Goal: Task Accomplishment & Management: Use online tool/utility

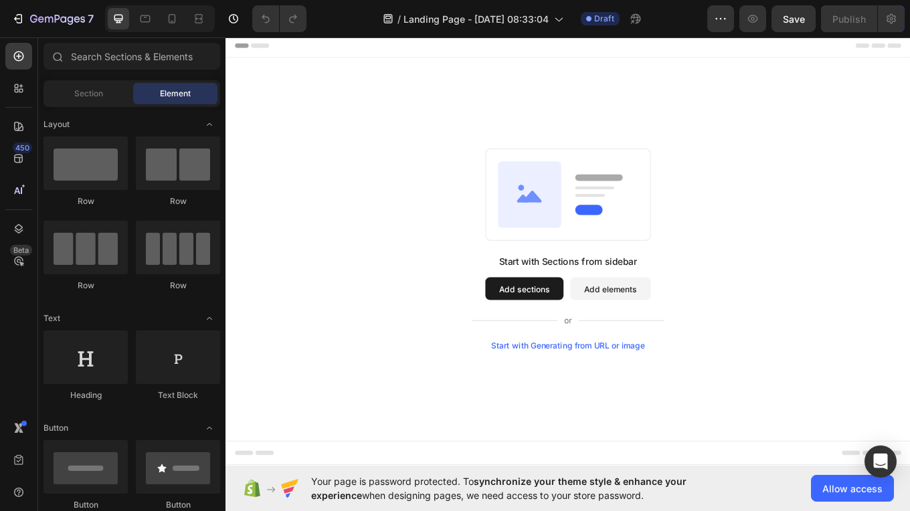
click at [577, 331] on button "Add sections" at bounding box center [576, 332] width 92 height 27
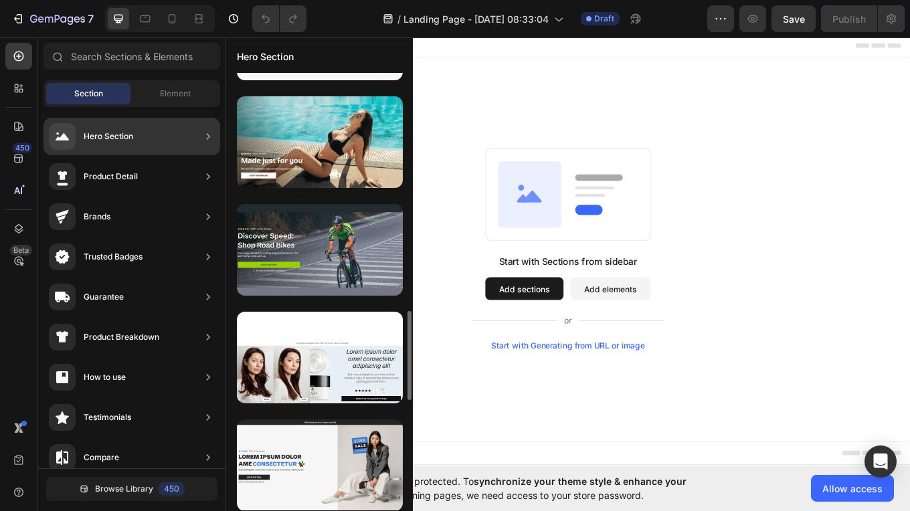
scroll to position [1166, 0]
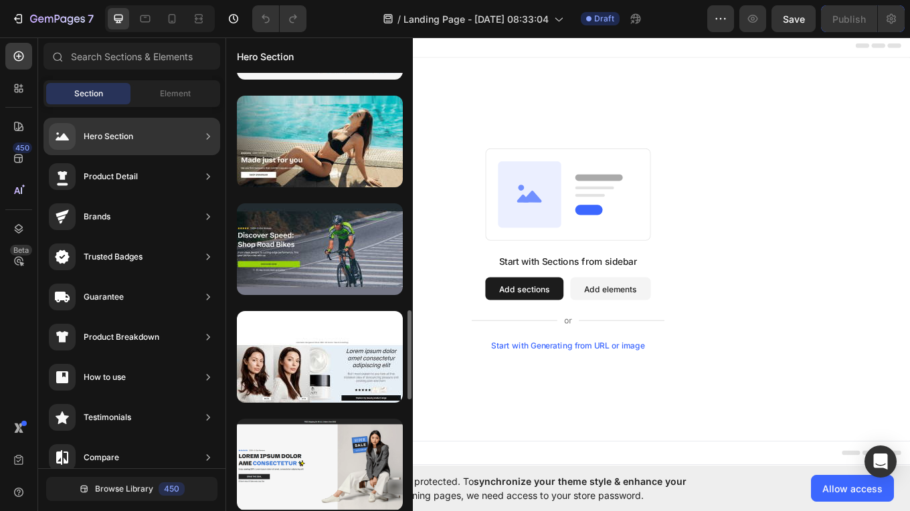
click at [336, 247] on div at bounding box center [320, 249] width 166 height 92
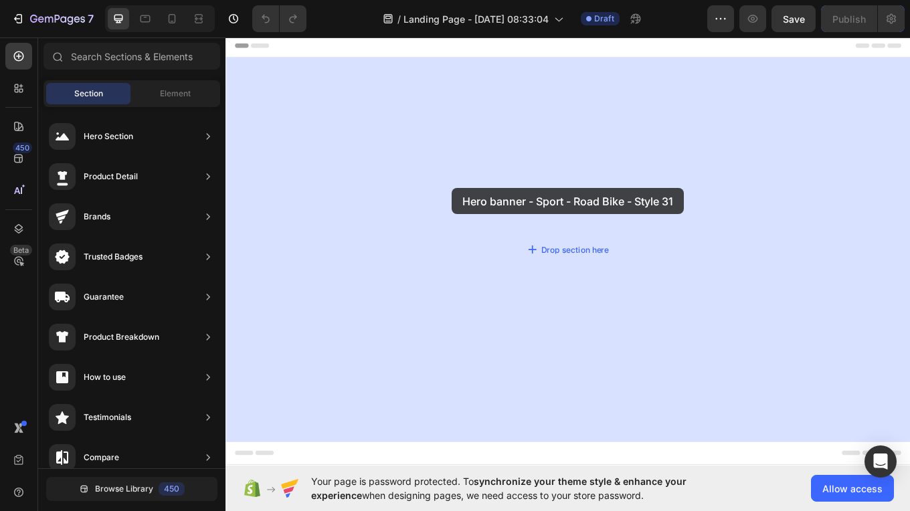
drag, startPoint x: 565, startPoint y: 290, endPoint x: 491, endPoint y: 215, distance: 105.0
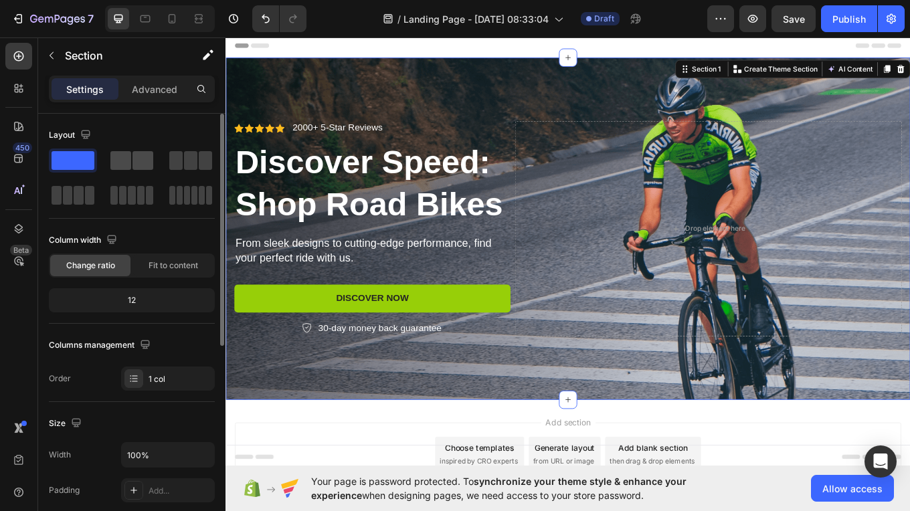
click at [146, 166] on span at bounding box center [142, 160] width 21 height 19
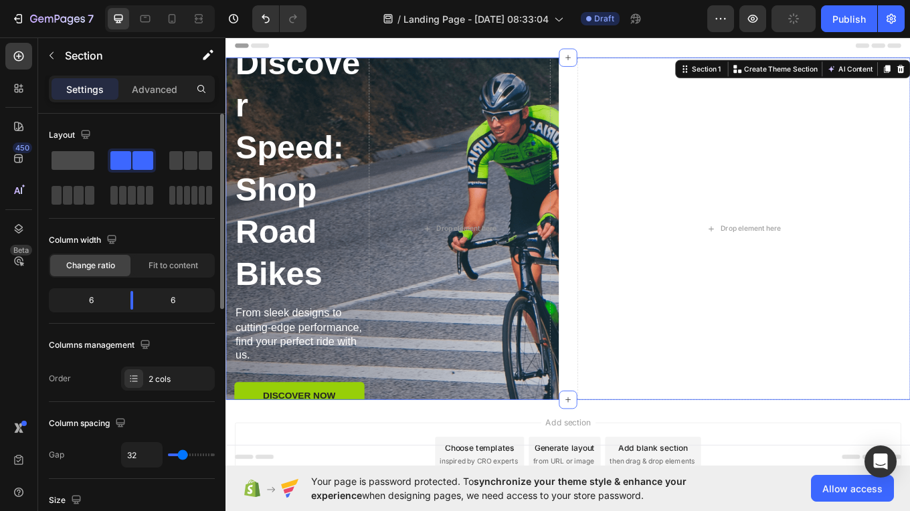
click at [86, 161] on span at bounding box center [73, 160] width 43 height 19
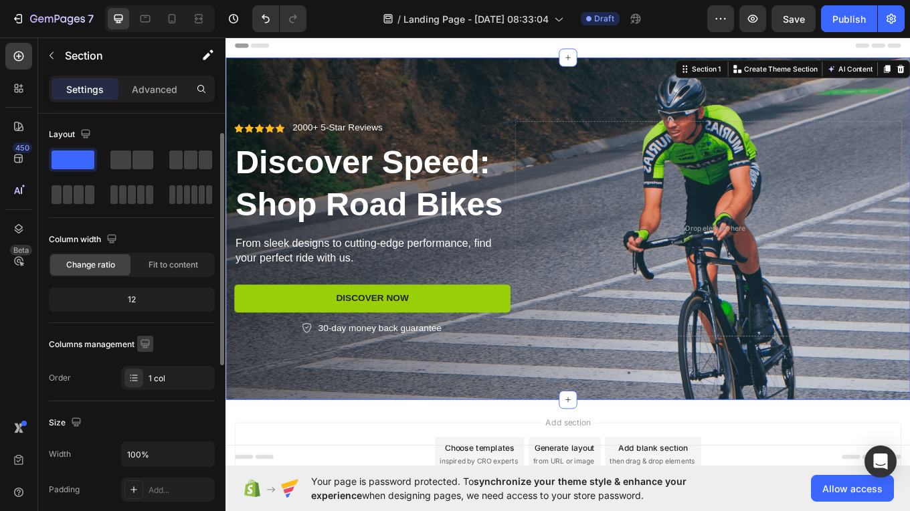
scroll to position [0, 0]
click at [157, 90] on p "Advanced" at bounding box center [155, 89] width 46 height 14
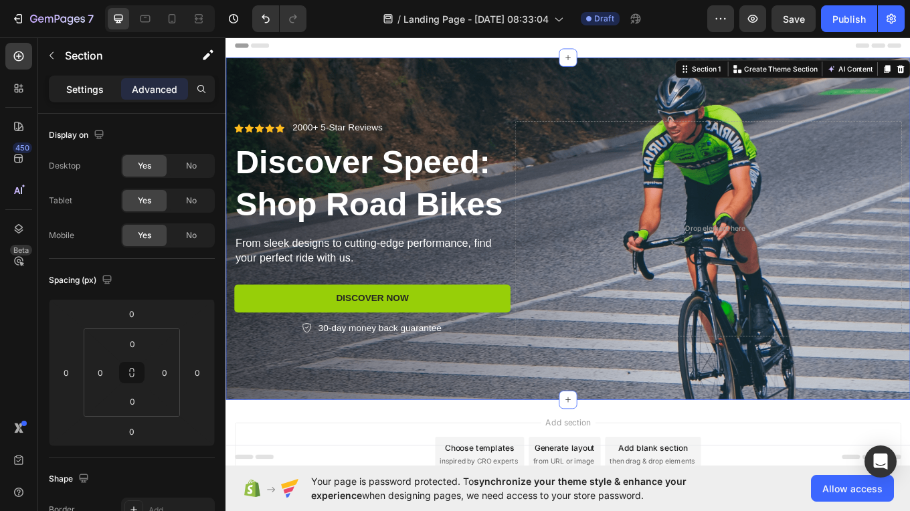
click at [84, 90] on p "Settings" at bounding box center [84, 89] width 37 height 14
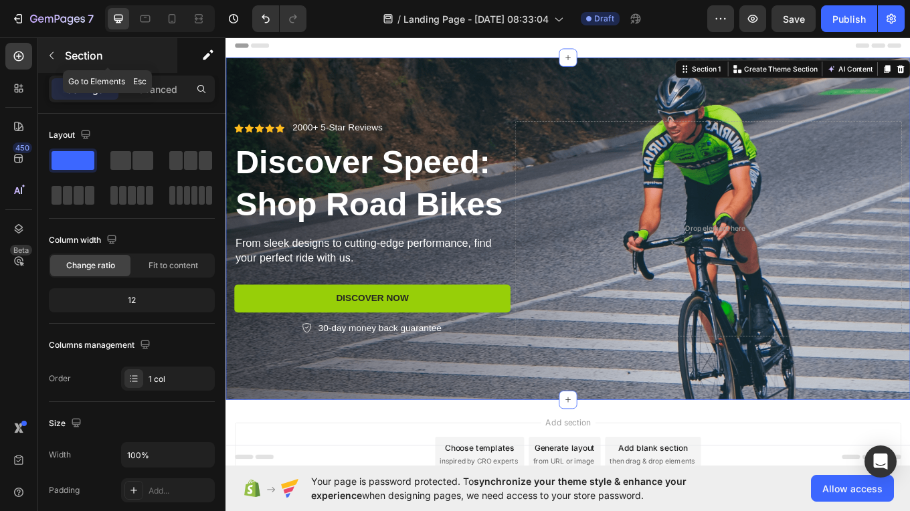
click at [53, 58] on icon "button" at bounding box center [51, 55] width 11 height 11
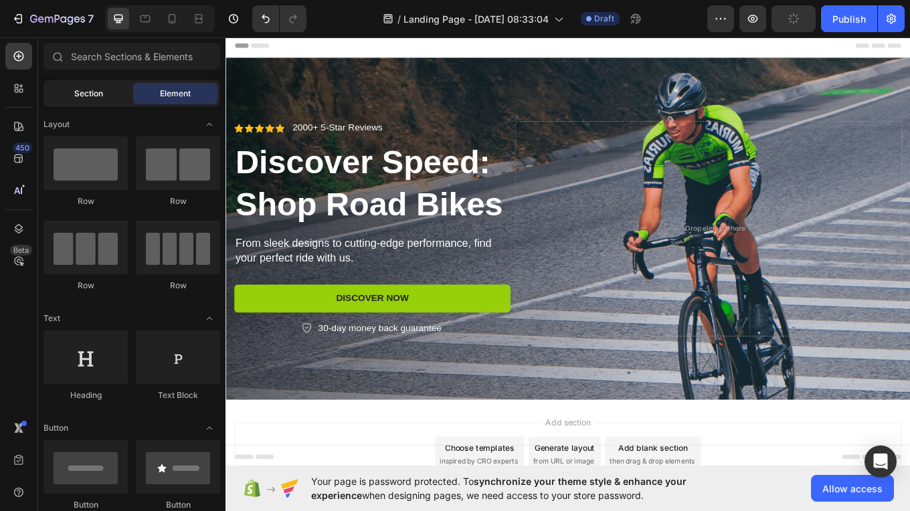
click at [87, 91] on span "Section" at bounding box center [88, 94] width 29 height 12
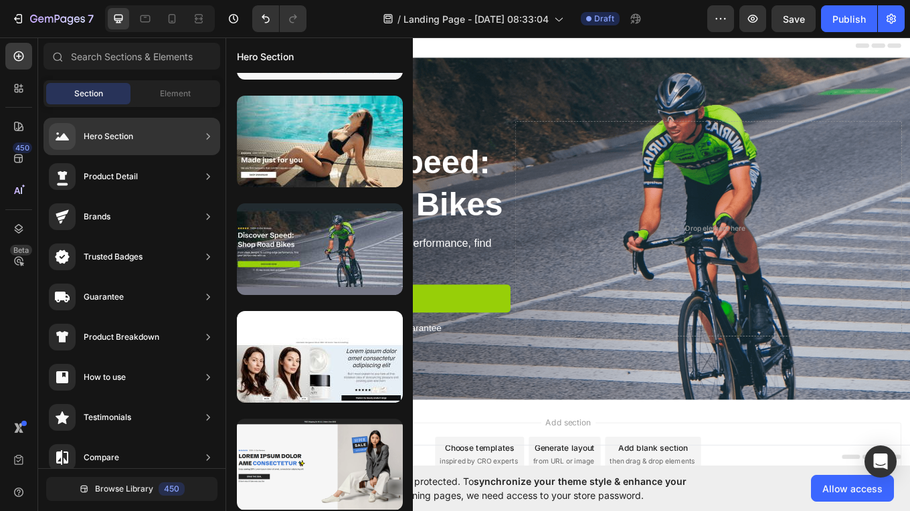
click at [194, 173] on div "Product Detail" at bounding box center [131, 176] width 177 height 37
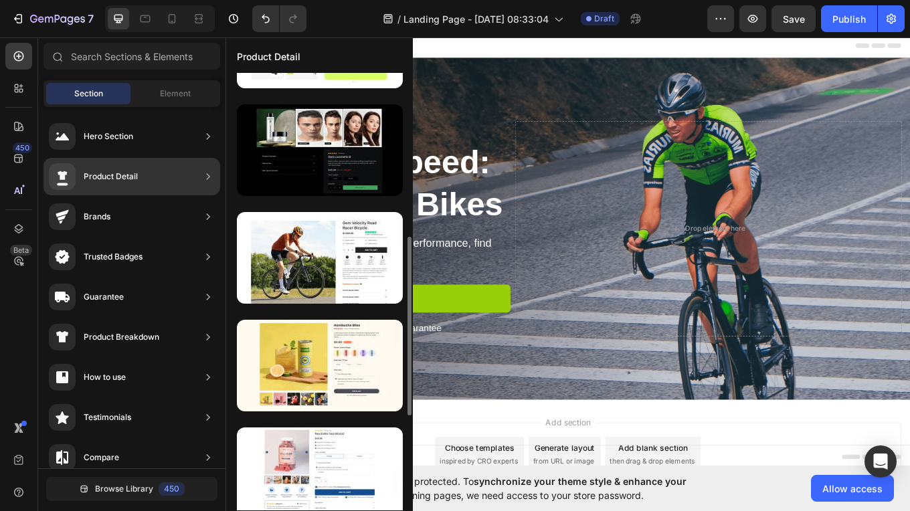
scroll to position [403, 0]
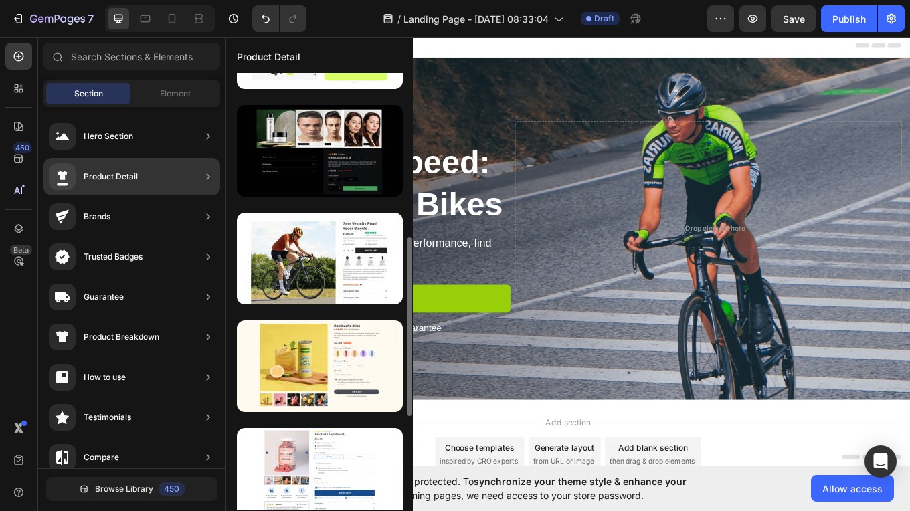
click at [300, 267] on div at bounding box center [320, 259] width 166 height 92
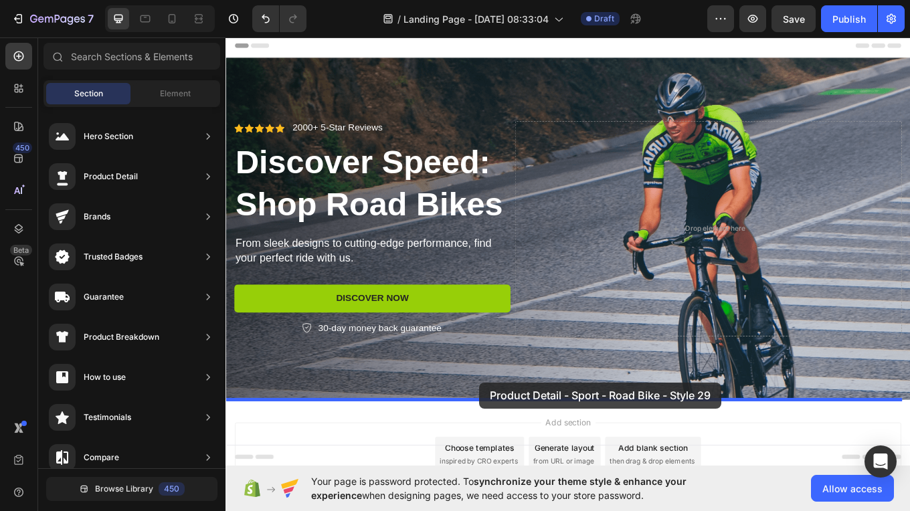
scroll to position [83, 0]
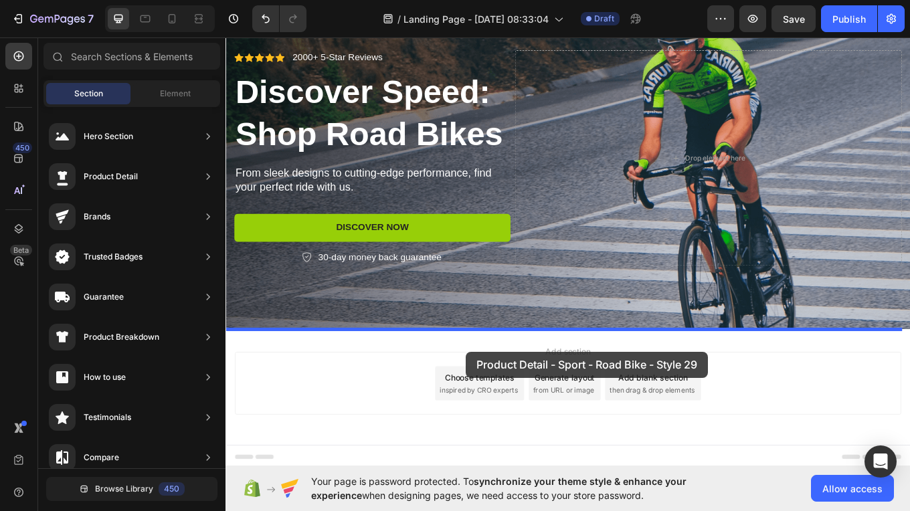
drag, startPoint x: 526, startPoint y: 301, endPoint x: 507, endPoint y: 407, distance: 107.4
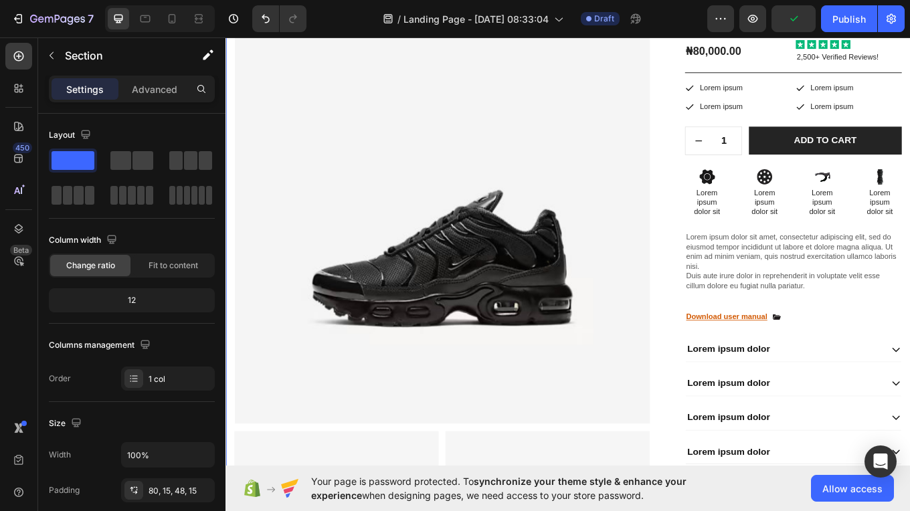
scroll to position [511, 0]
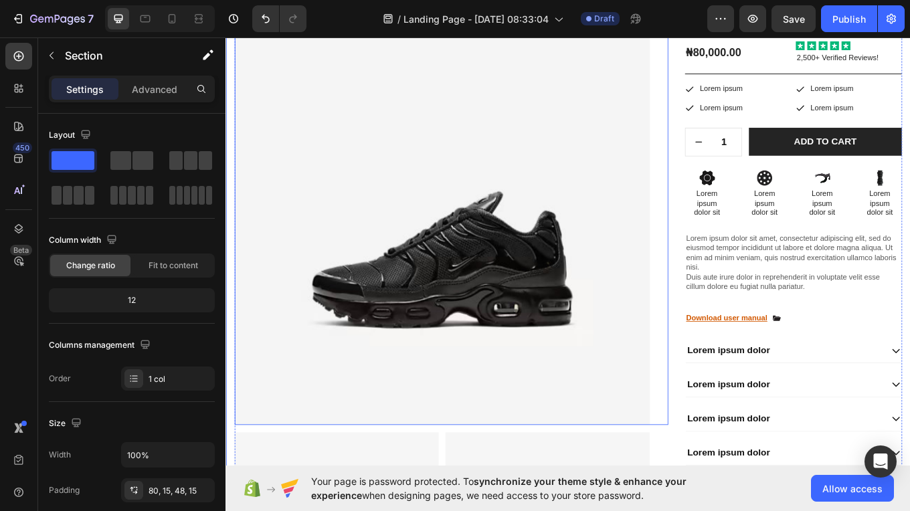
click at [537, 282] on img at bounding box center [479, 248] width 487 height 487
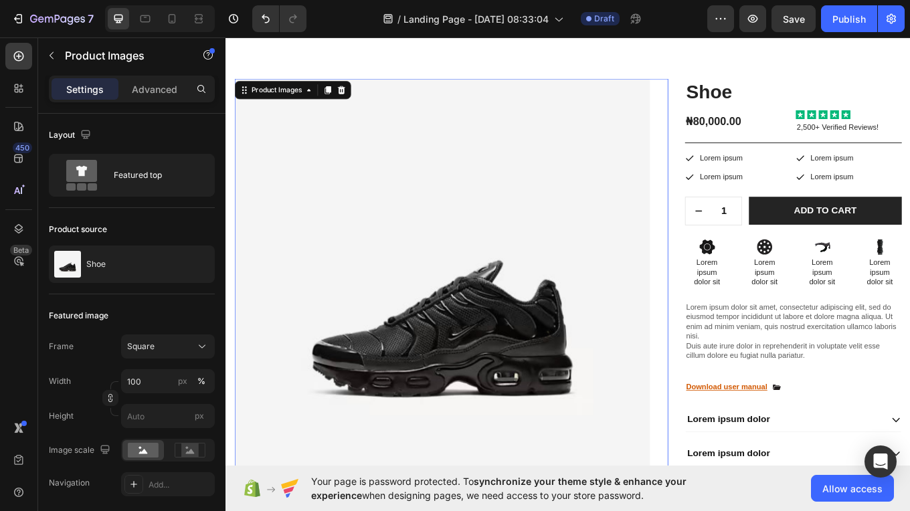
scroll to position [360, 0]
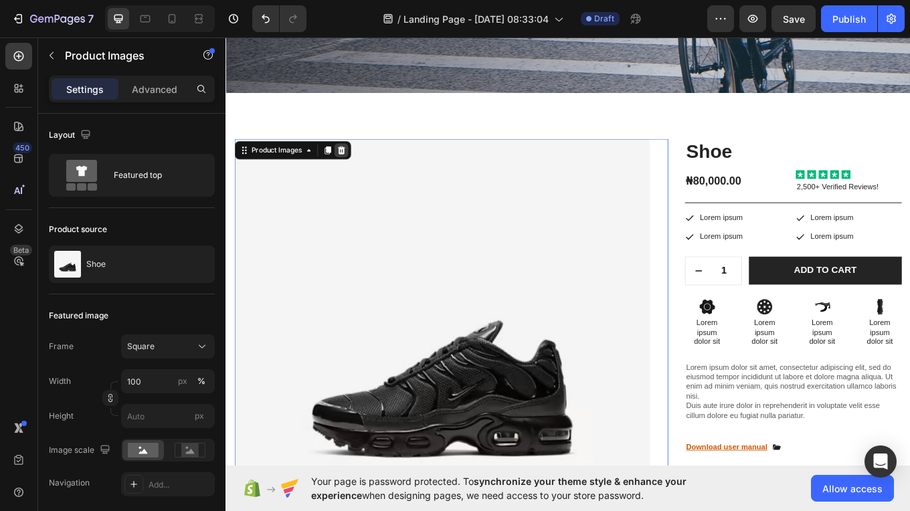
click at [364, 171] on icon at bounding box center [361, 169] width 9 height 9
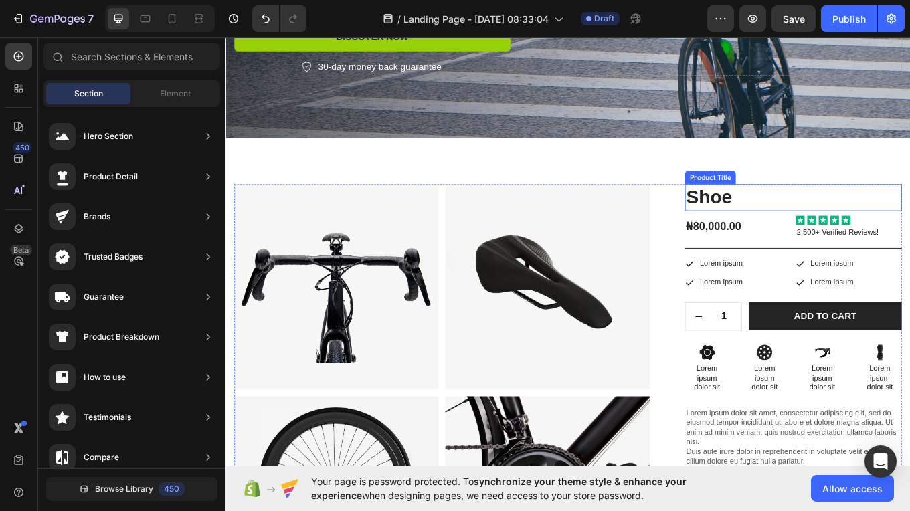
scroll to position [305, 0]
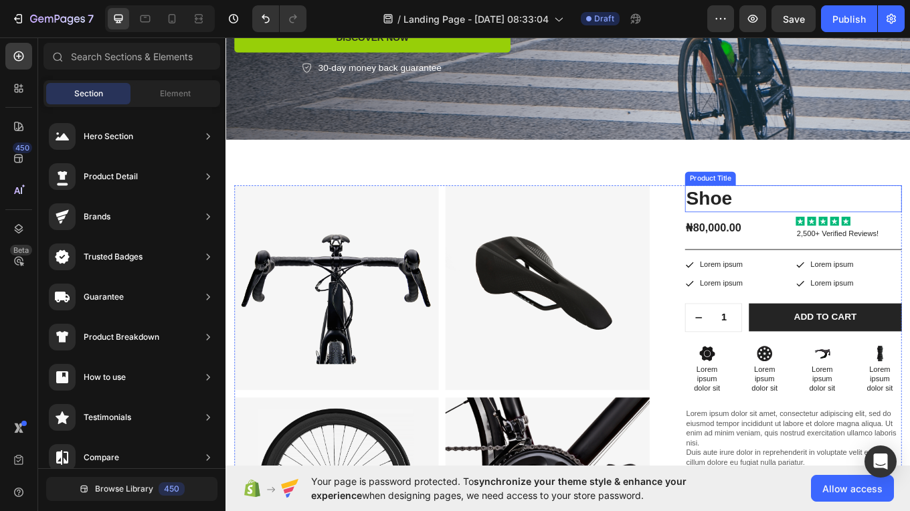
click at [814, 234] on h1 "Shoe" at bounding box center [891, 226] width 254 height 31
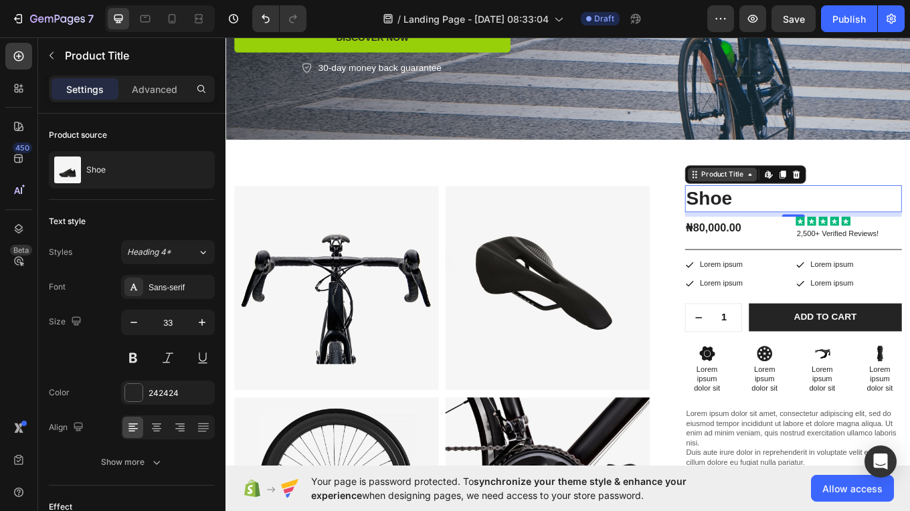
click at [835, 203] on icon at bounding box center [840, 198] width 11 height 11
click at [860, 200] on icon at bounding box center [862, 198] width 11 height 11
click at [891, 203] on icon at bounding box center [895, 198] width 9 height 9
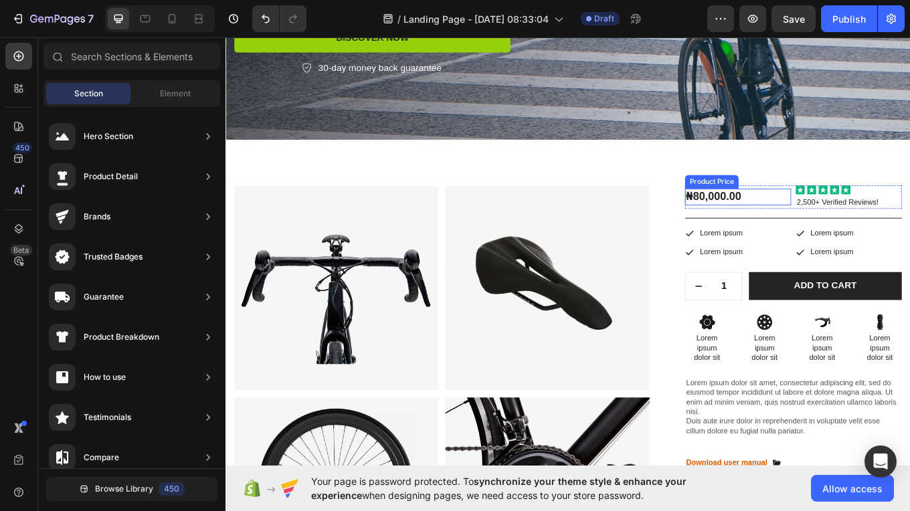
click at [793, 221] on div "₦80,000.00" at bounding box center [826, 224] width 124 height 19
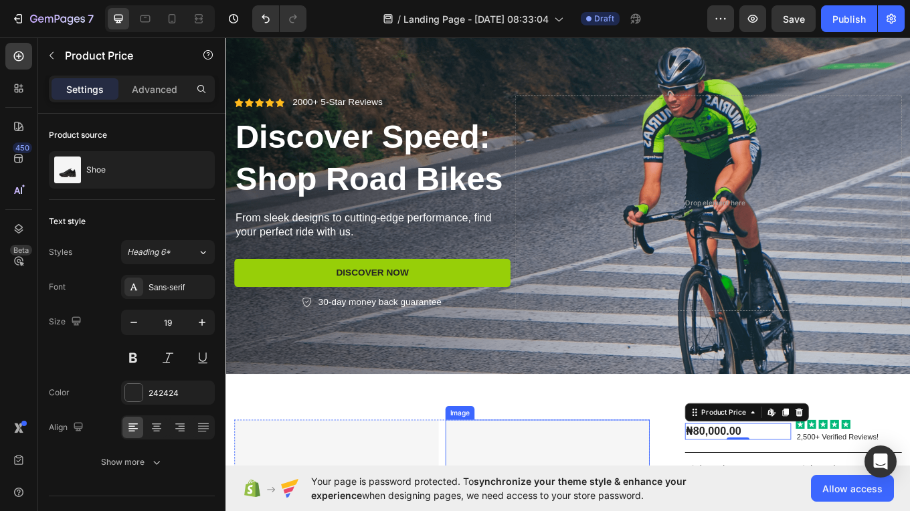
scroll to position [0, 0]
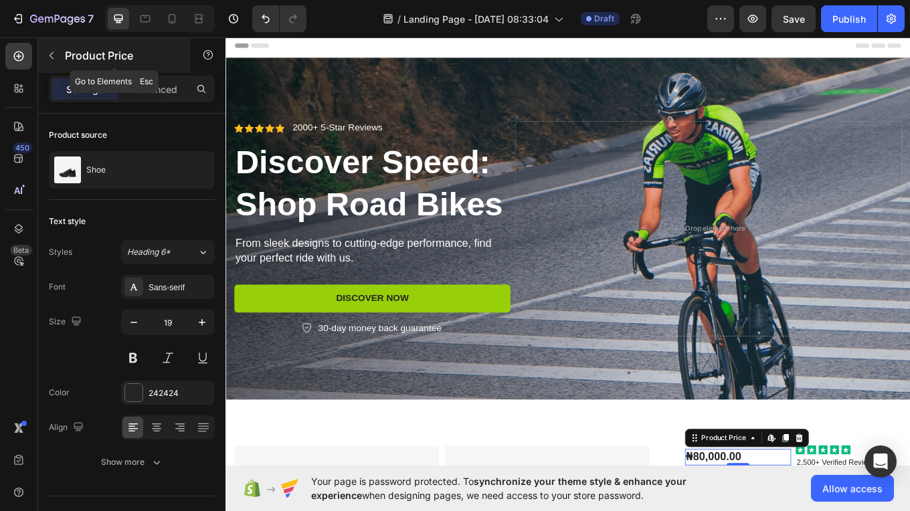
click at [76, 56] on p "Product Price" at bounding box center [122, 56] width 114 height 16
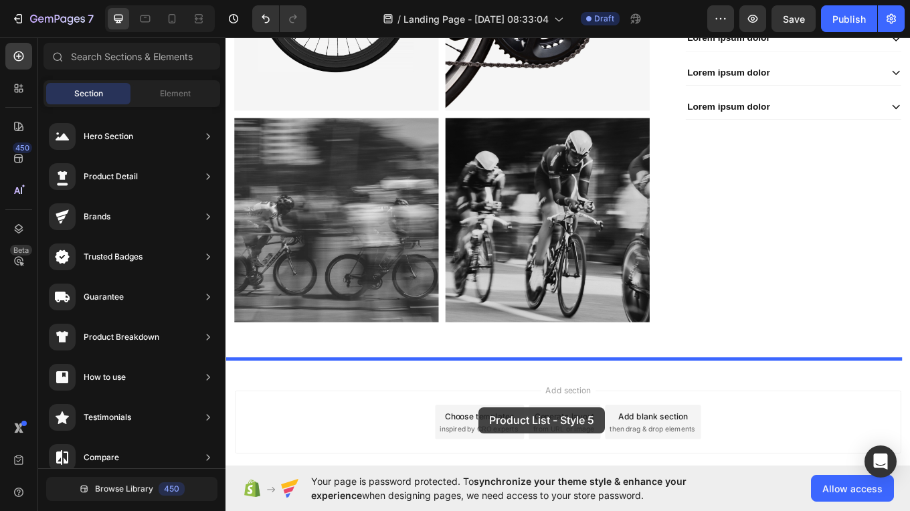
scroll to position [944, 0]
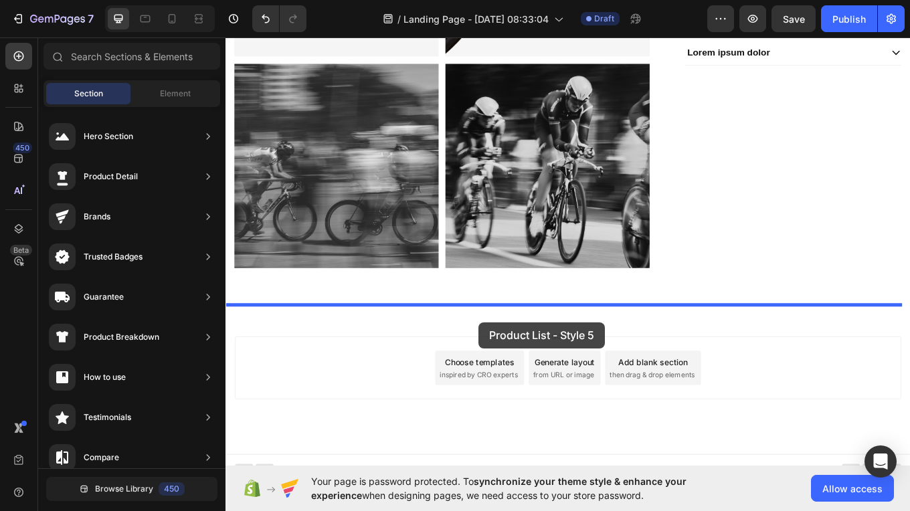
drag, startPoint x: 529, startPoint y: 367, endPoint x: 522, endPoint y: 372, distance: 8.2
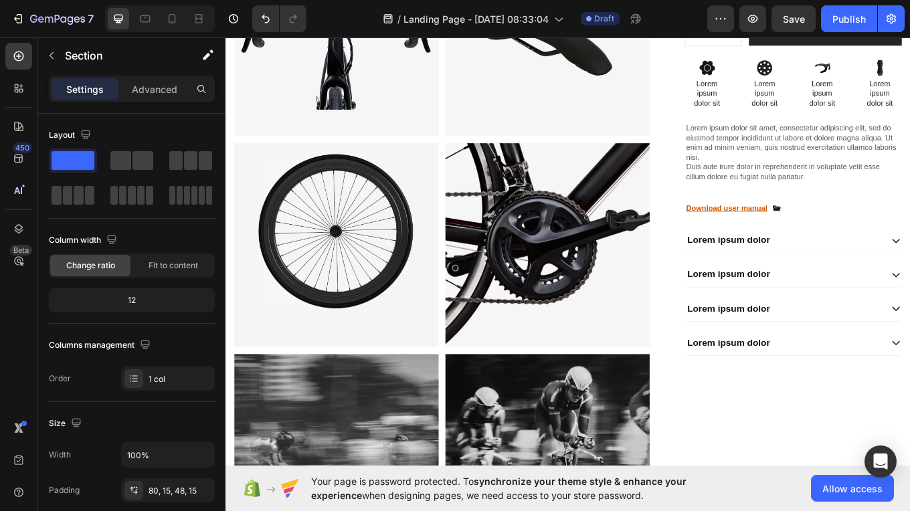
scroll to position [602, 0]
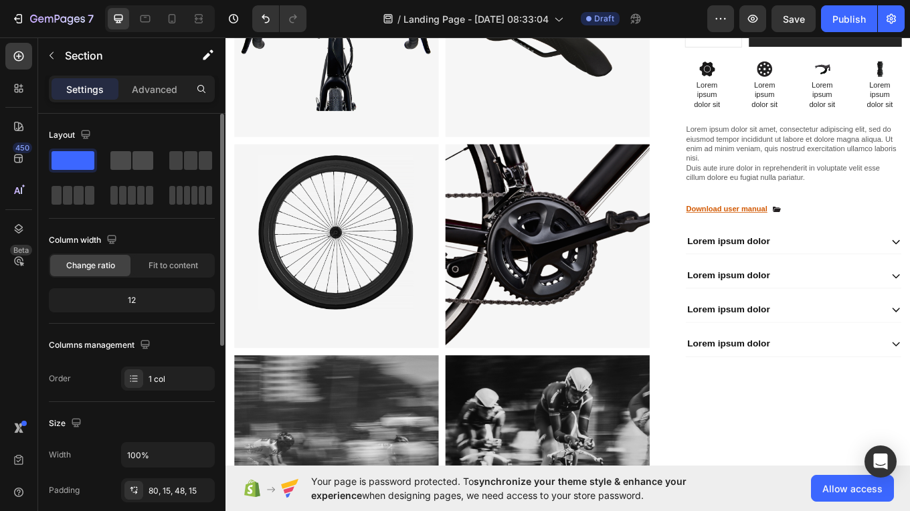
click at [145, 167] on span at bounding box center [142, 160] width 21 height 19
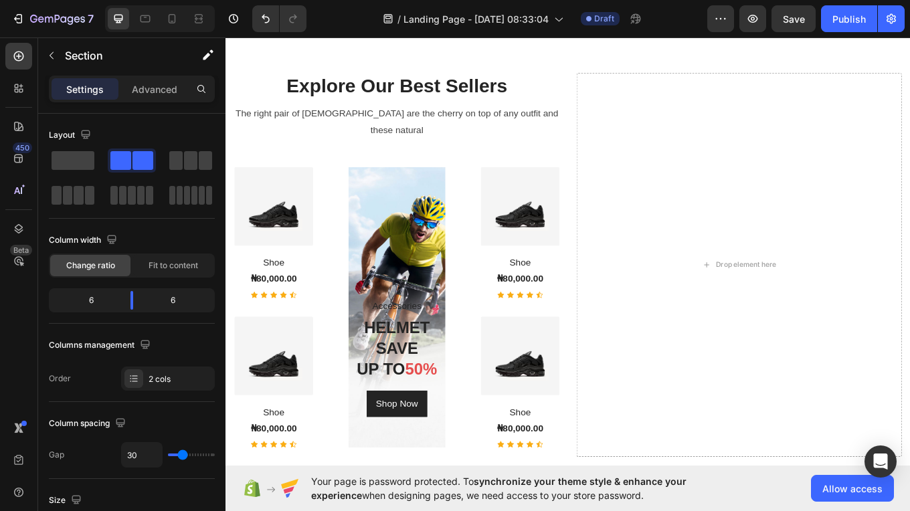
scroll to position [1273, 0]
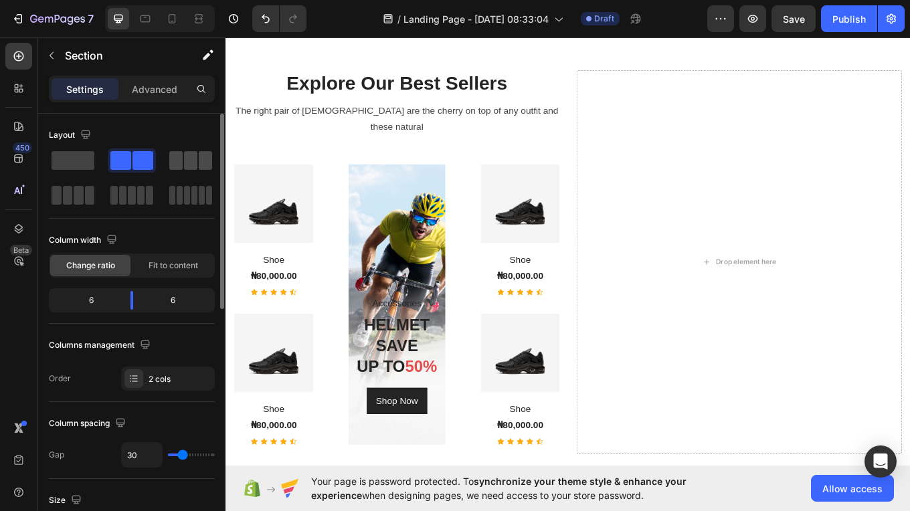
click at [195, 167] on span at bounding box center [190, 160] width 13 height 19
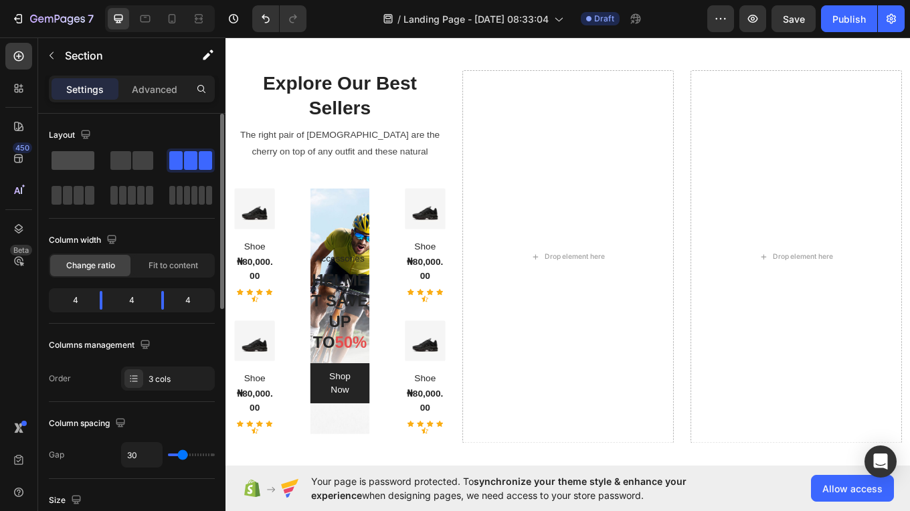
click at [77, 158] on span at bounding box center [73, 160] width 43 height 19
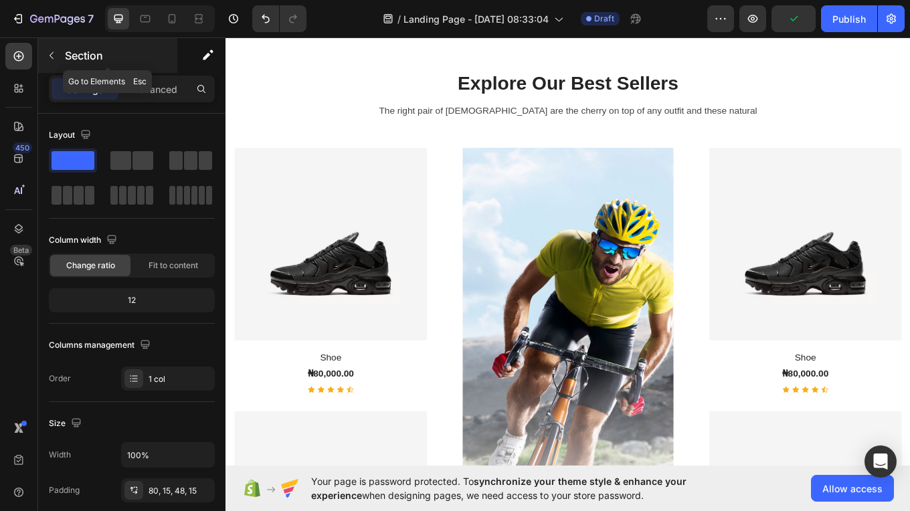
click at [51, 57] on icon "button" at bounding box center [52, 55] width 4 height 7
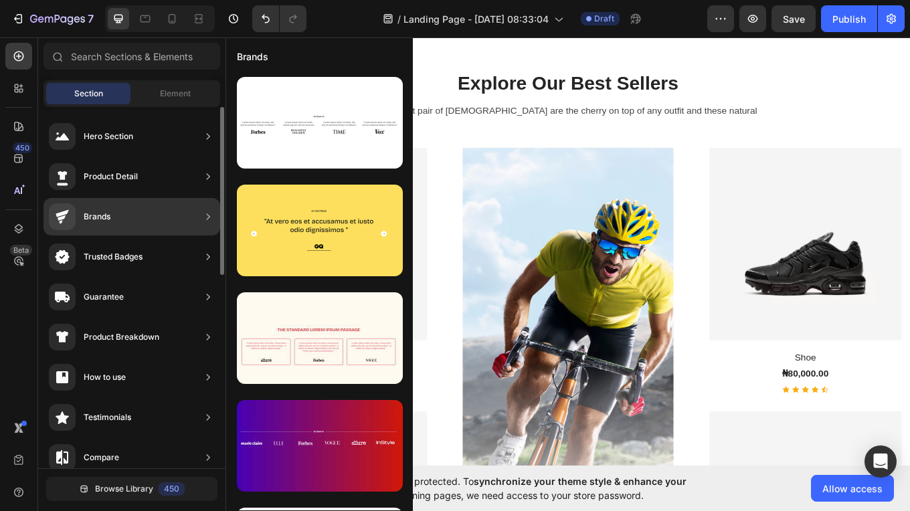
click at [139, 221] on div "Brands" at bounding box center [131, 216] width 177 height 37
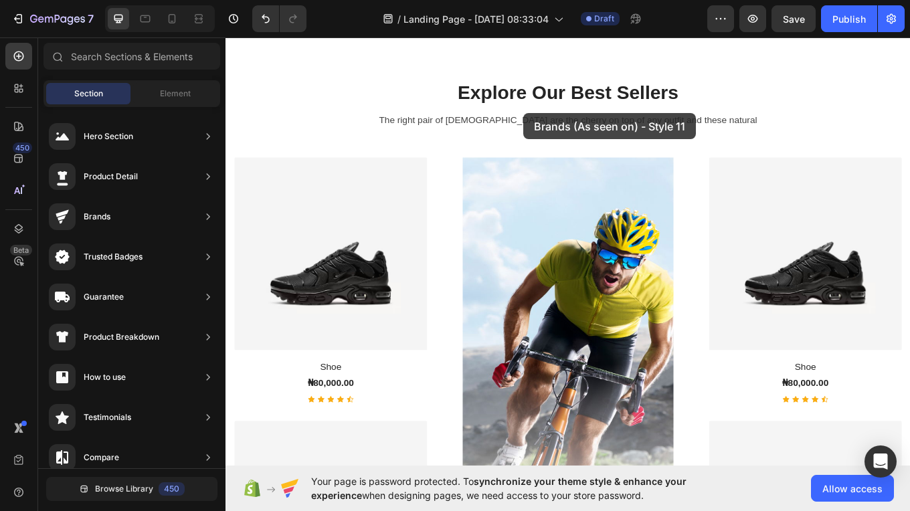
scroll to position [1075, 0]
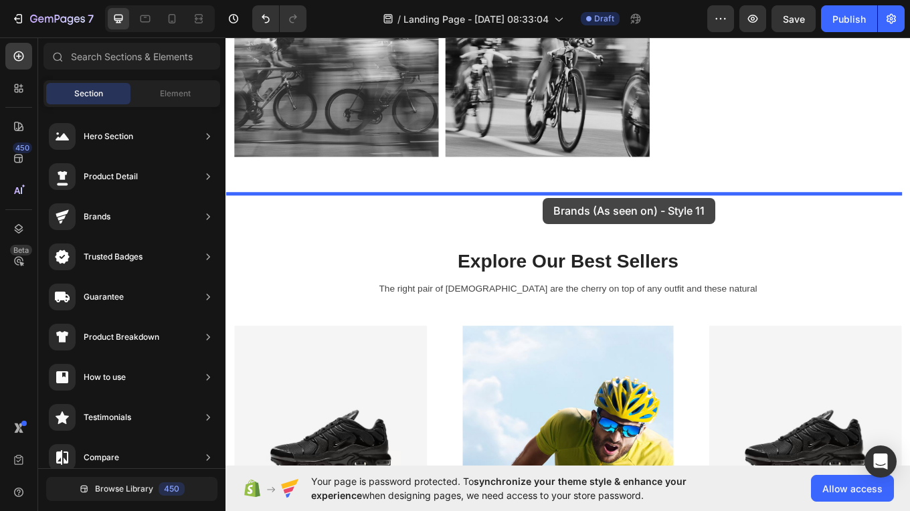
drag, startPoint x: 540, startPoint y: 173, endPoint x: 598, endPoint y: 226, distance: 78.6
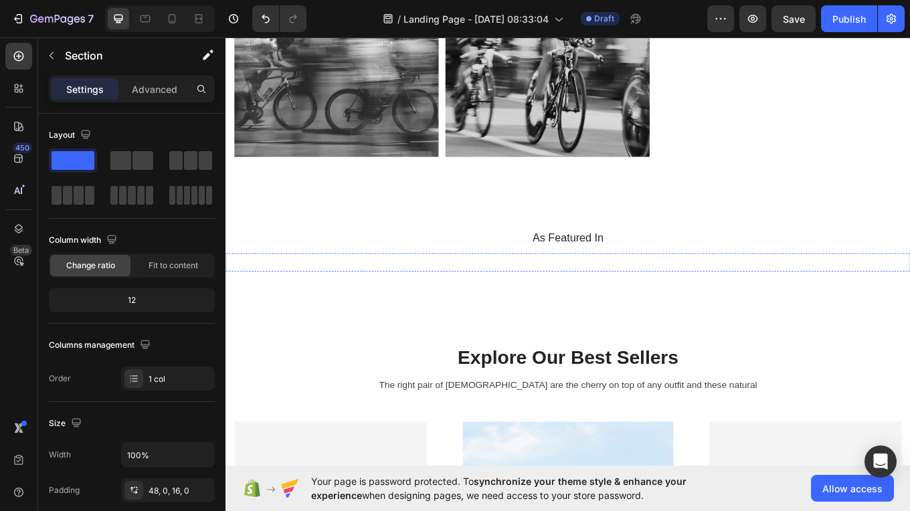
click at [693, 302] on img at bounding box center [703, 302] width 92 height 0
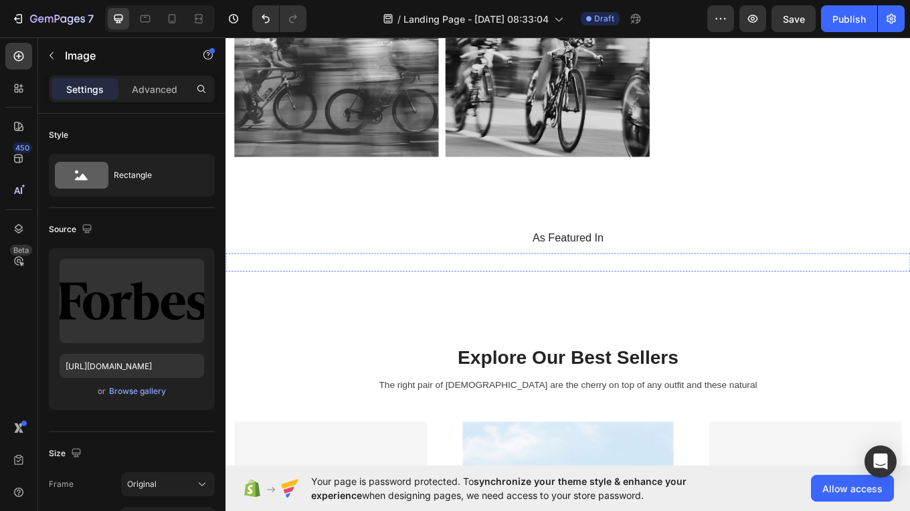
click at [285, 302] on img at bounding box center [271, 302] width 92 height 0
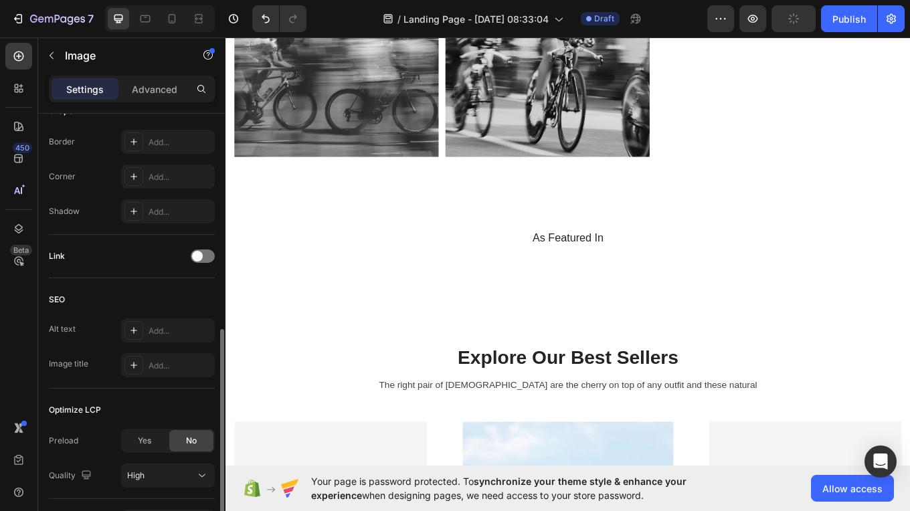
type input "[URL][DOMAIN_NAME]"
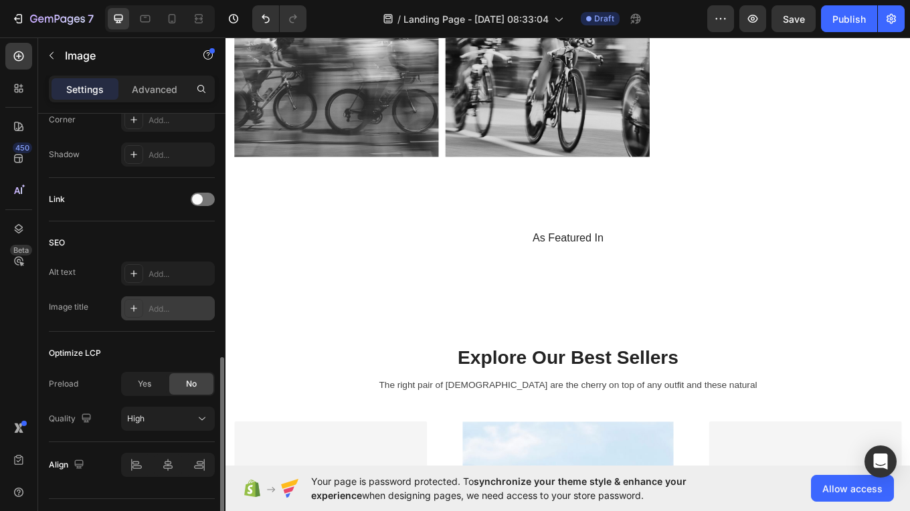
scroll to position [575, 0]
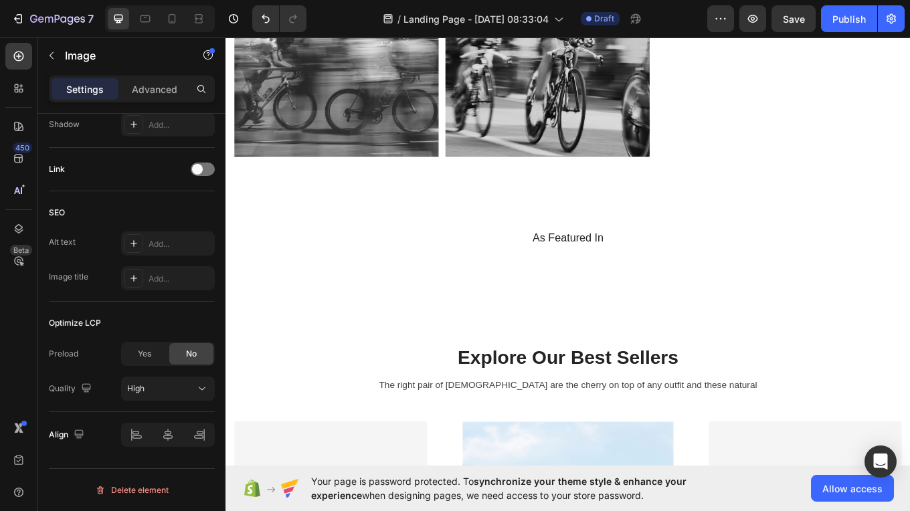
click at [274, 302] on img at bounding box center [271, 302] width 92 height 0
drag, startPoint x: 270, startPoint y: 321, endPoint x: 272, endPoint y: 294, distance: 26.8
click at [272, 302] on div "Image 0" at bounding box center [271, 302] width 92 height 0
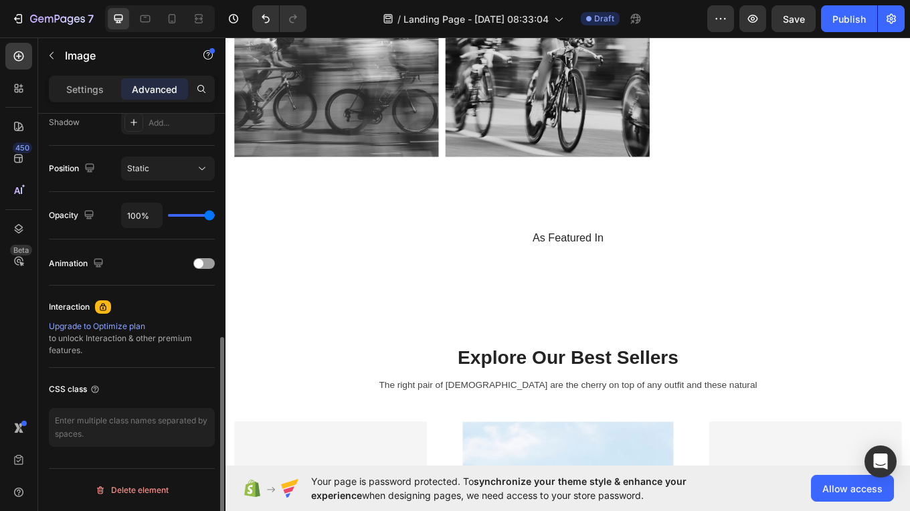
scroll to position [457, 0]
drag, startPoint x: 274, startPoint y: 323, endPoint x: 271, endPoint y: 264, distance: 58.9
click at [271, 264] on div "As Featured In Heading Image 0 Image Image Image Image Image Image Image Carous…" at bounding box center [626, 294] width 803 height 60
click at [271, 302] on img at bounding box center [271, 302] width 92 height 0
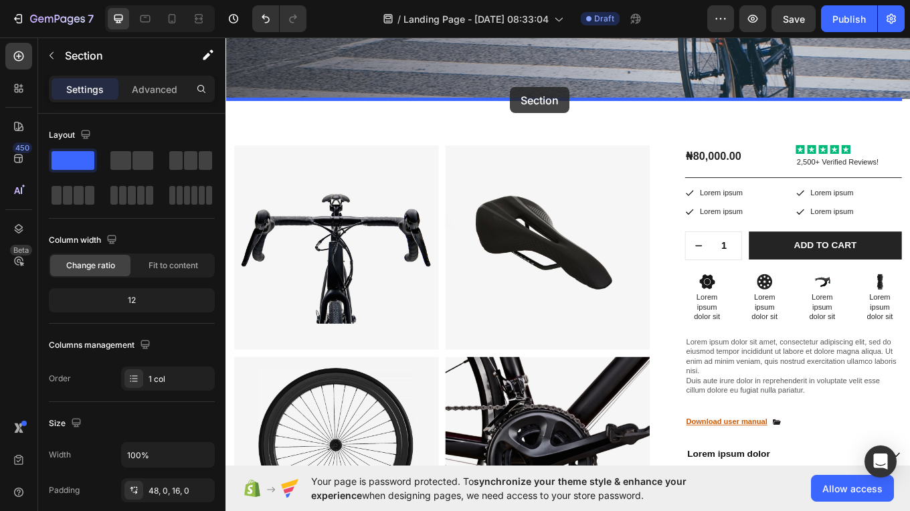
scroll to position [347, 0]
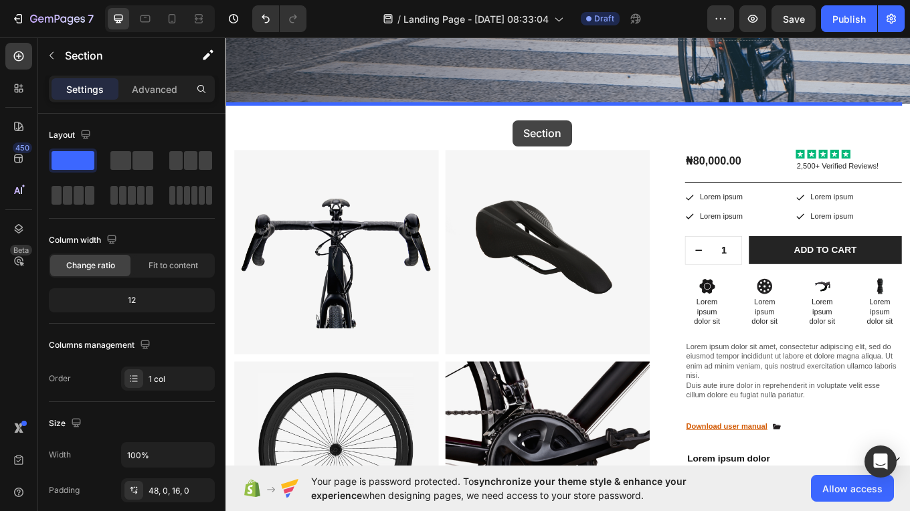
drag, startPoint x: 547, startPoint y: 427, endPoint x: 562, endPoint y: 135, distance: 292.1
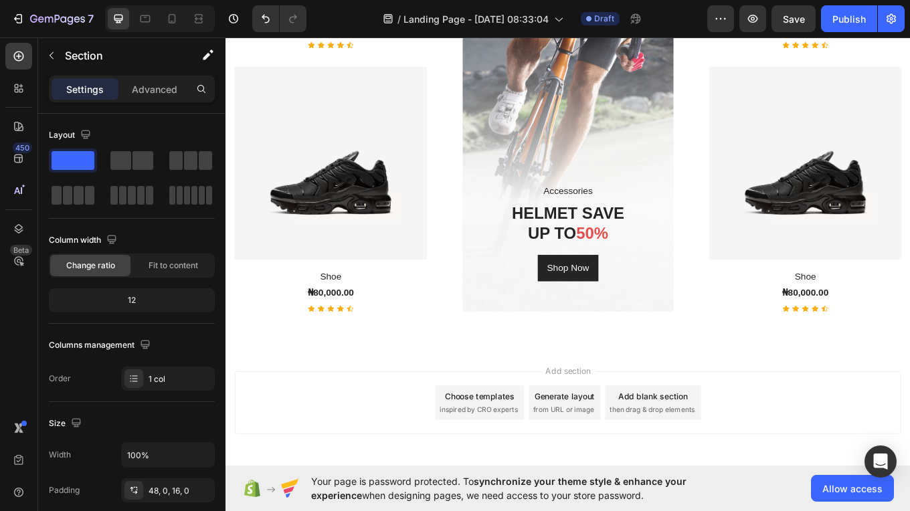
scroll to position [1868, 0]
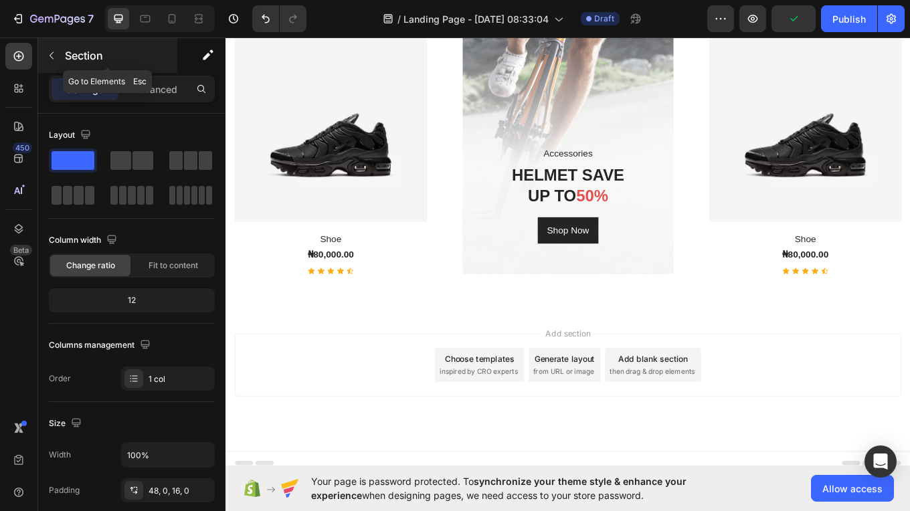
click at [78, 53] on p "Section" at bounding box center [120, 56] width 110 height 16
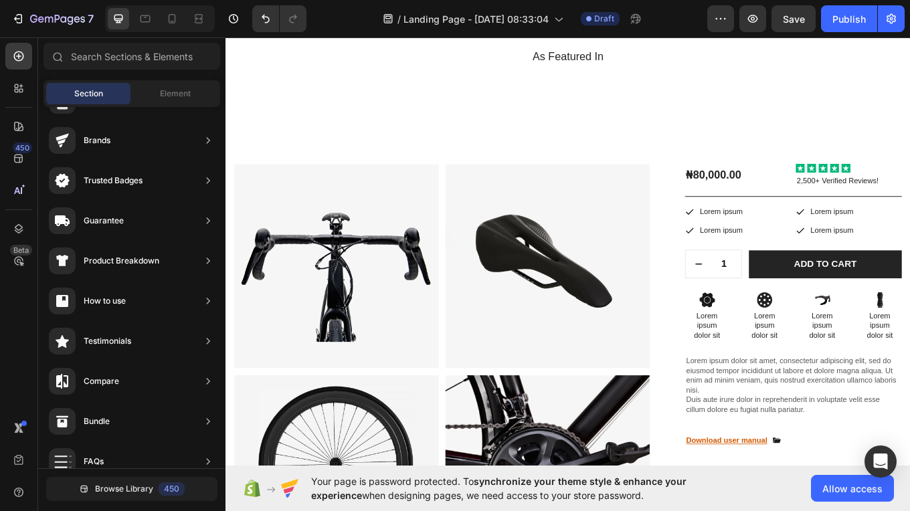
scroll to position [266, 0]
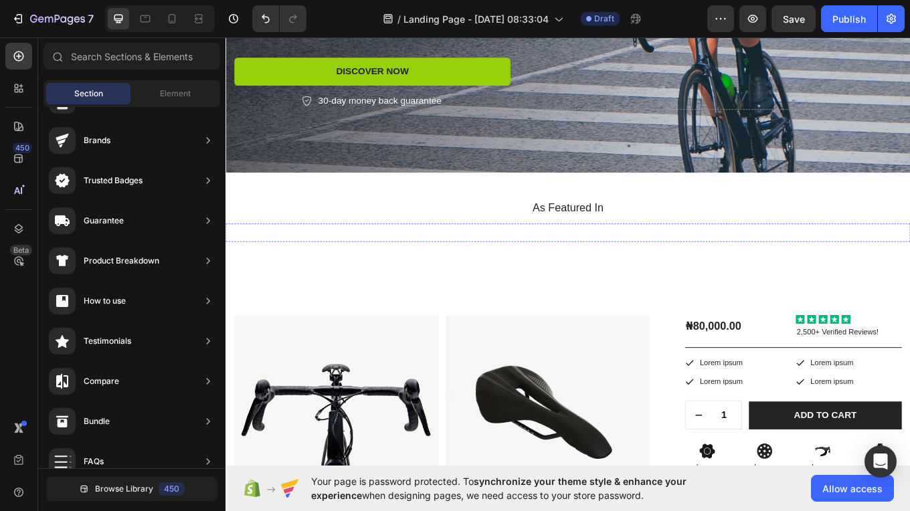
click at [289, 267] on img at bounding box center [271, 267] width 92 height 0
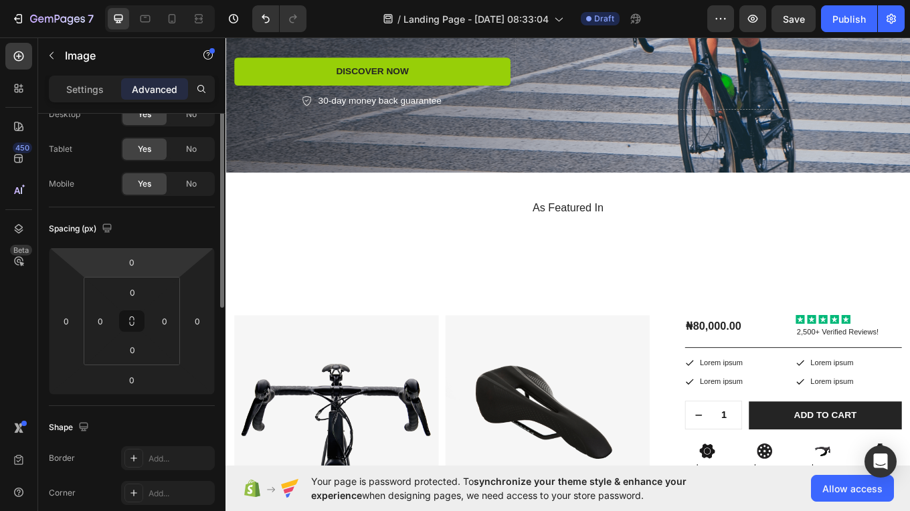
scroll to position [0, 0]
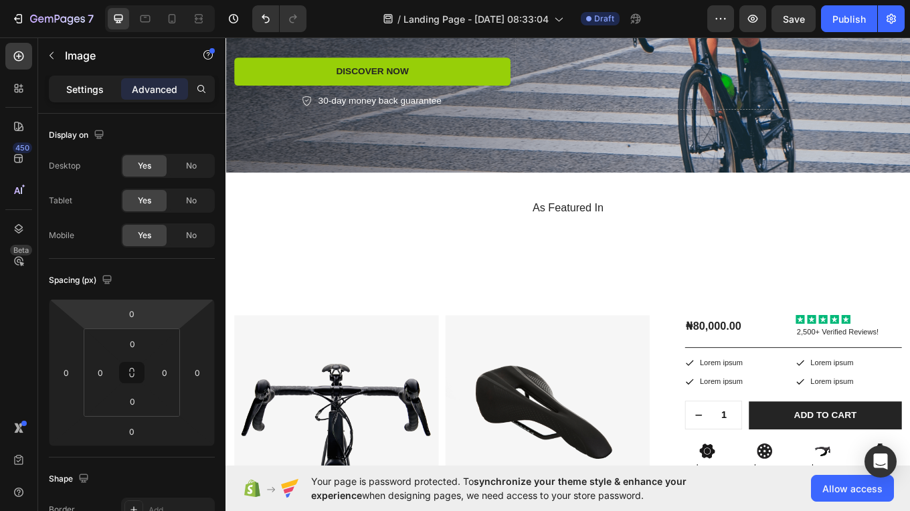
click at [80, 90] on p "Settings" at bounding box center [84, 89] width 37 height 14
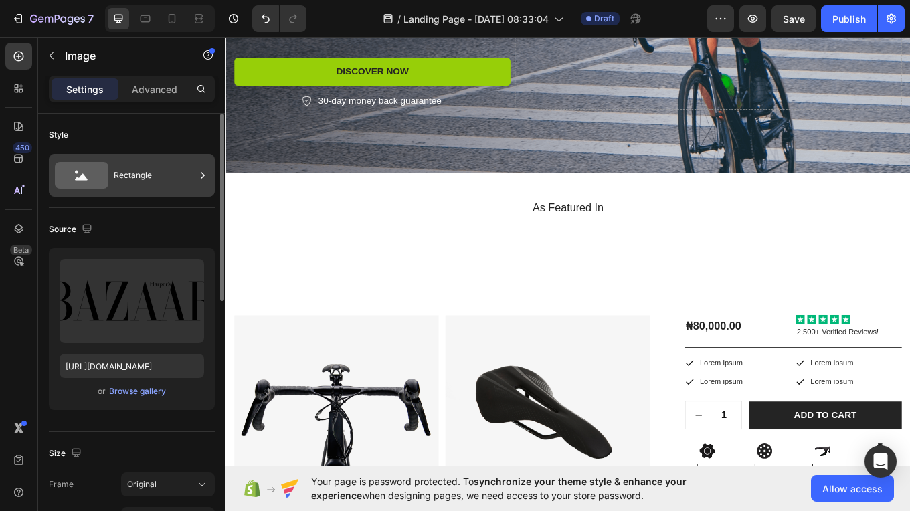
click at [136, 173] on div "Rectangle" at bounding box center [155, 175] width 82 height 31
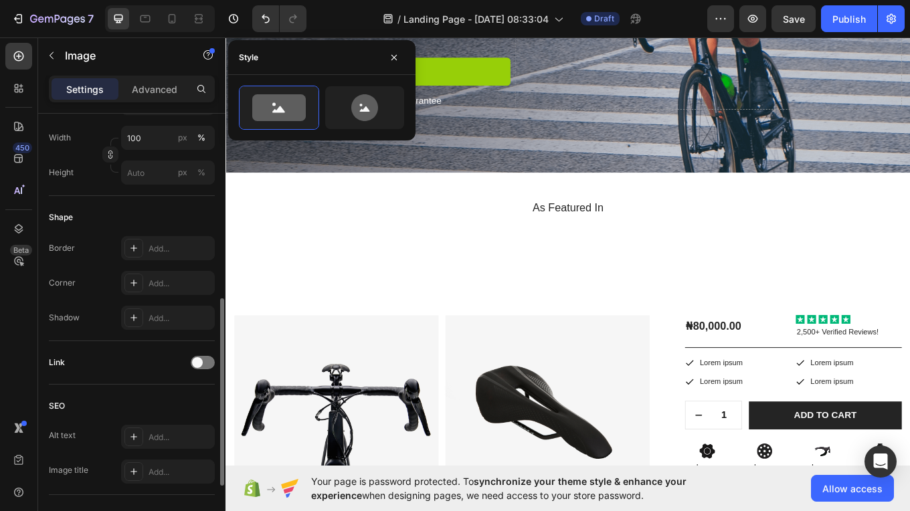
scroll to position [399, 0]
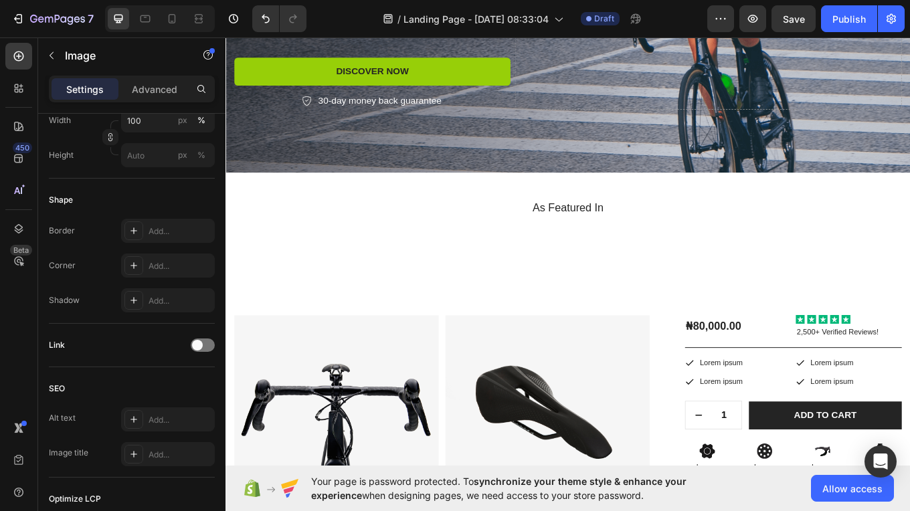
click at [501, 267] on img at bounding box center [487, 267] width 92 height 0
click at [489, 267] on img at bounding box center [487, 267] width 92 height 0
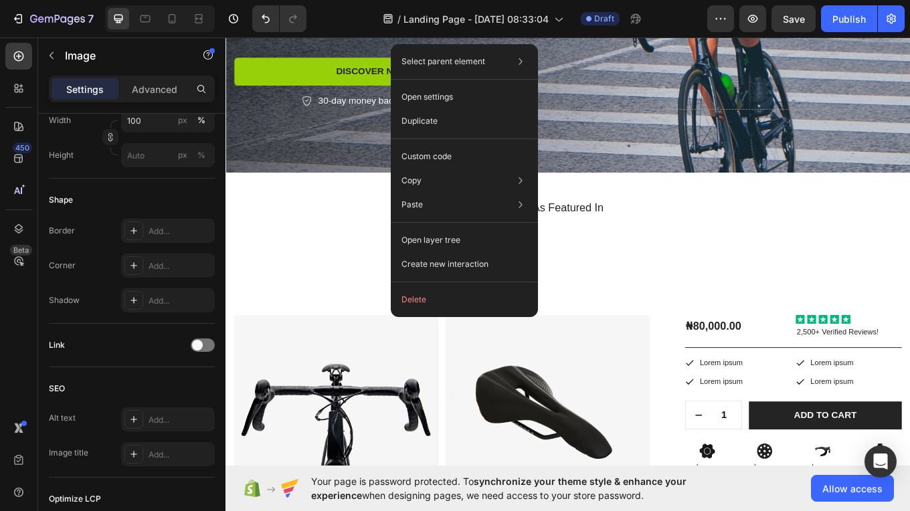
click at [450, 255] on div "Create new interaction" at bounding box center [464, 264] width 137 height 24
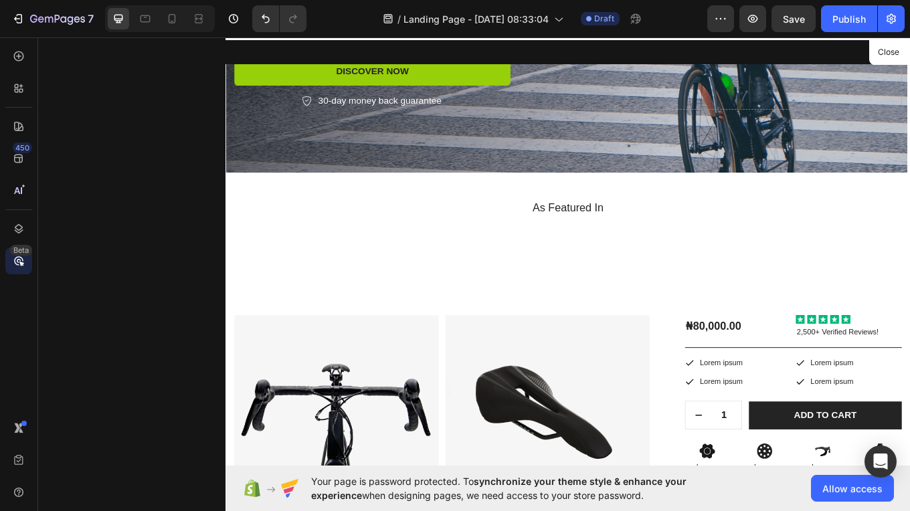
click at [489, 293] on div at bounding box center [626, 289] width 803 height 510
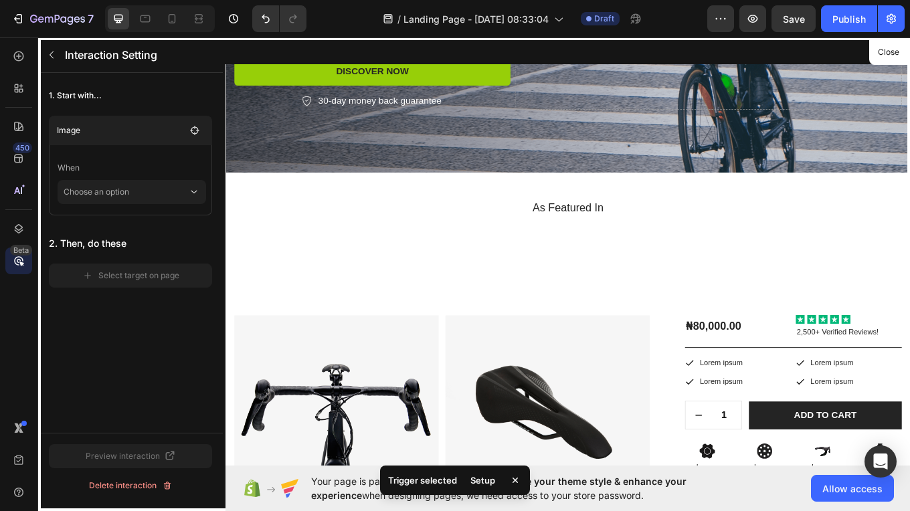
click at [489, 293] on div at bounding box center [626, 289] width 803 height 510
drag, startPoint x: 489, startPoint y: 293, endPoint x: 456, endPoint y: 300, distance: 33.5
click at [456, 300] on div at bounding box center [626, 289] width 803 height 510
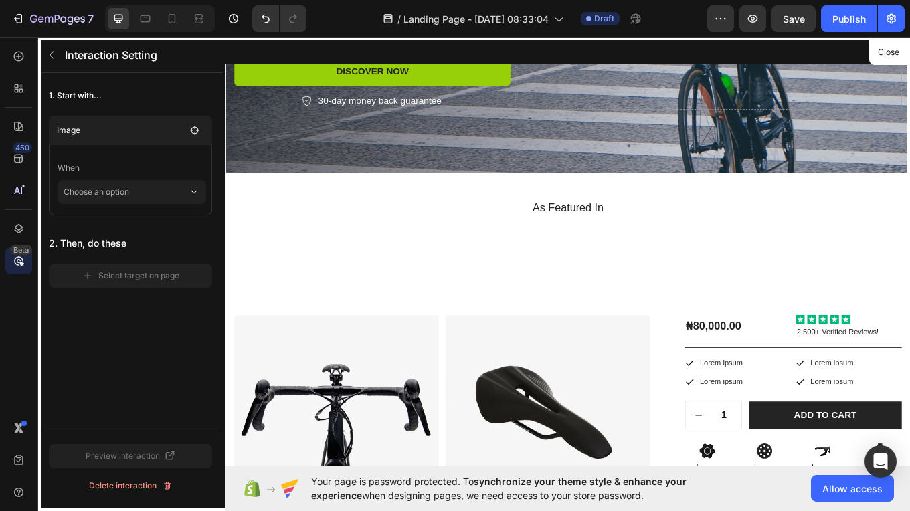
click at [469, 290] on div at bounding box center [626, 289] width 803 height 510
click at [490, 291] on div at bounding box center [626, 289] width 803 height 510
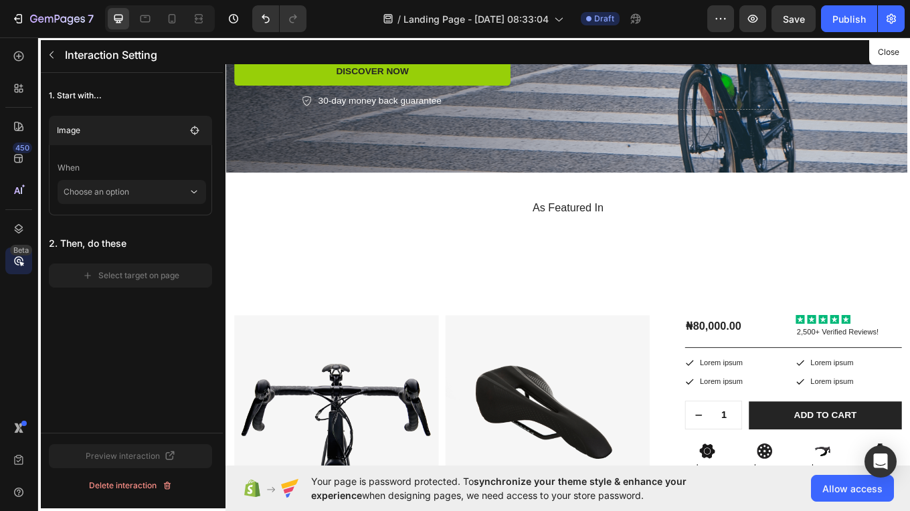
click at [490, 291] on div at bounding box center [626, 289] width 803 height 510
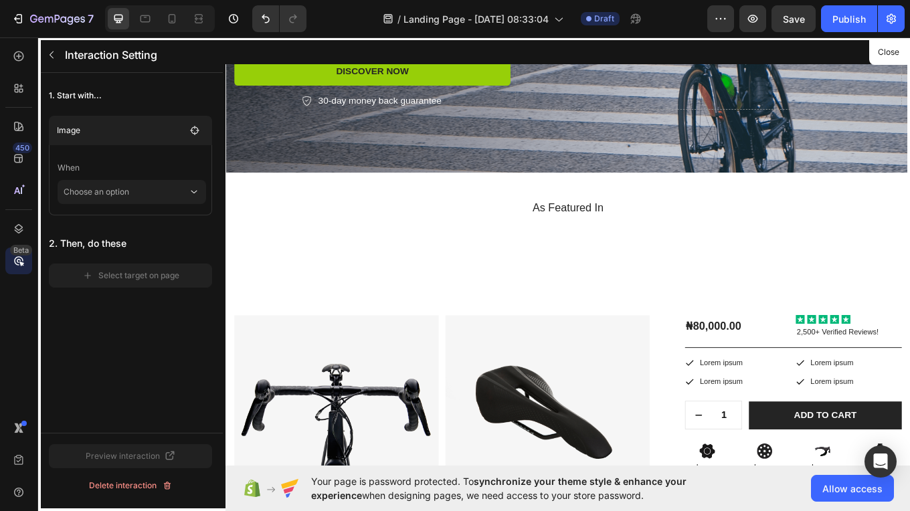
click at [490, 291] on div at bounding box center [626, 289] width 803 height 510
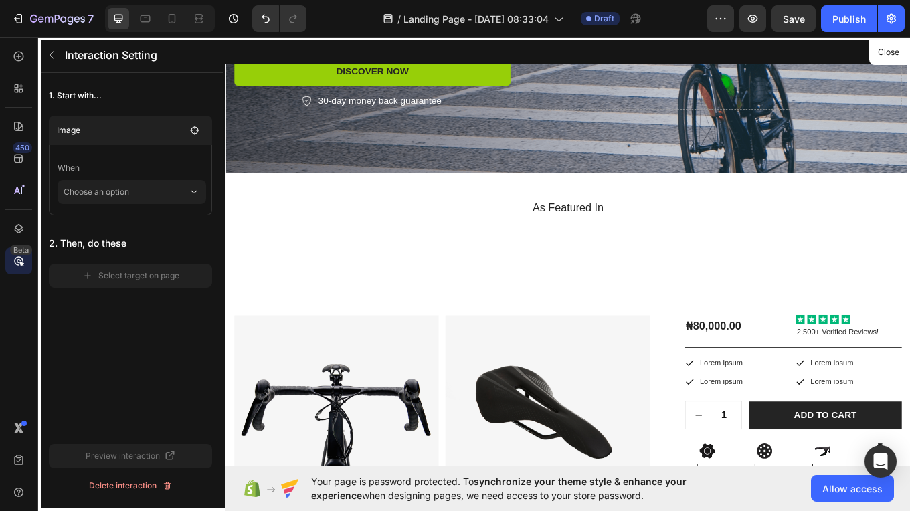
click at [490, 291] on div at bounding box center [626, 289] width 803 height 510
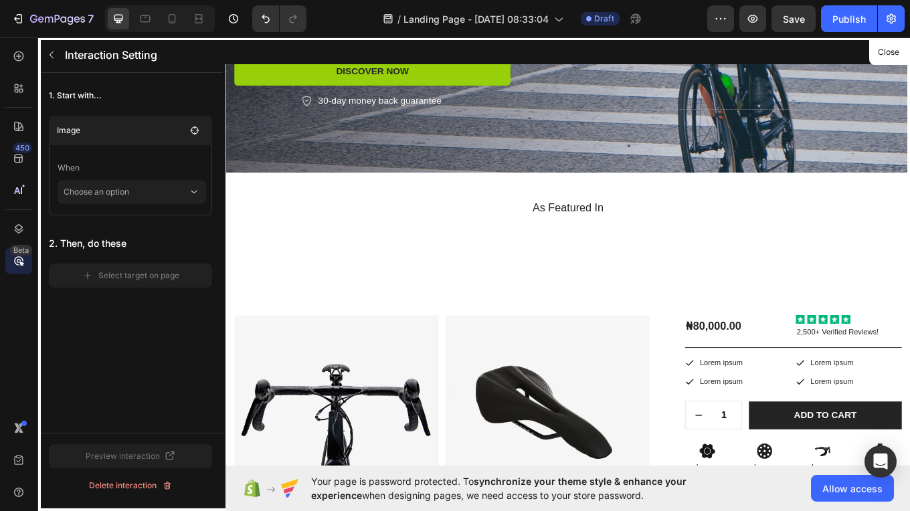
click at [490, 291] on div at bounding box center [626, 289] width 803 height 510
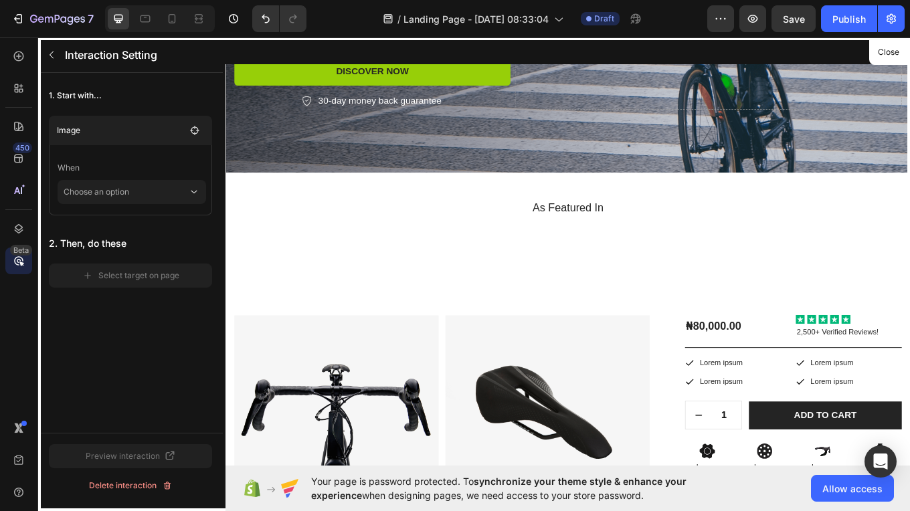
click at [490, 291] on div at bounding box center [626, 289] width 803 height 510
click at [52, 57] on icon "button" at bounding box center [52, 55] width 4 height 7
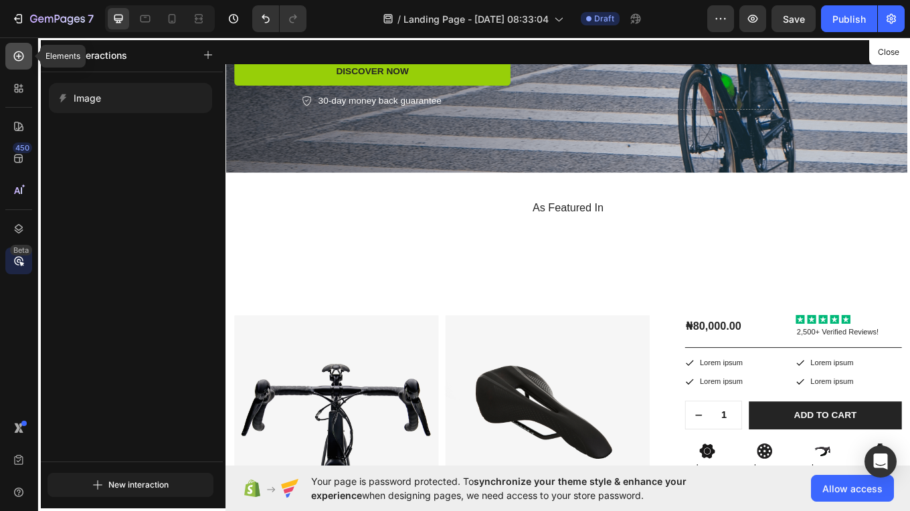
click at [17, 52] on icon at bounding box center [18, 56] width 13 height 13
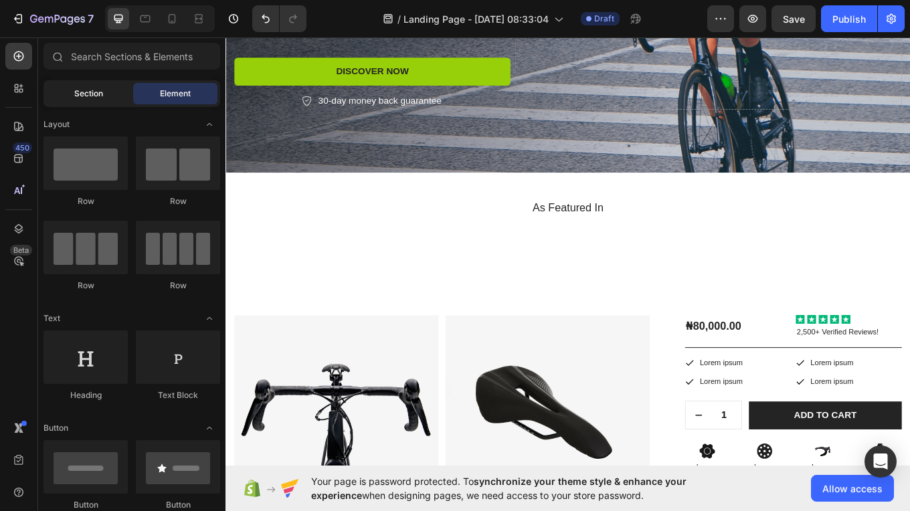
click at [96, 88] on span "Section" at bounding box center [88, 94] width 29 height 12
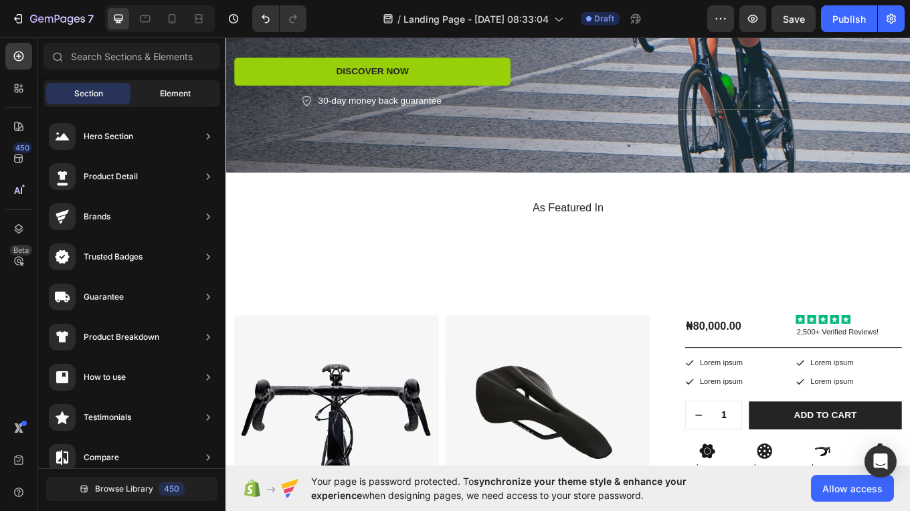
click at [172, 88] on span "Element" at bounding box center [175, 94] width 31 height 12
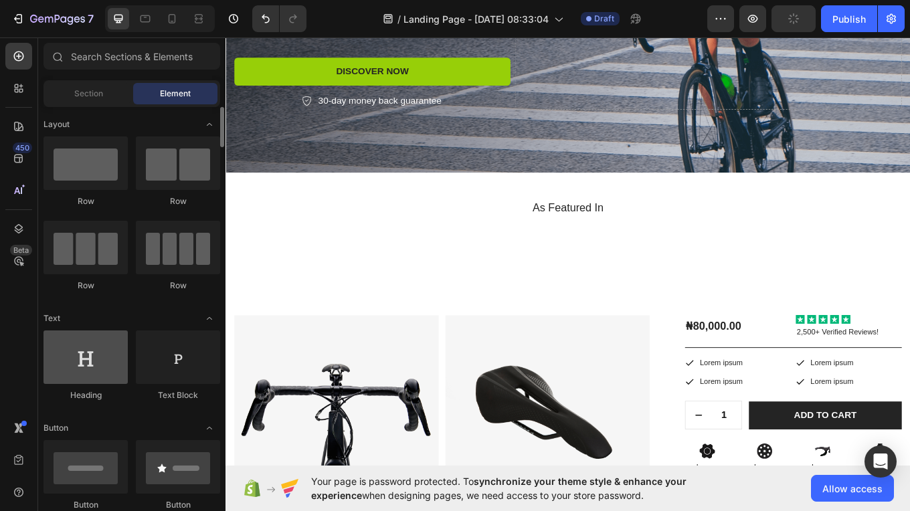
click at [107, 364] on div at bounding box center [85, 358] width 84 height 54
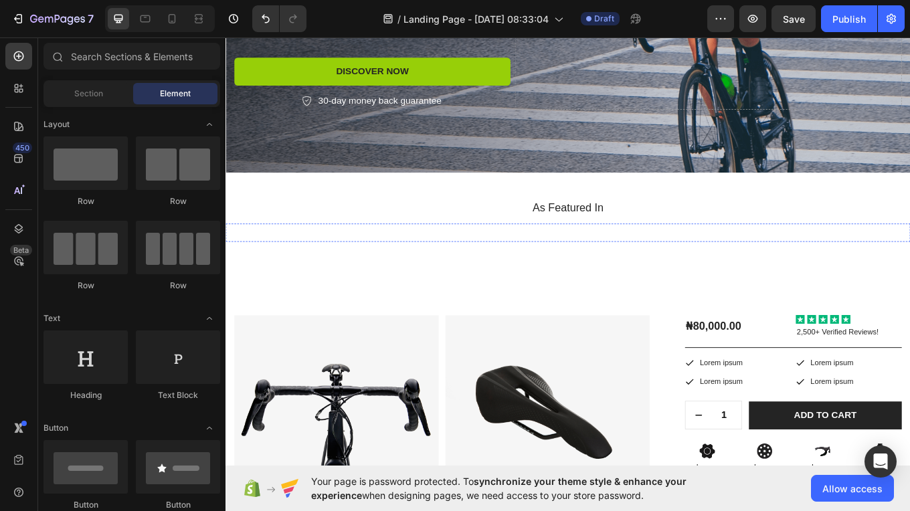
click at [384, 267] on img at bounding box center [379, 267] width 92 height 0
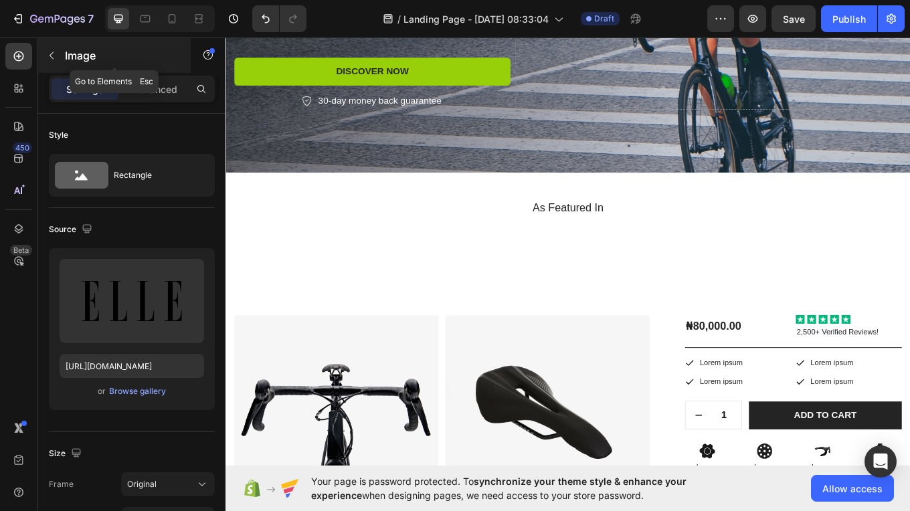
click at [54, 58] on icon "button" at bounding box center [51, 55] width 11 height 11
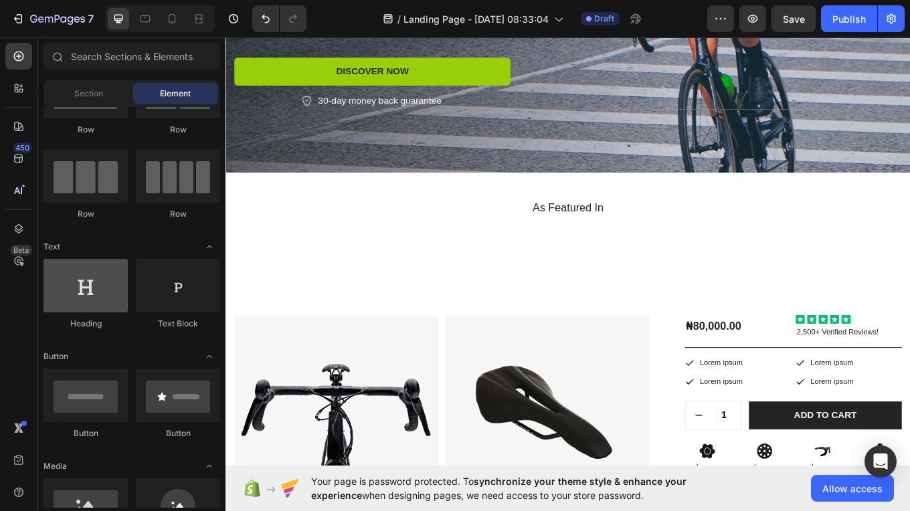
scroll to position [0, 0]
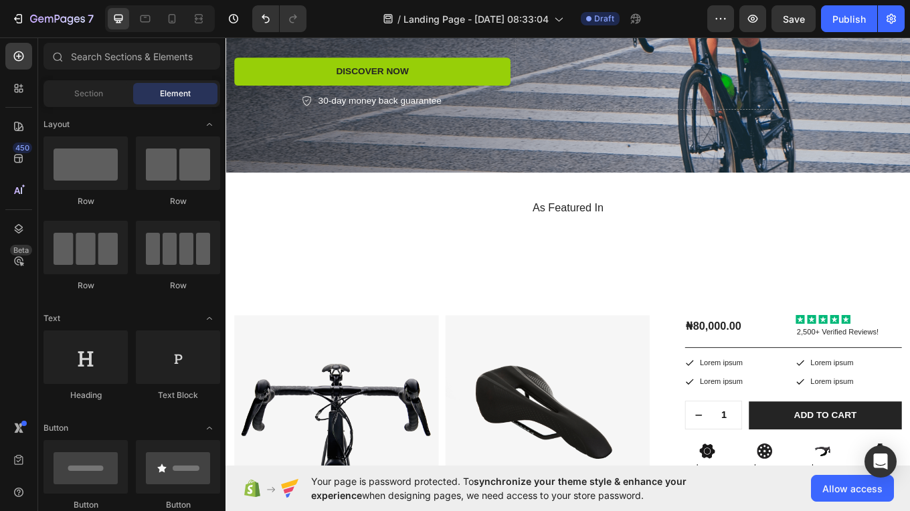
click at [189, 96] on span "Element" at bounding box center [175, 94] width 31 height 12
click at [105, 94] on div "Section" at bounding box center [88, 93] width 84 height 21
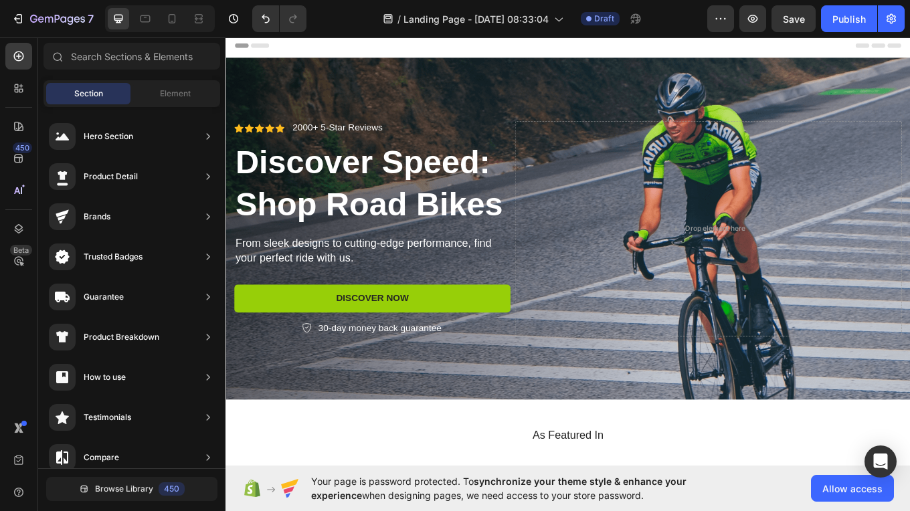
click at [263, 46] on span "Header" at bounding box center [265, 47] width 29 height 13
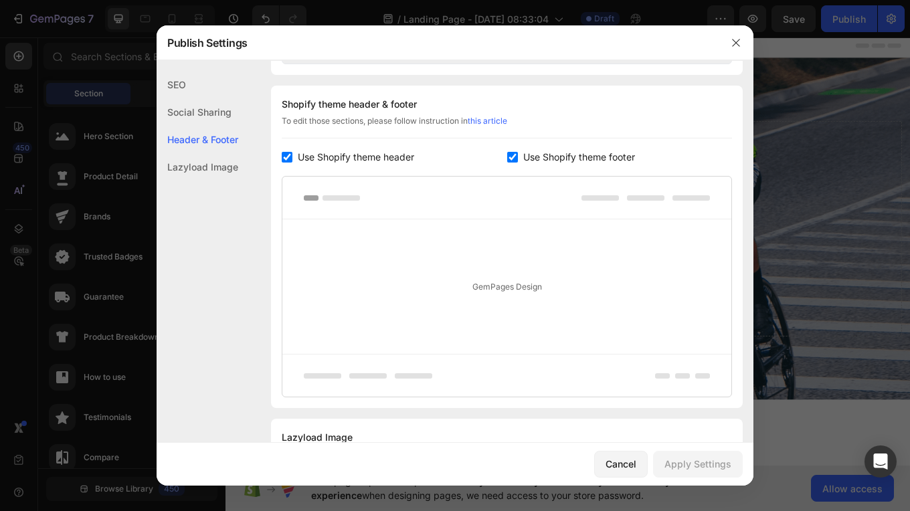
scroll to position [679, 0]
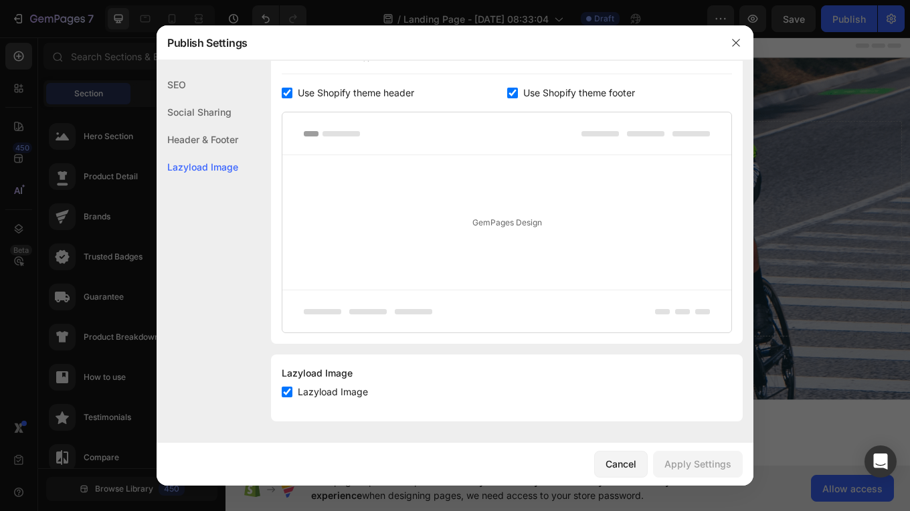
click at [213, 114] on div "Social Sharing" at bounding box center [198, 111] width 82 height 27
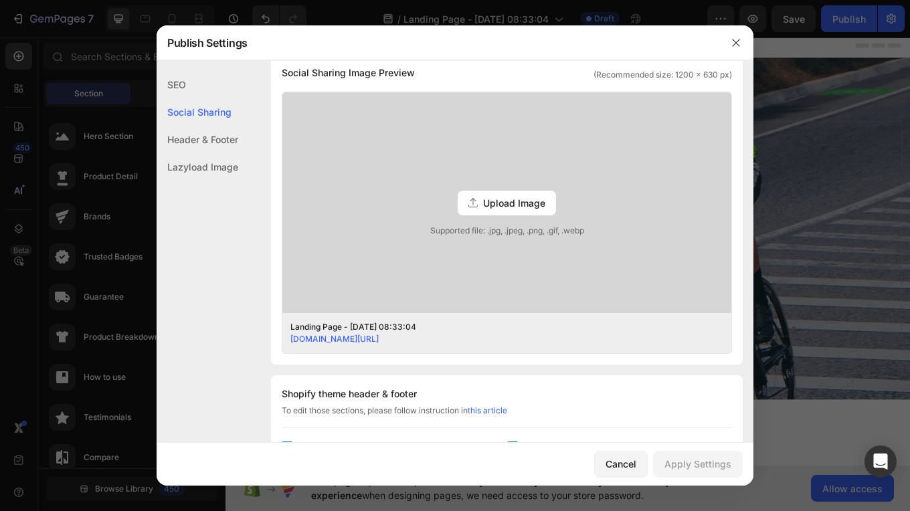
scroll to position [306, 0]
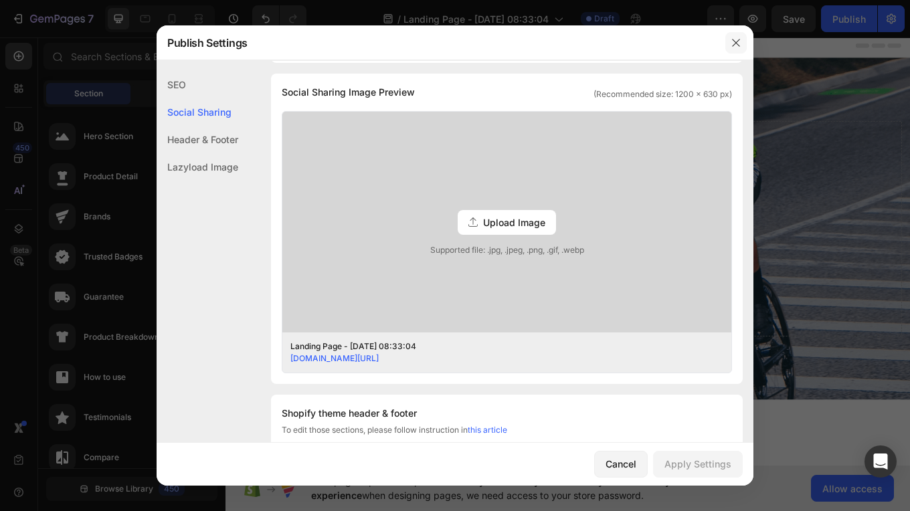
click at [733, 37] on icon "button" at bounding box center [736, 42] width 11 height 11
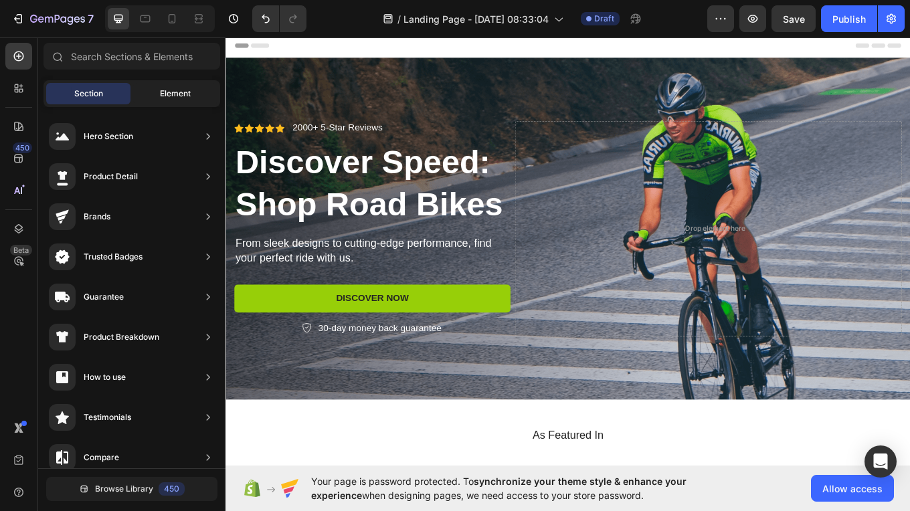
click at [188, 104] on div "Element" at bounding box center [175, 93] width 84 height 21
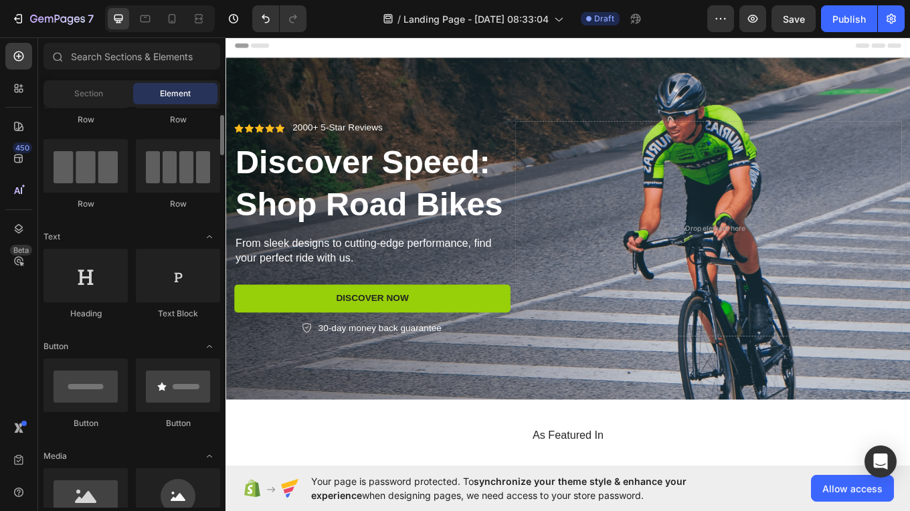
scroll to position [82, 0]
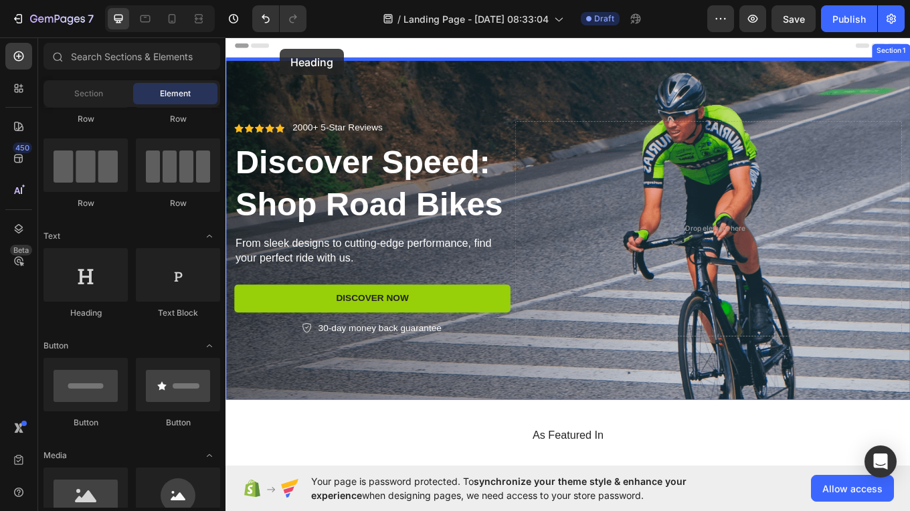
drag, startPoint x: 324, startPoint y: 322, endPoint x: 289, endPoint y: 52, distance: 272.6
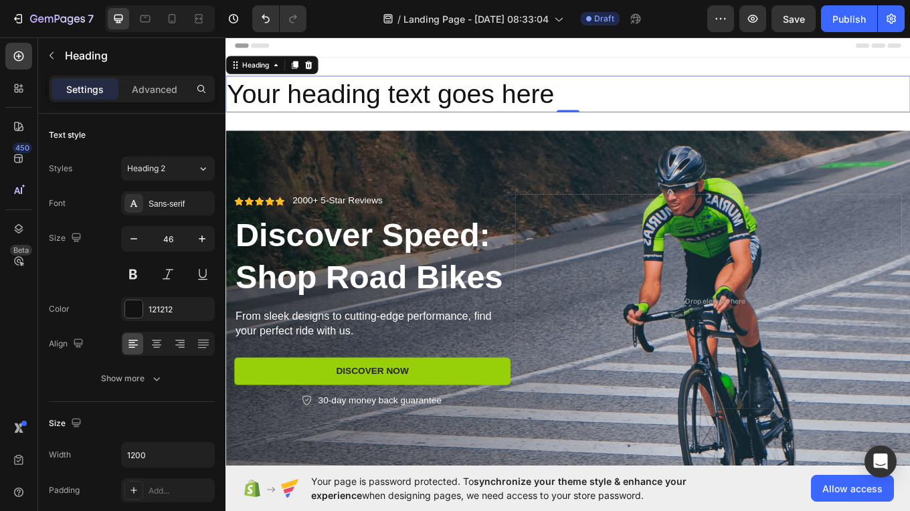
click at [587, 117] on p "Your heading text goes here" at bounding box center [627, 104] width 800 height 40
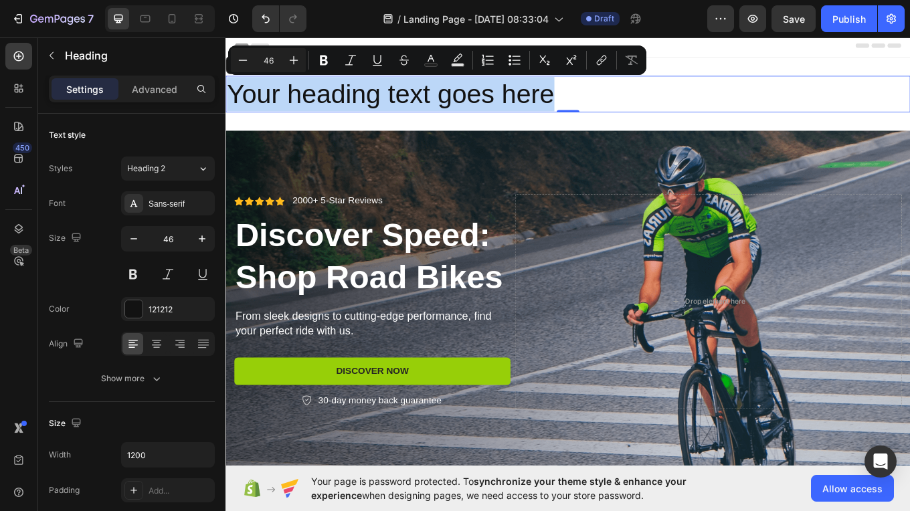
drag, startPoint x: 610, startPoint y: 112, endPoint x: 449, endPoint y: 103, distance: 160.9
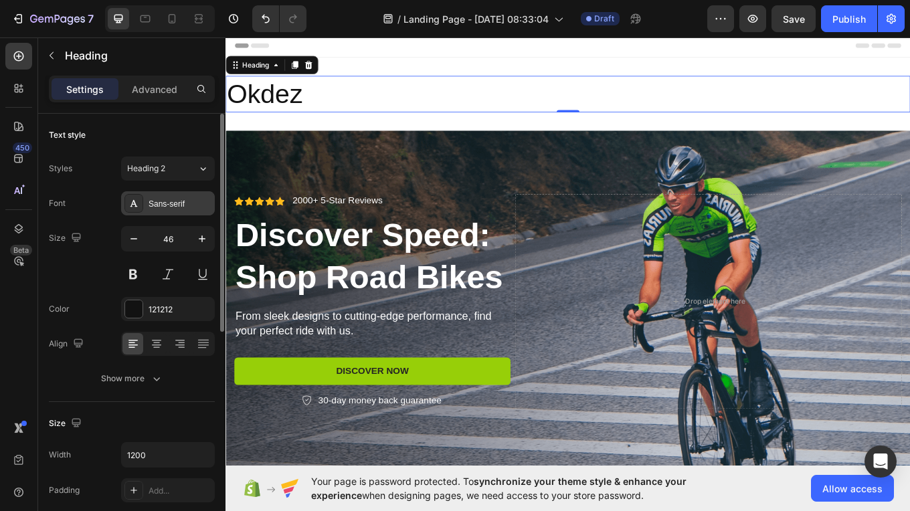
click at [183, 200] on div "Sans-serif" at bounding box center [180, 204] width 63 height 12
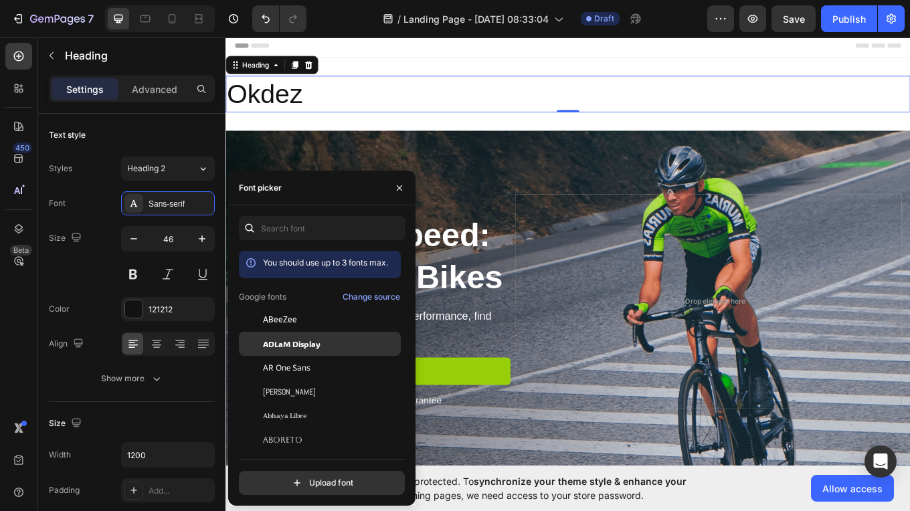
click at [302, 343] on span "ADLaM Display" at bounding box center [292, 344] width 58 height 12
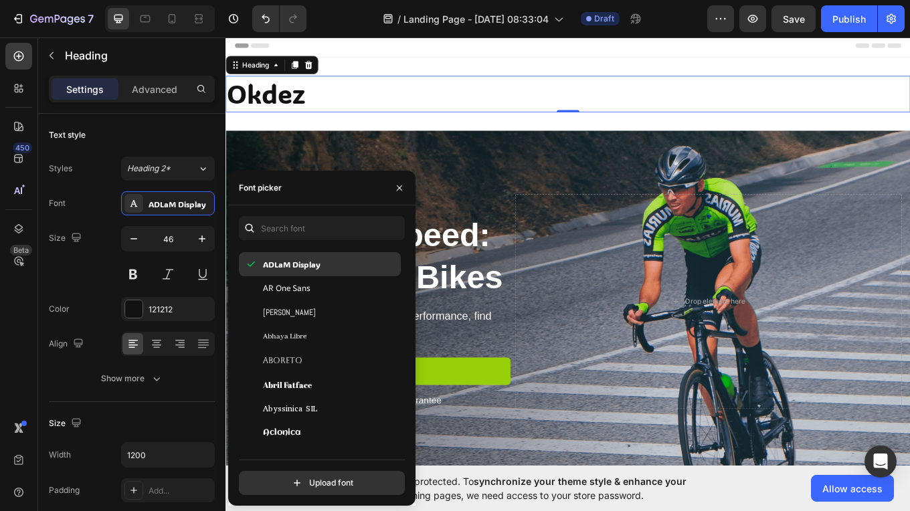
scroll to position [130, 0]
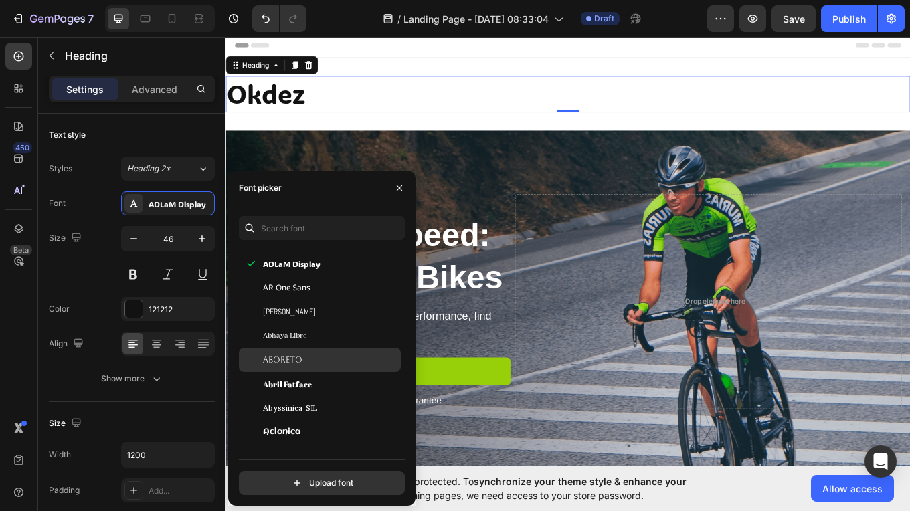
click at [297, 357] on span "Aboreto" at bounding box center [282, 360] width 39 height 12
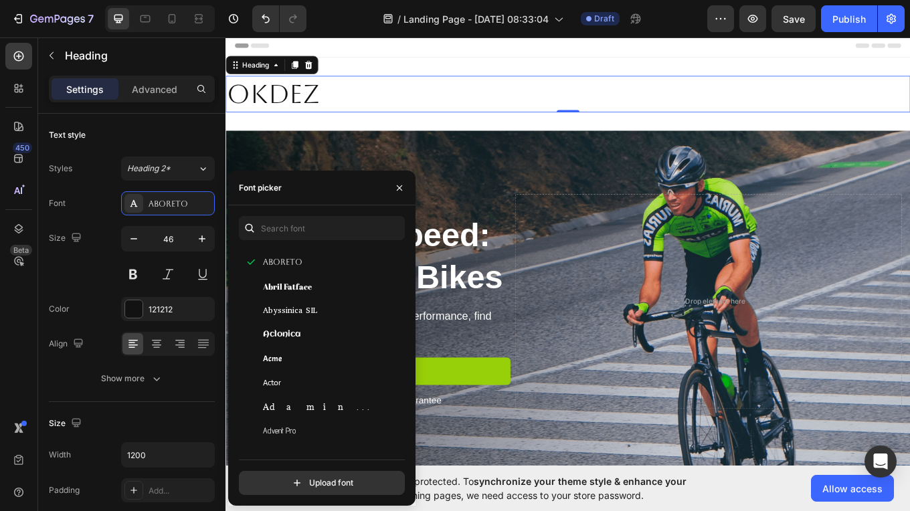
scroll to position [254, 0]
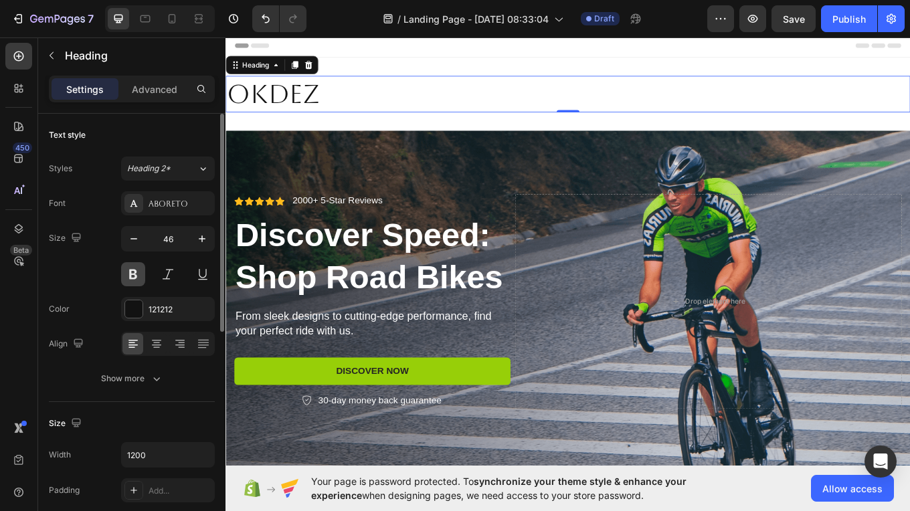
click at [137, 280] on button at bounding box center [133, 274] width 24 height 24
click at [200, 248] on button "button" at bounding box center [202, 239] width 24 height 24
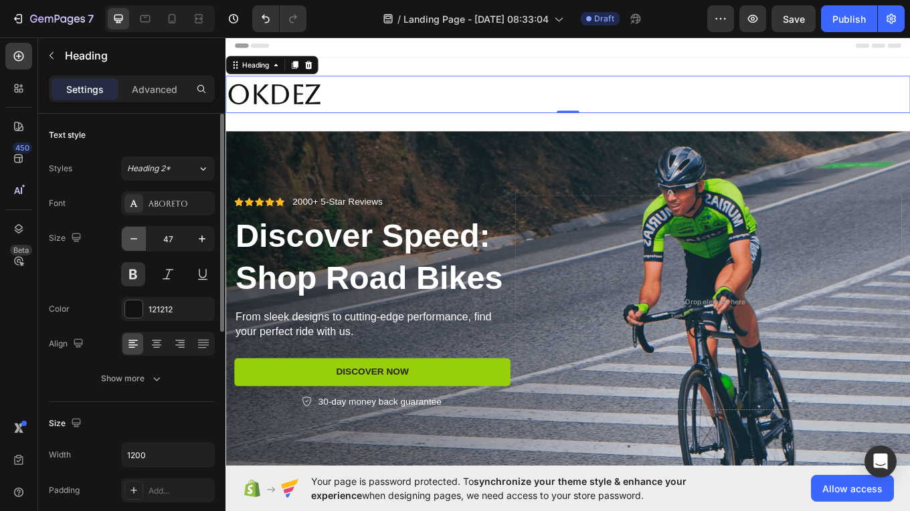
click at [139, 244] on icon "button" at bounding box center [133, 238] width 13 height 13
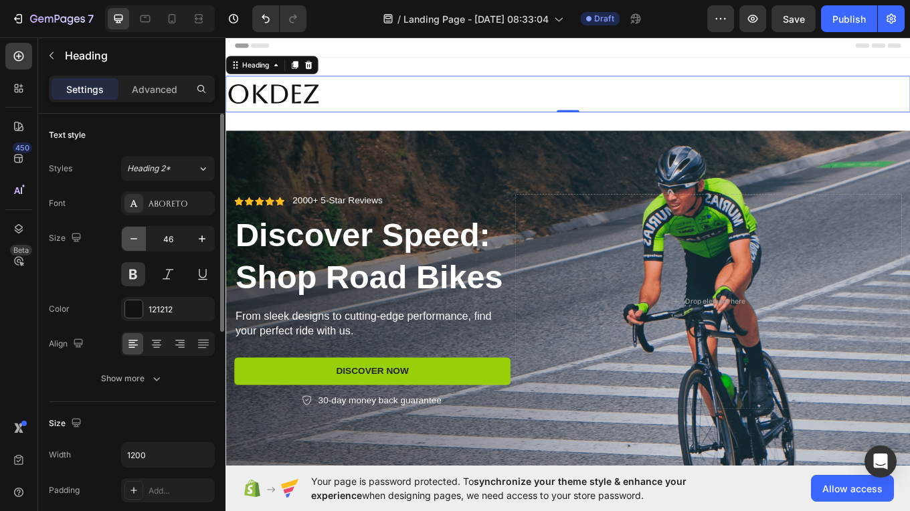
click at [139, 244] on icon "button" at bounding box center [133, 238] width 13 height 13
type input "45"
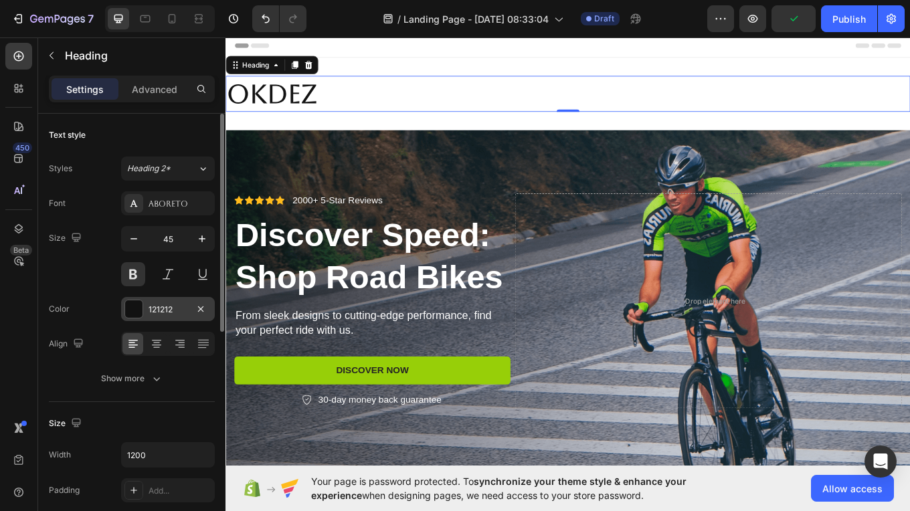
click at [137, 306] on div at bounding box center [133, 308] width 17 height 17
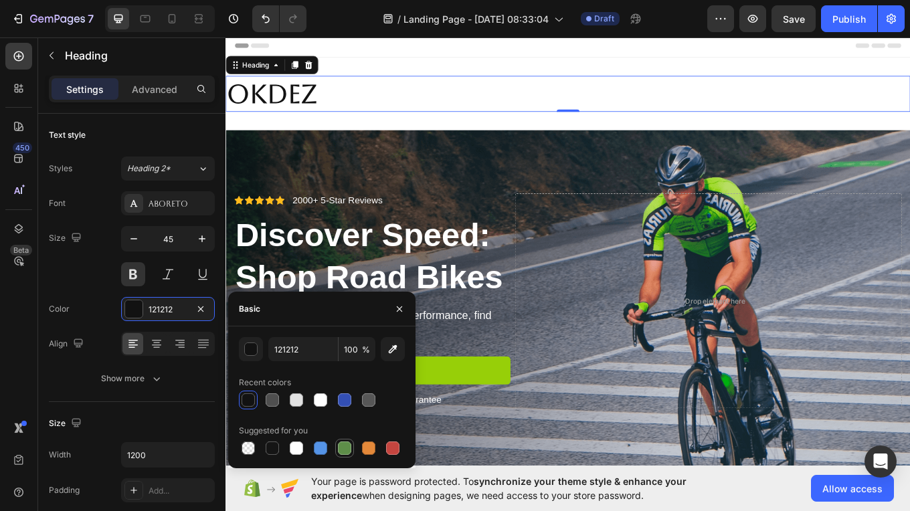
click at [344, 448] on div at bounding box center [344, 448] width 13 height 13
type input "5E8E49"
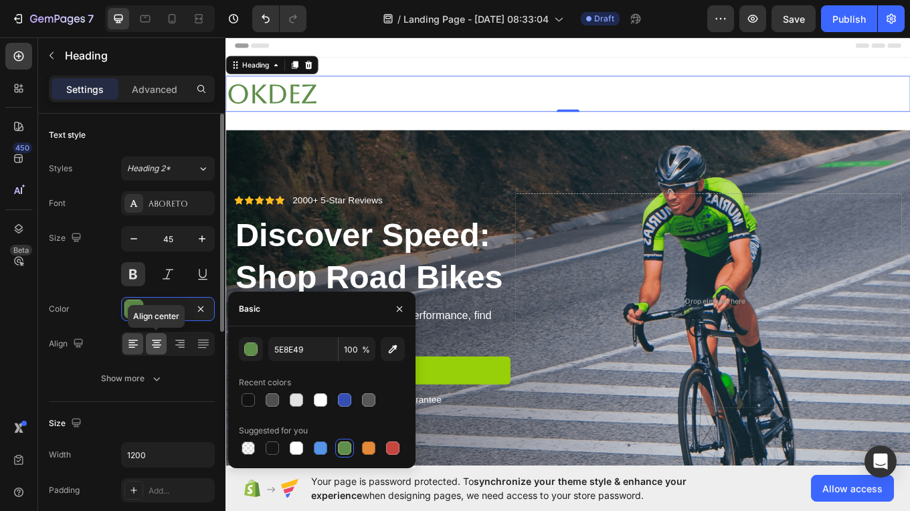
click at [157, 350] on icon at bounding box center [156, 343] width 13 height 13
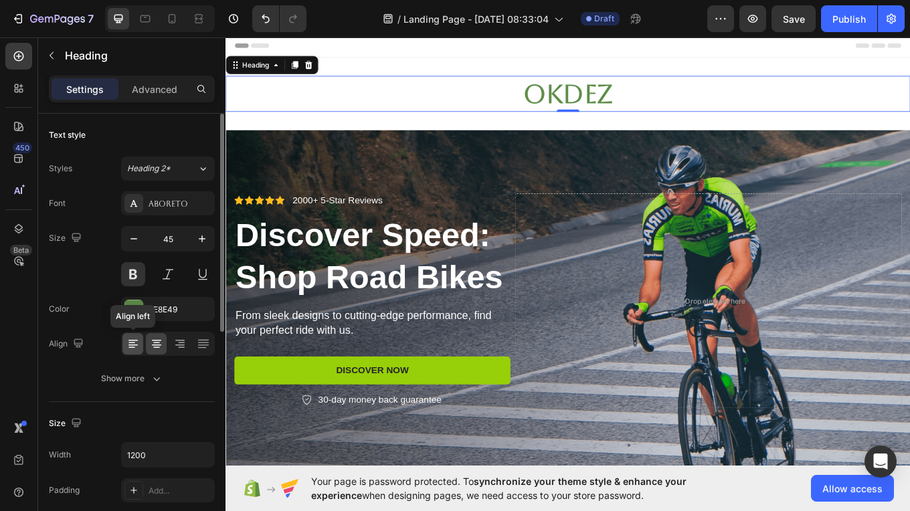
click at [132, 343] on icon at bounding box center [132, 343] width 13 height 13
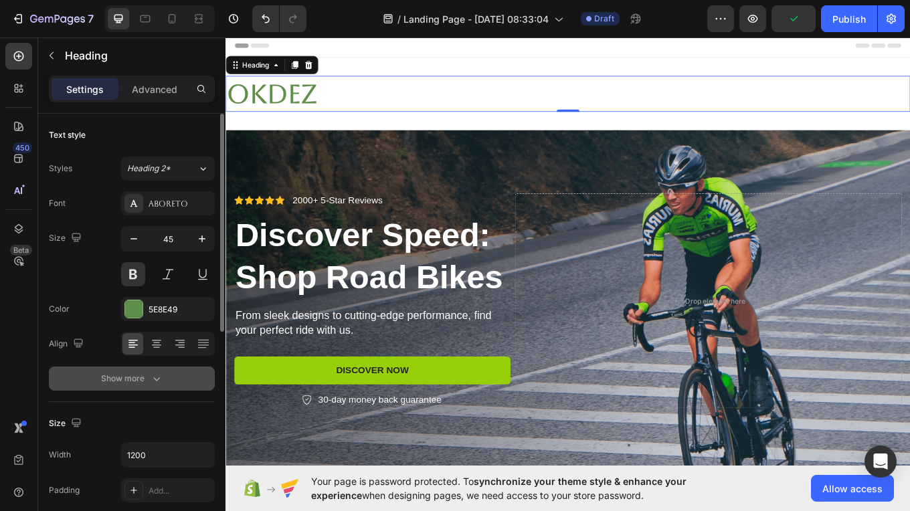
click at [157, 381] on icon "button" at bounding box center [156, 378] width 13 height 13
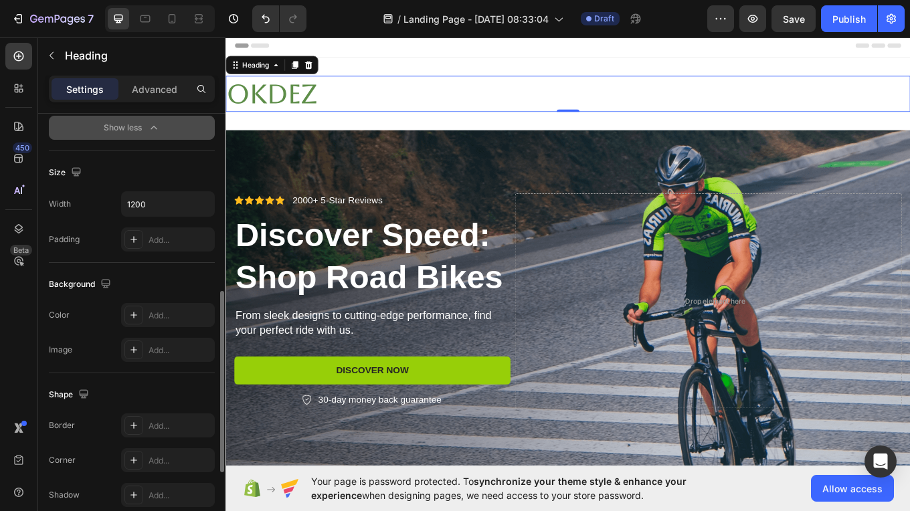
scroll to position [427, 0]
click at [175, 314] on div "Add..." at bounding box center [180, 316] width 63 height 12
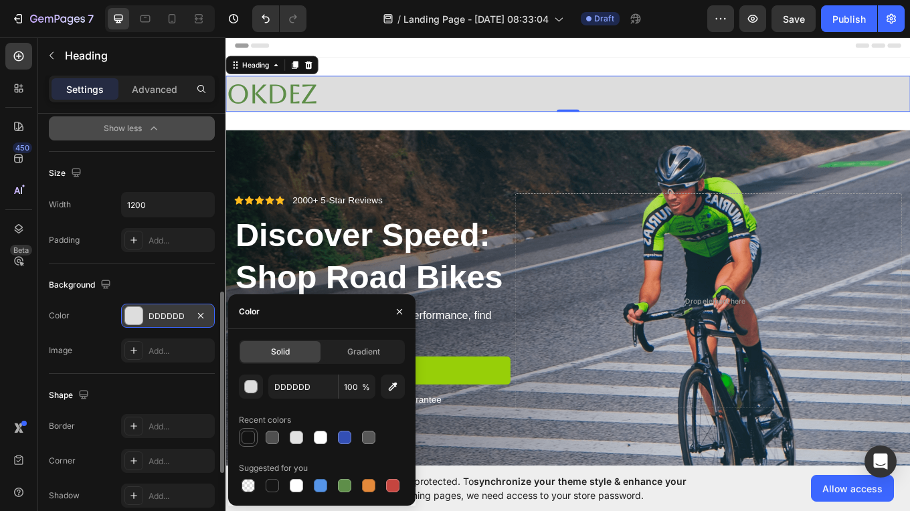
click at [244, 436] on div at bounding box center [248, 437] width 13 height 13
type input "121212"
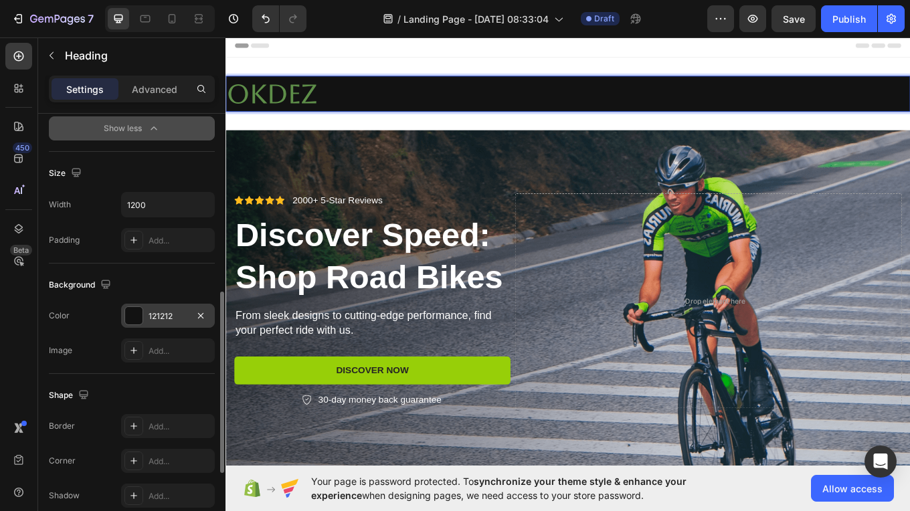
drag, startPoint x: 379, startPoint y: 104, endPoint x: 378, endPoint y: 129, distance: 25.4
click at [632, 149] on div at bounding box center [626, 146] width 21 height 21
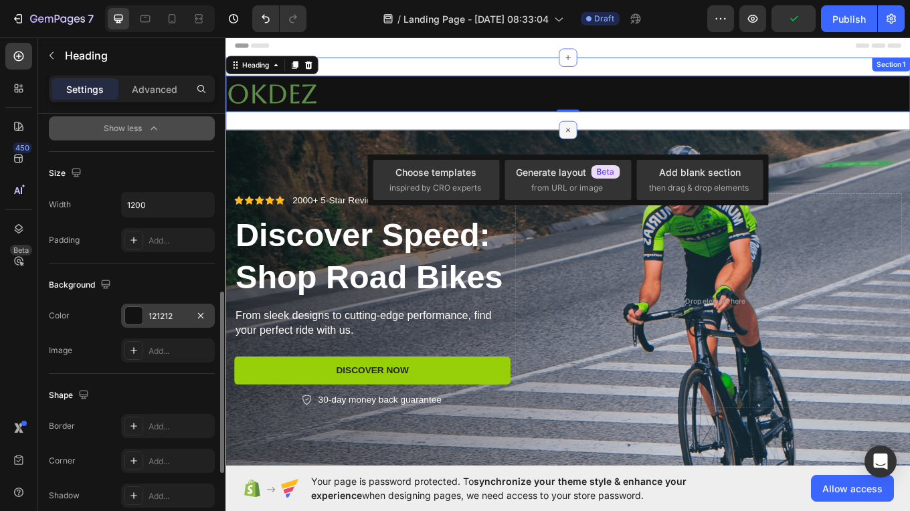
click at [624, 149] on icon at bounding box center [627, 146] width 15 height 15
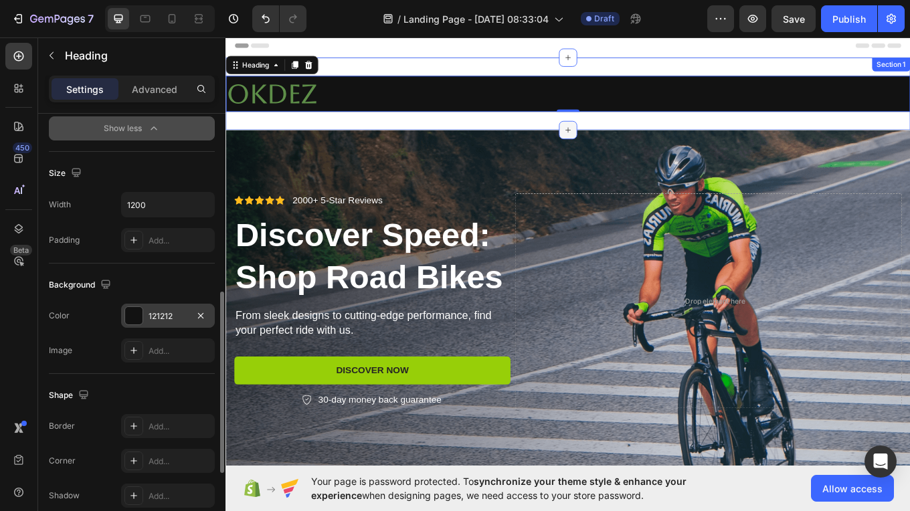
click at [624, 149] on icon at bounding box center [627, 146] width 11 height 11
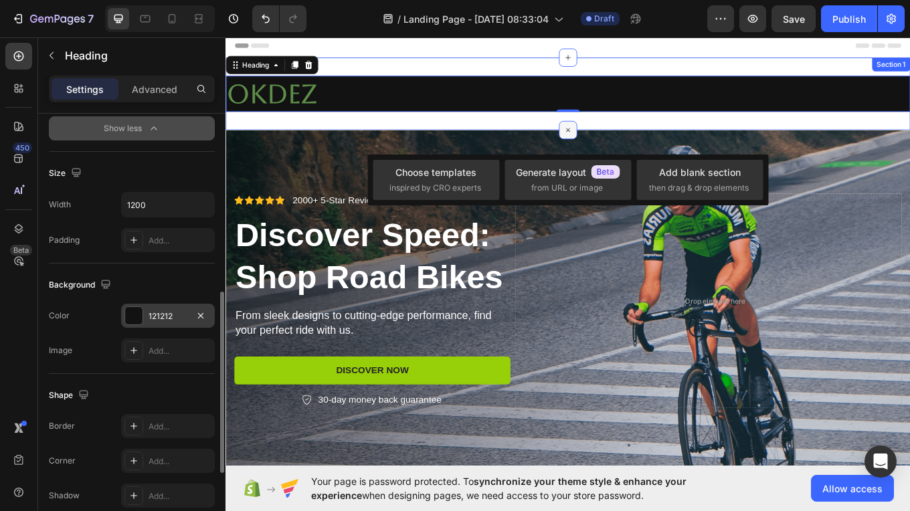
click at [624, 149] on icon at bounding box center [627, 146] width 15 height 15
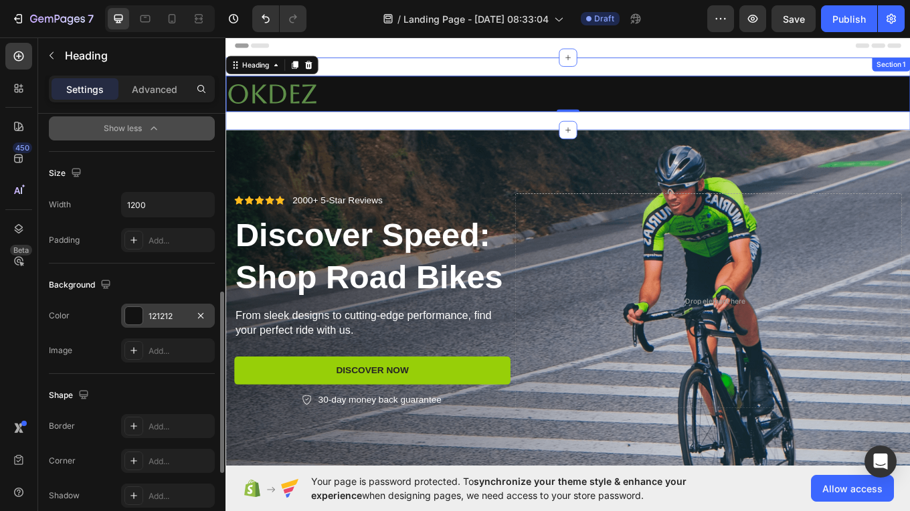
drag, startPoint x: 234, startPoint y: 72, endPoint x: 234, endPoint y: 132, distance: 60.9
click at [234, 132] on div "Okdez Heading 0 Section 1" at bounding box center [626, 104] width 803 height 85
click at [624, 145] on icon at bounding box center [627, 146] width 6 height 6
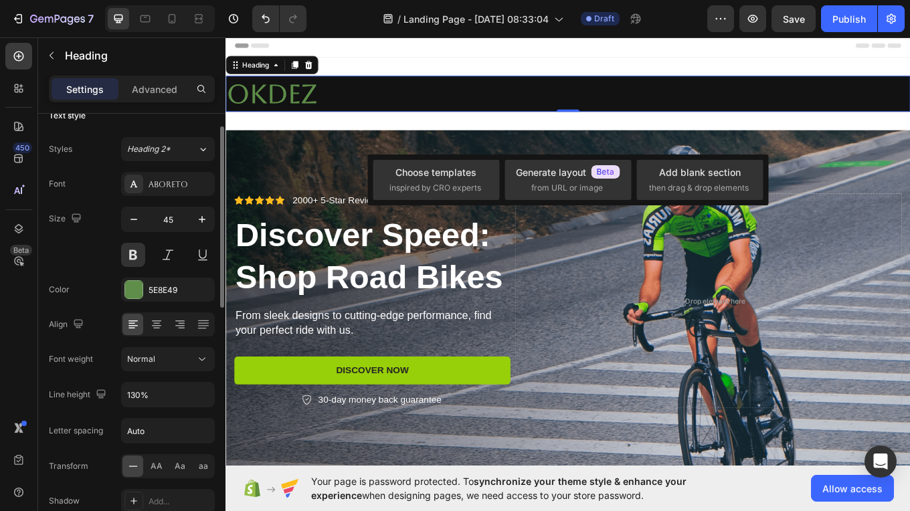
scroll to position [0, 0]
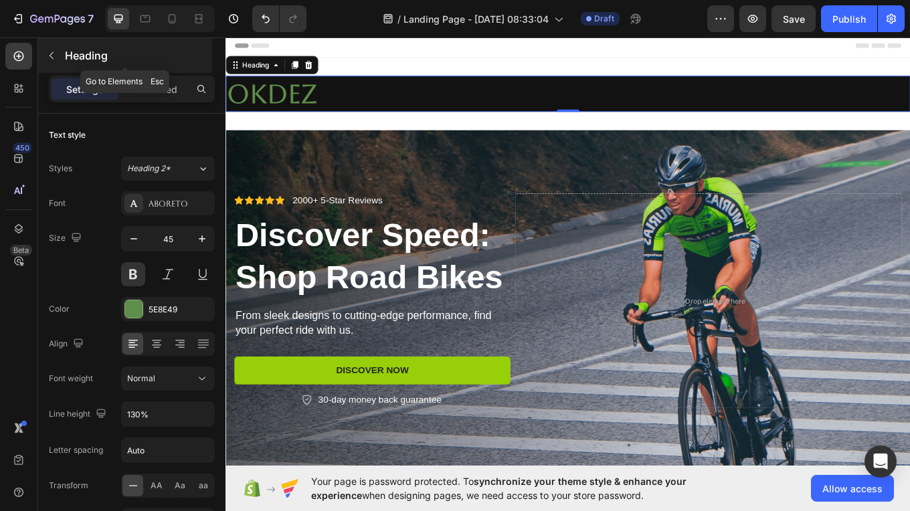
click at [50, 52] on icon "button" at bounding box center [51, 55] width 11 height 11
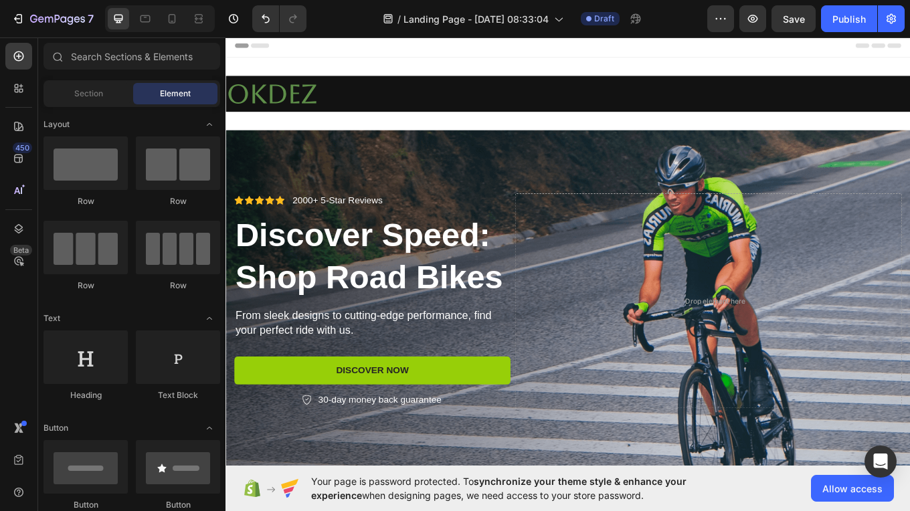
click at [95, 80] on div "Section Element" at bounding box center [131, 93] width 177 height 27
click at [98, 98] on span "Section" at bounding box center [88, 94] width 29 height 12
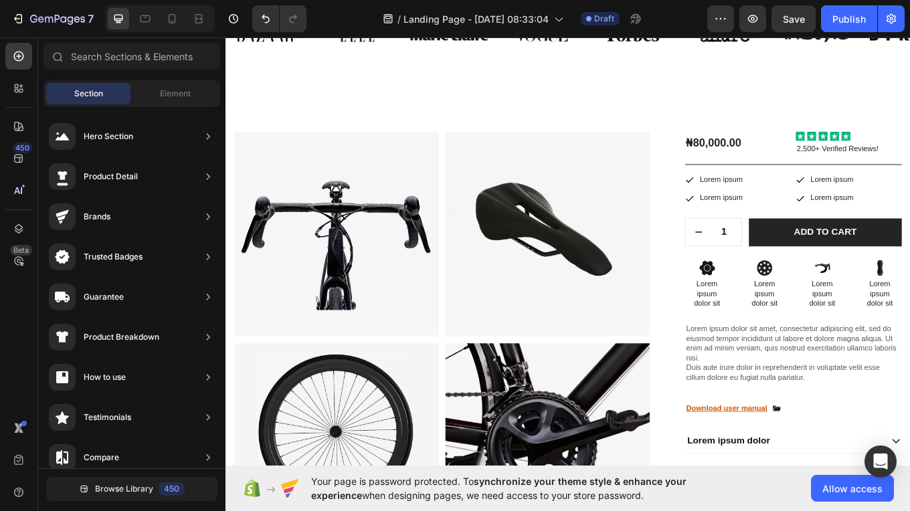
scroll to position [367, 0]
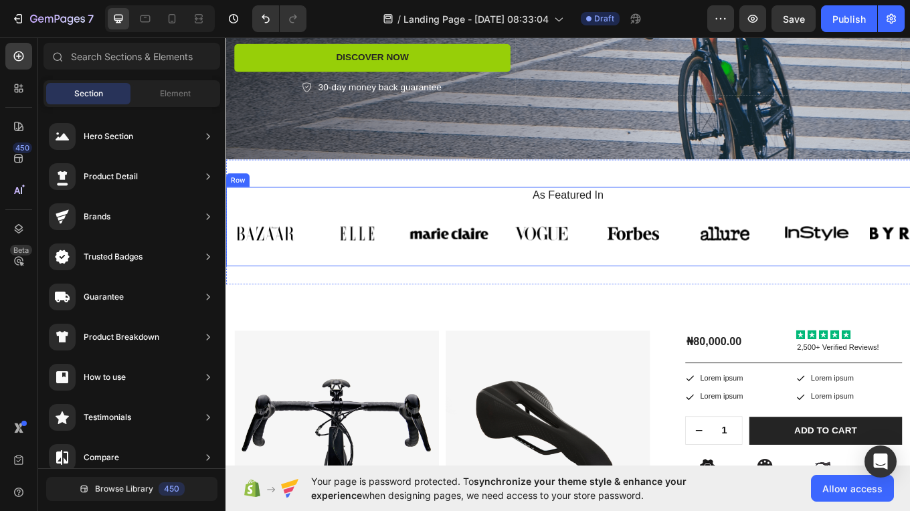
click at [518, 234] on div "As Featured In Heading Image Image Image Image Image Image Image Image Carousel" at bounding box center [626, 259] width 803 height 93
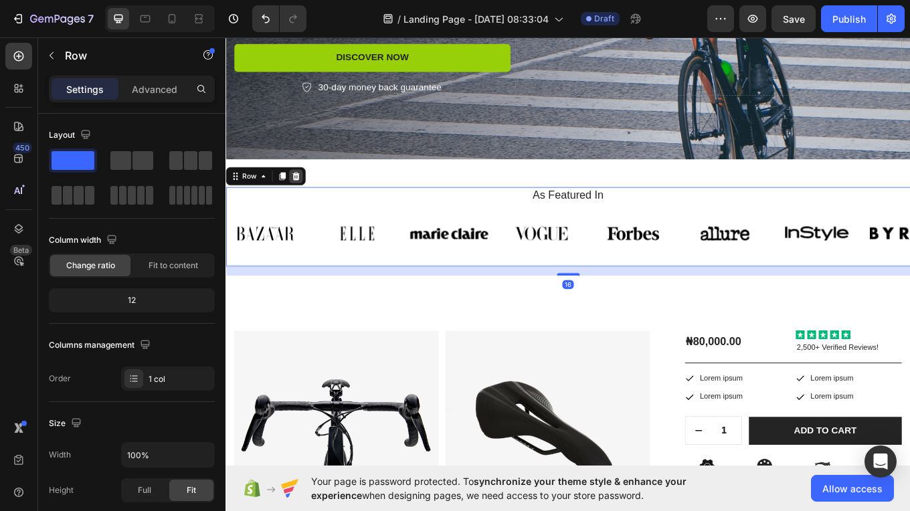
click at [304, 204] on icon at bounding box center [307, 200] width 11 height 11
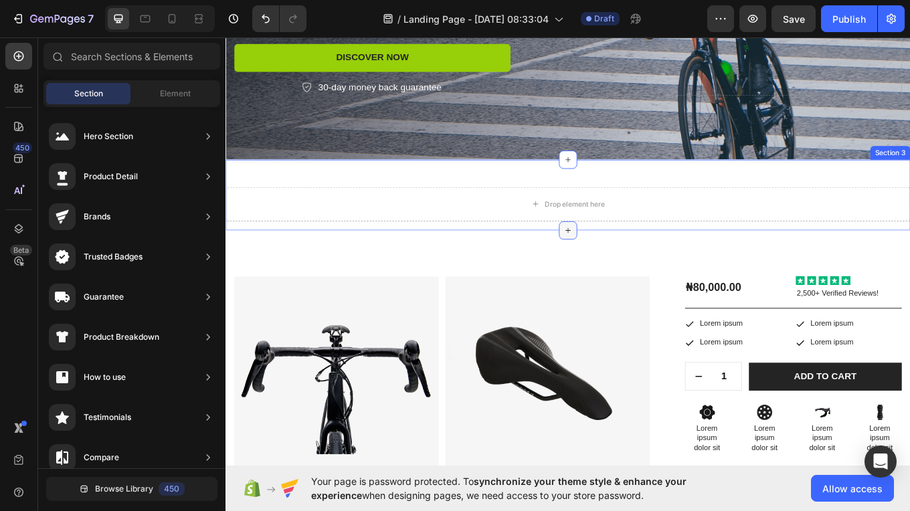
click at [625, 260] on icon at bounding box center [627, 264] width 11 height 11
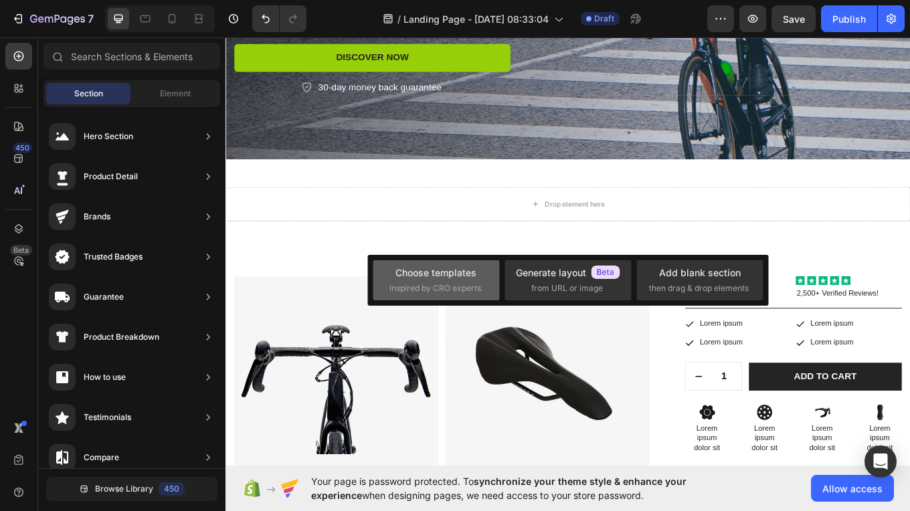
click at [466, 276] on div "Choose templates" at bounding box center [435, 273] width 81 height 14
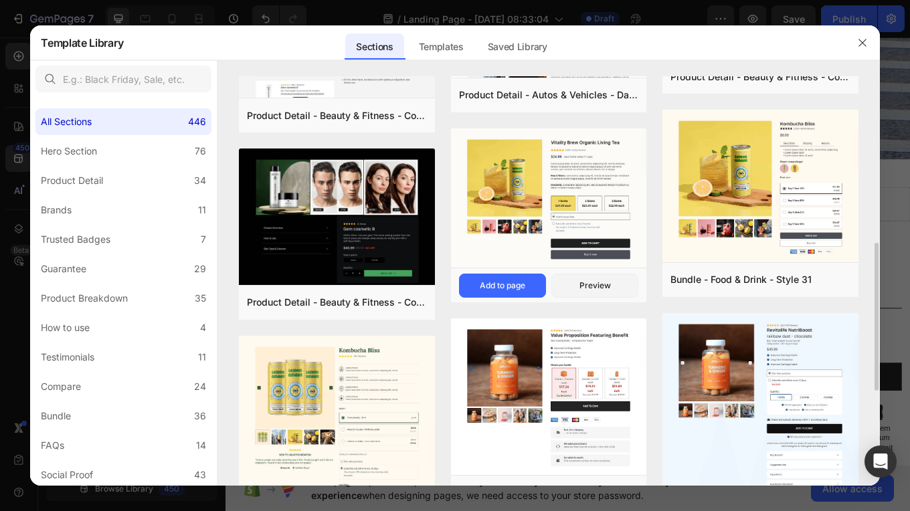
scroll to position [460, 0]
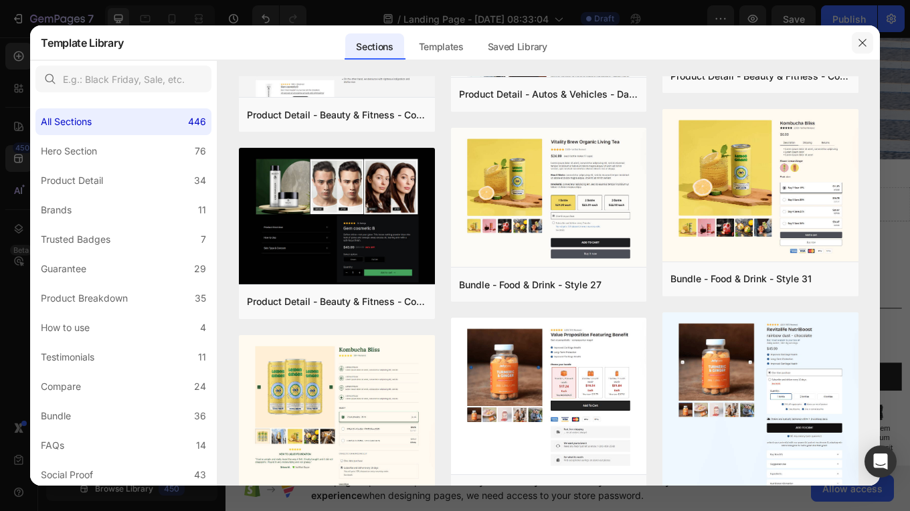
click at [860, 46] on icon "button" at bounding box center [862, 42] width 11 height 11
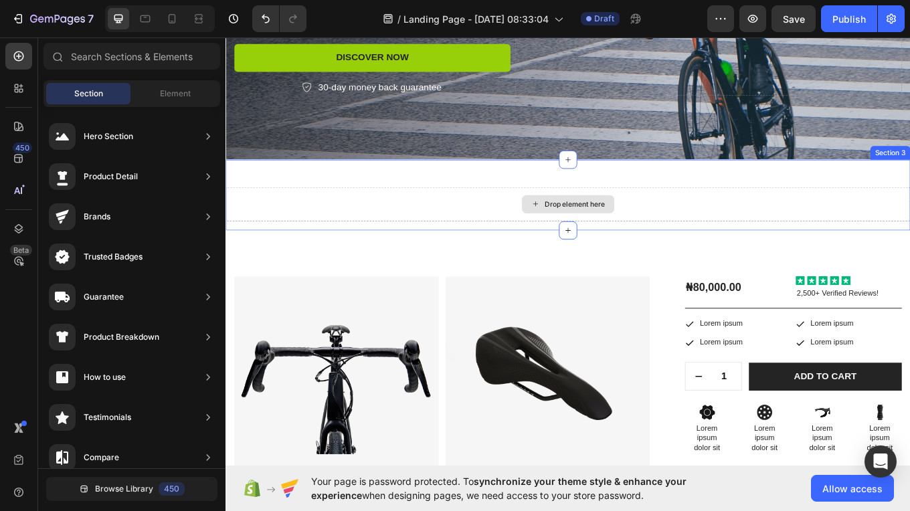
click at [773, 230] on div "Drop element here" at bounding box center [626, 233] width 803 height 40
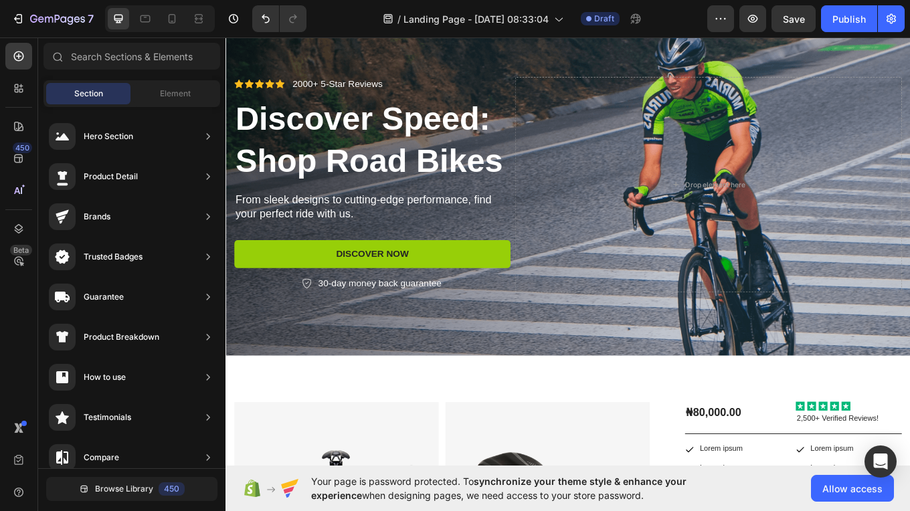
scroll to position [138, 0]
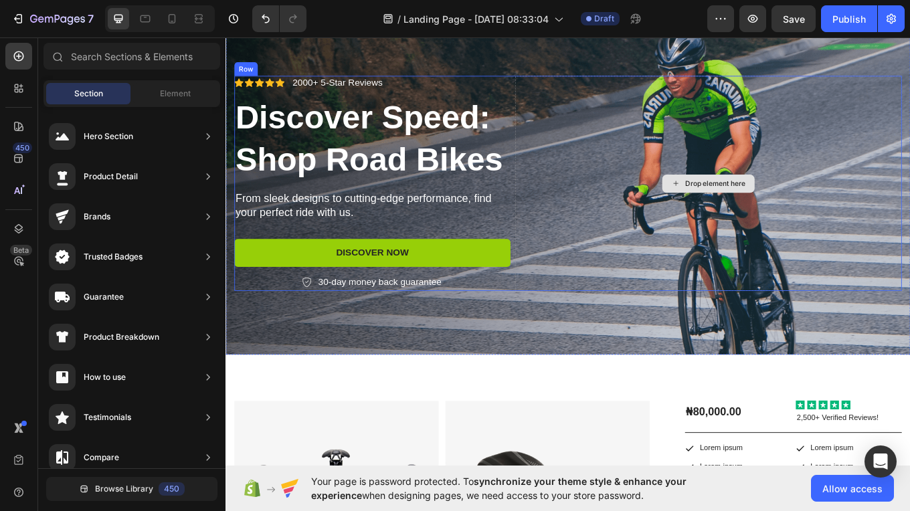
click at [782, 155] on div "Drop element here" at bounding box center [792, 209] width 454 height 252
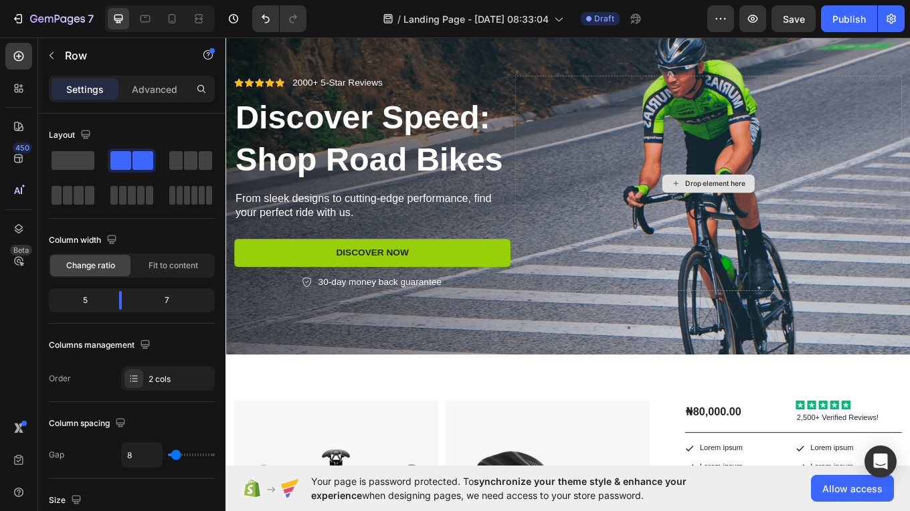
click at [754, 204] on div "Drop element here" at bounding box center [791, 209] width 108 height 21
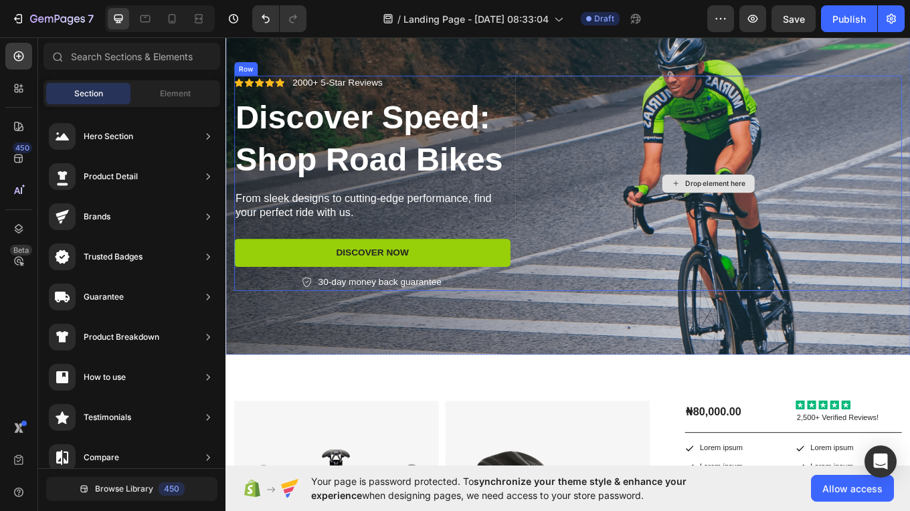
click at [751, 210] on icon at bounding box center [753, 208] width 11 height 11
click at [802, 212] on div "Drop element here" at bounding box center [799, 209] width 71 height 11
click at [748, 207] on icon at bounding box center [753, 208] width 11 height 11
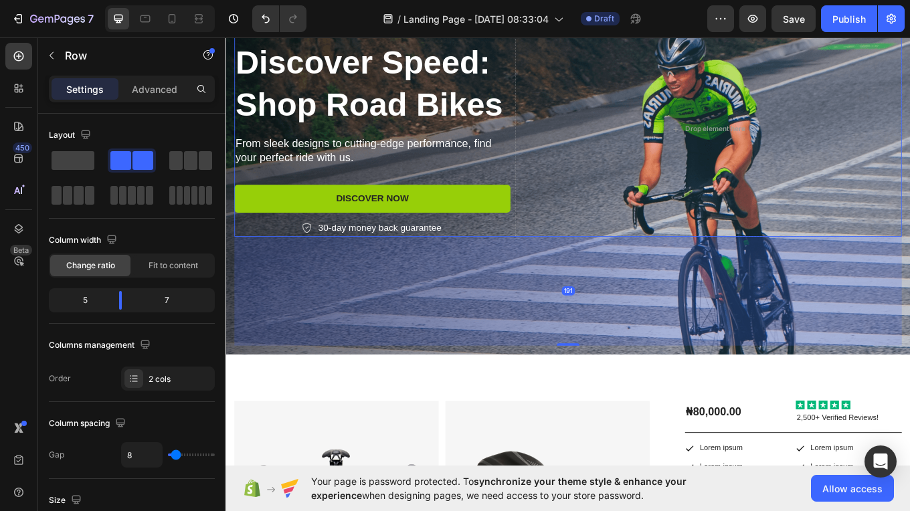
drag, startPoint x: 618, startPoint y: 333, endPoint x: 587, endPoint y: 460, distance: 131.3
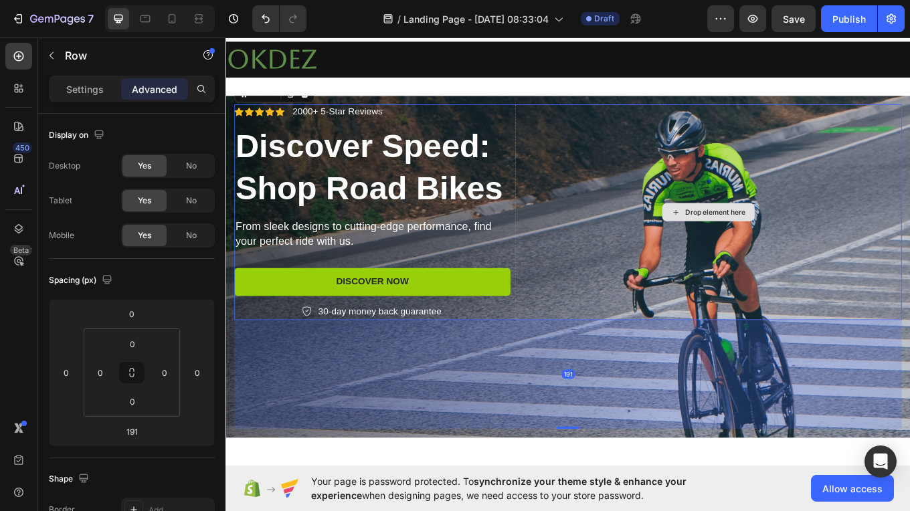
scroll to position [0, 0]
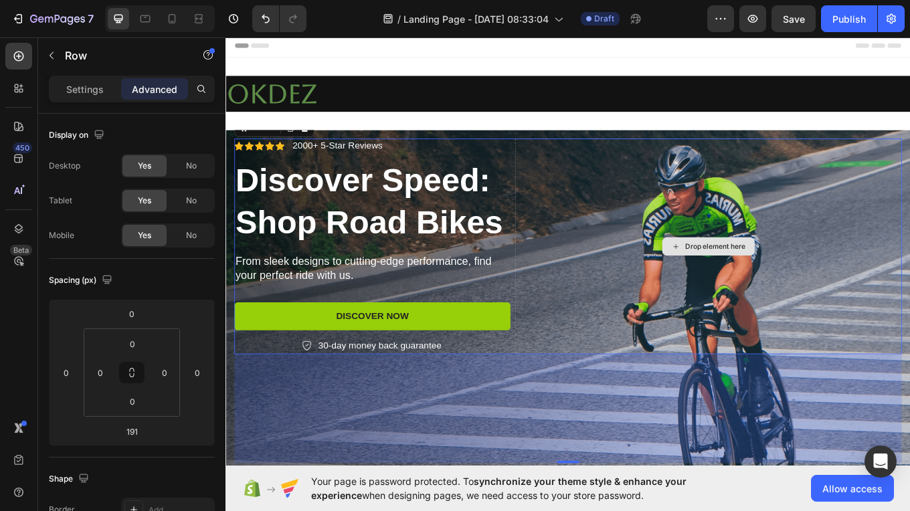
click at [638, 282] on div "Drop element here" at bounding box center [792, 283] width 454 height 252
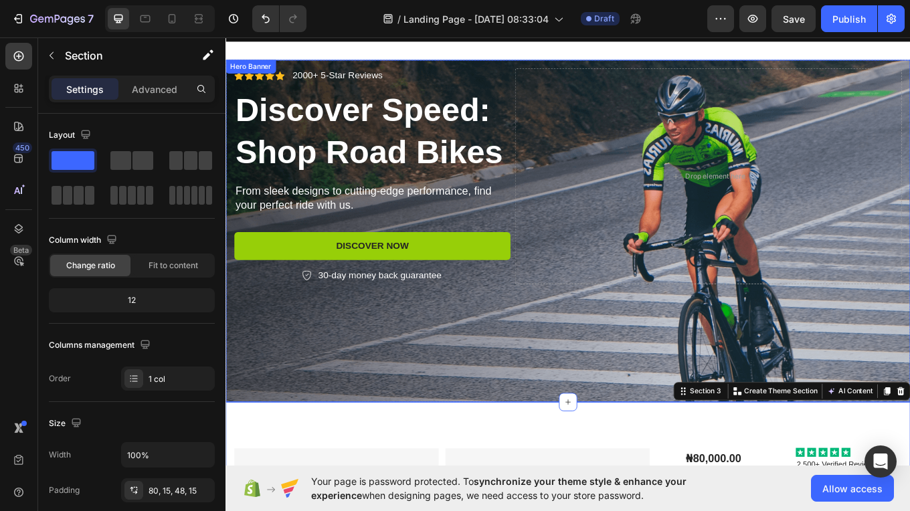
click at [562, 378] on div "Icon Icon Icon Icon Icon Icon List 2000+ 5-Star Reviews Text Block Row Discover…" at bounding box center [627, 264] width 783 height 380
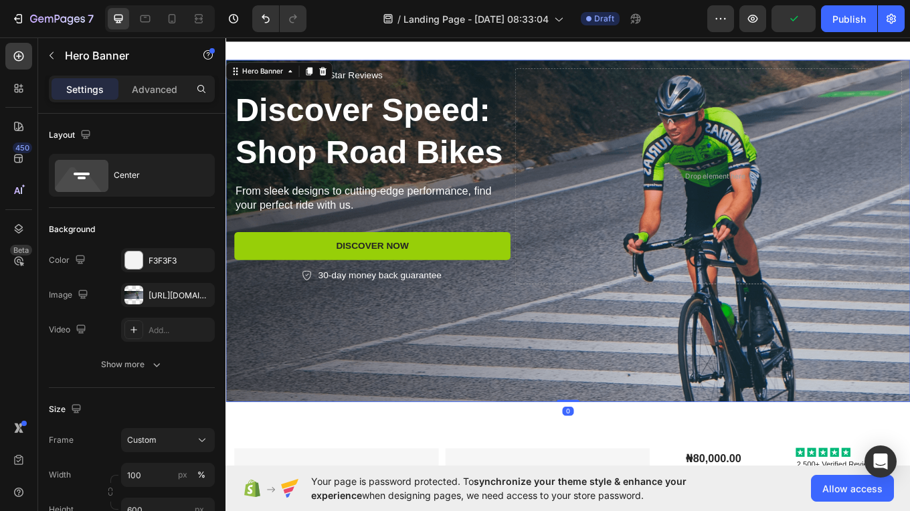
drag, startPoint x: 616, startPoint y: 463, endPoint x: 616, endPoint y: 395, distance: 67.6
click at [616, 395] on div "Icon Icon Icon Icon Icon Icon List 2000+ 5-Star Reviews Text Block Row Discover…" at bounding box center [626, 264] width 803 height 401
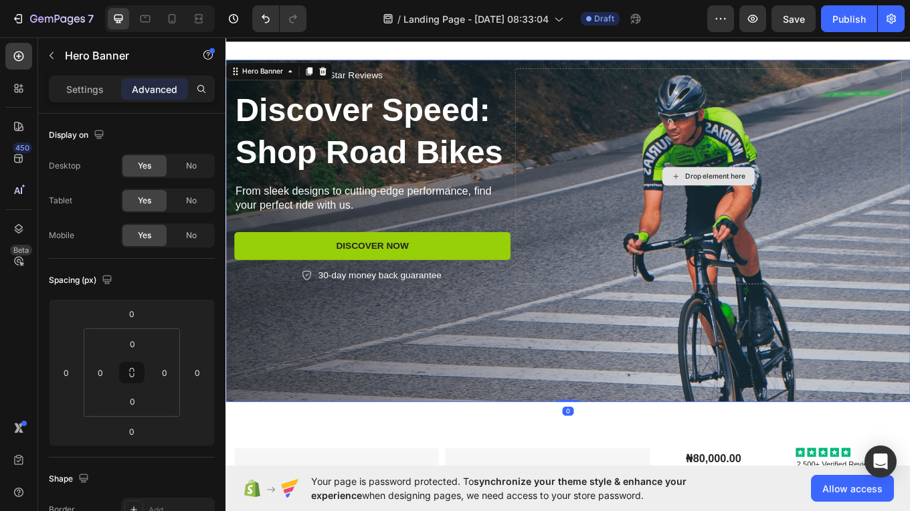
drag, startPoint x: 620, startPoint y: 464, endPoint x: 604, endPoint y: 288, distance: 176.8
click at [604, 288] on div "Icon Icon Icon Icon Icon Icon List 2000+ 5-Star Reviews Text Block Row Discover…" at bounding box center [626, 264] width 803 height 401
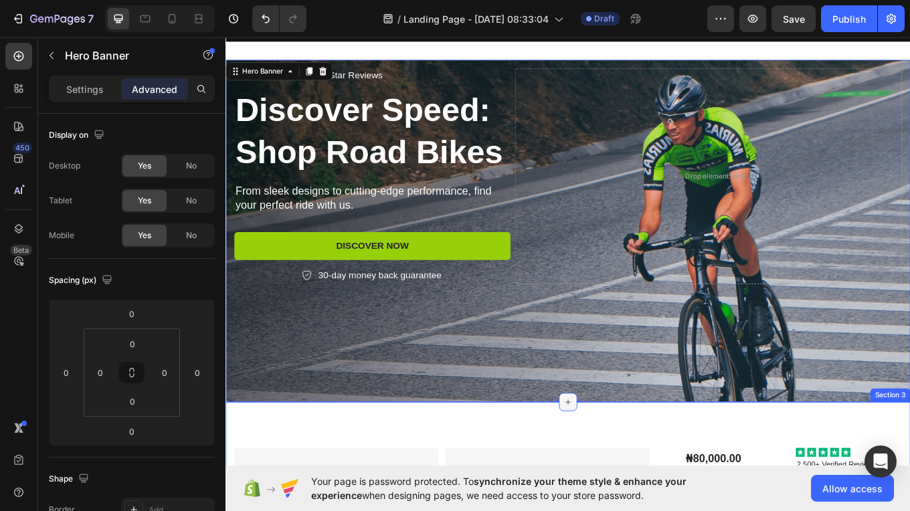
click at [623, 460] on icon at bounding box center [627, 465] width 11 height 11
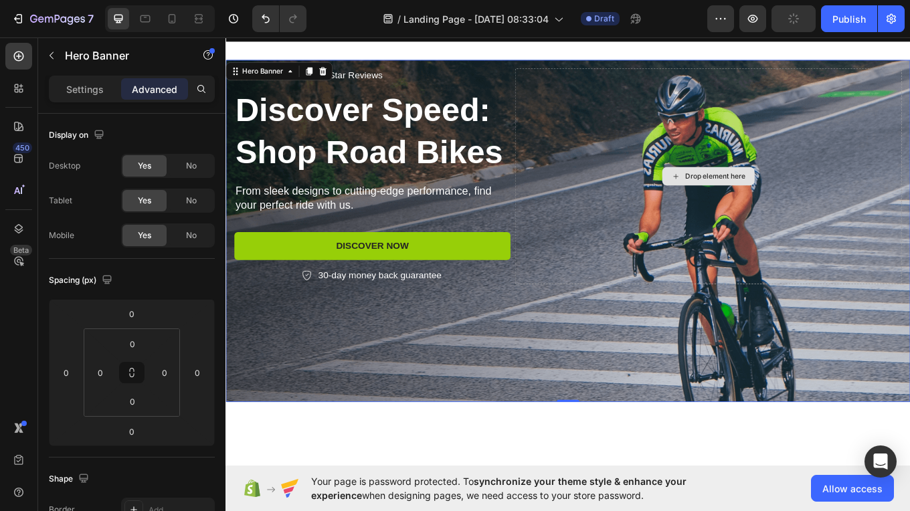
scroll to position [0, 0]
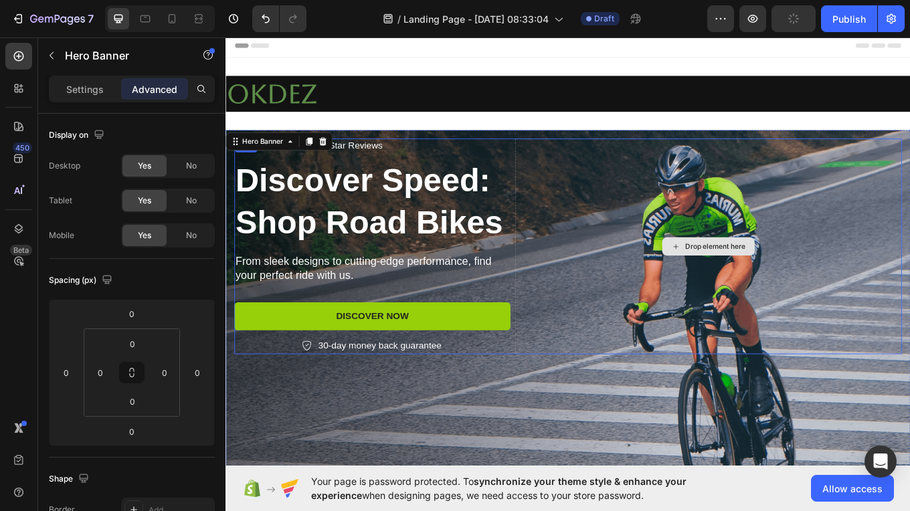
click at [501, 321] on div "Icon Icon Icon Icon Icon Icon List 2000+ 5-Star Reviews Text Block Row Discover…" at bounding box center [398, 283] width 324 height 252
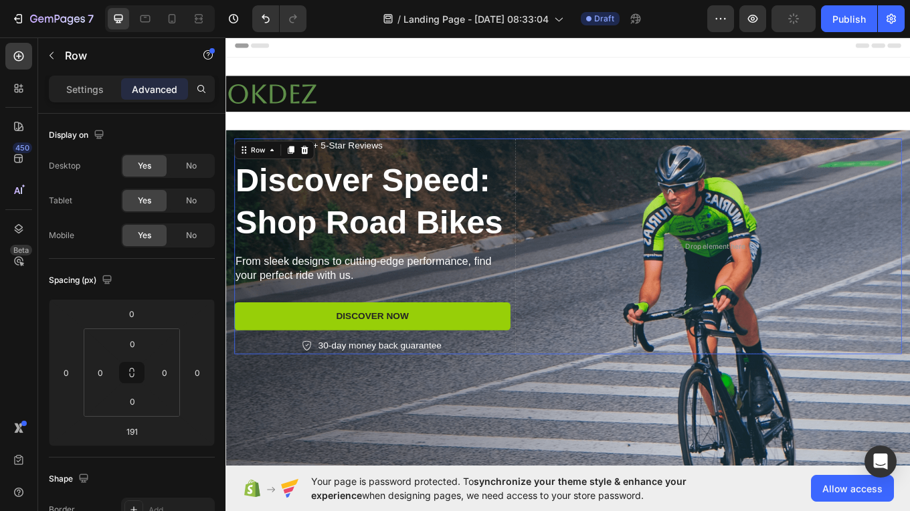
scroll to position [64, 0]
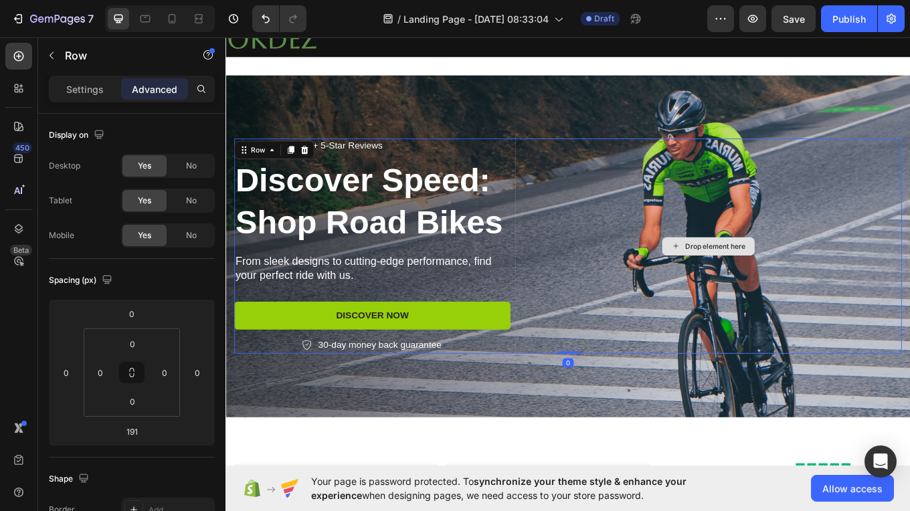
drag, startPoint x: 617, startPoint y: 471, endPoint x: 613, endPoint y: 234, distance: 237.6
click at [613, 234] on div "Icon Icon Icon Icon Icon Icon List 2000+ 5-Star Reviews Text Block Row Discover…" at bounding box center [627, 283] width 783 height 252
type input "0"
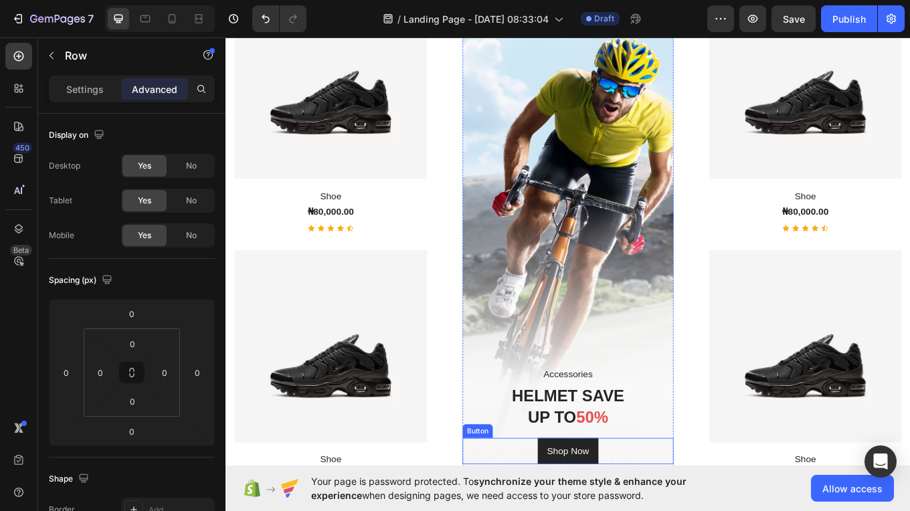
scroll to position [1542, 0]
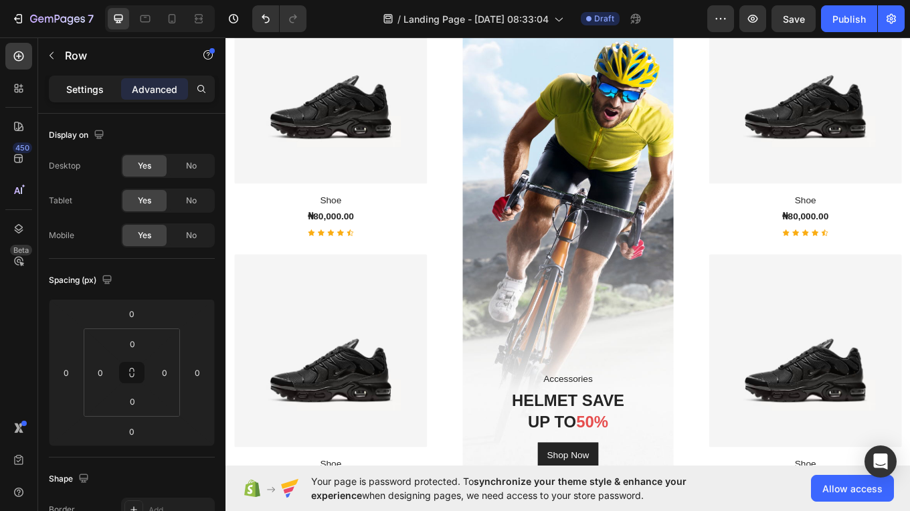
click at [94, 93] on p "Settings" at bounding box center [84, 89] width 37 height 14
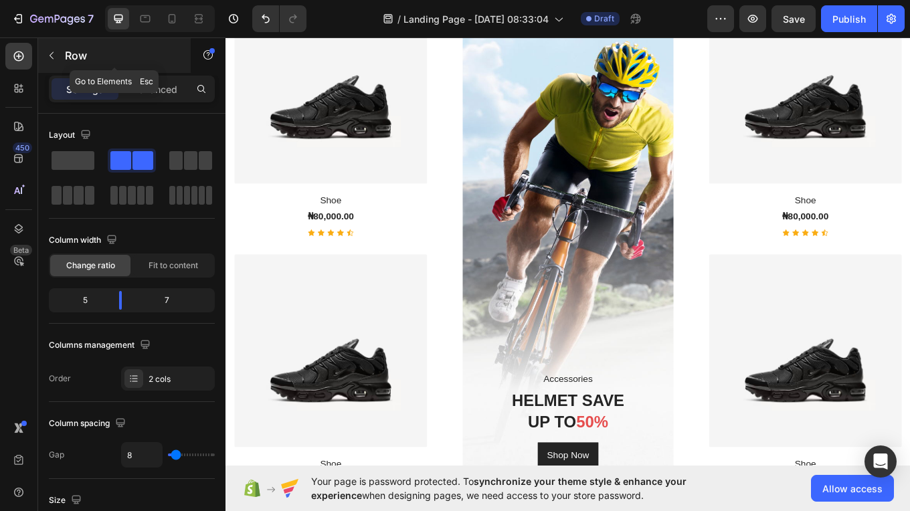
click at [61, 52] on button "button" at bounding box center [51, 55] width 21 height 21
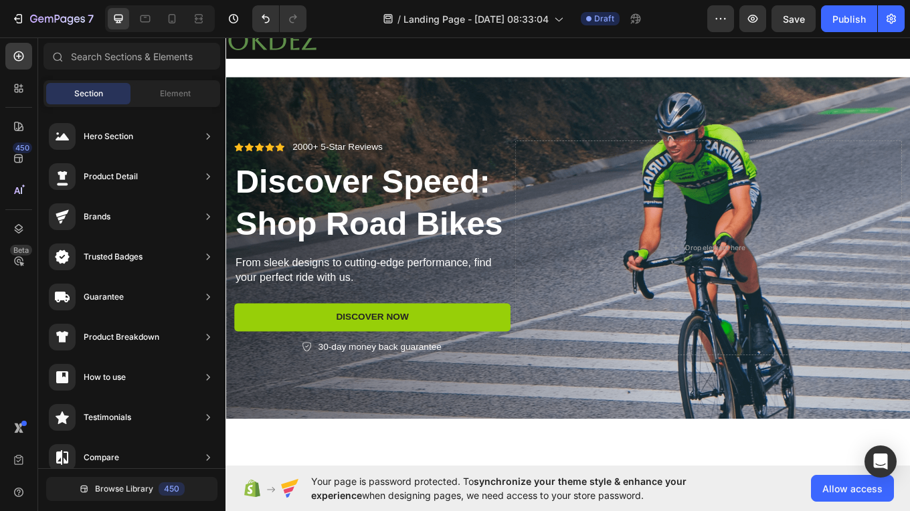
scroll to position [0, 0]
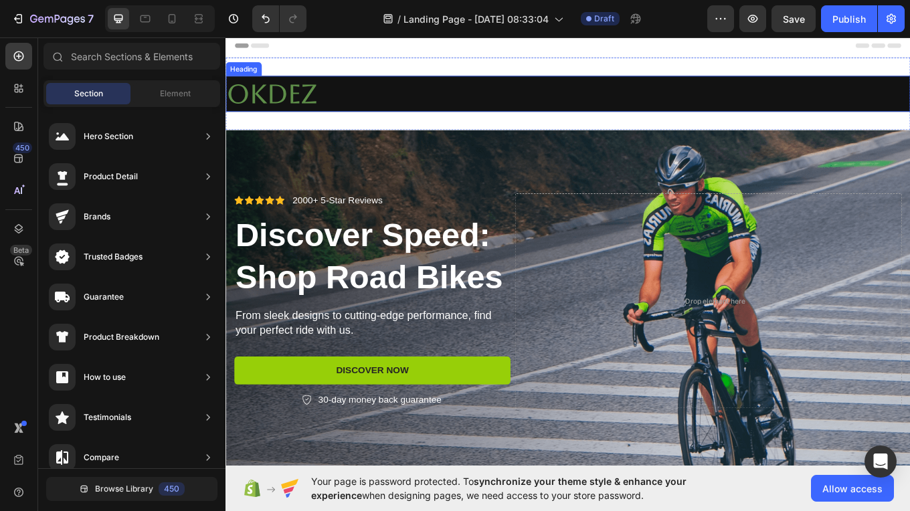
click at [292, 104] on h2 "Okdez" at bounding box center [626, 104] width 803 height 42
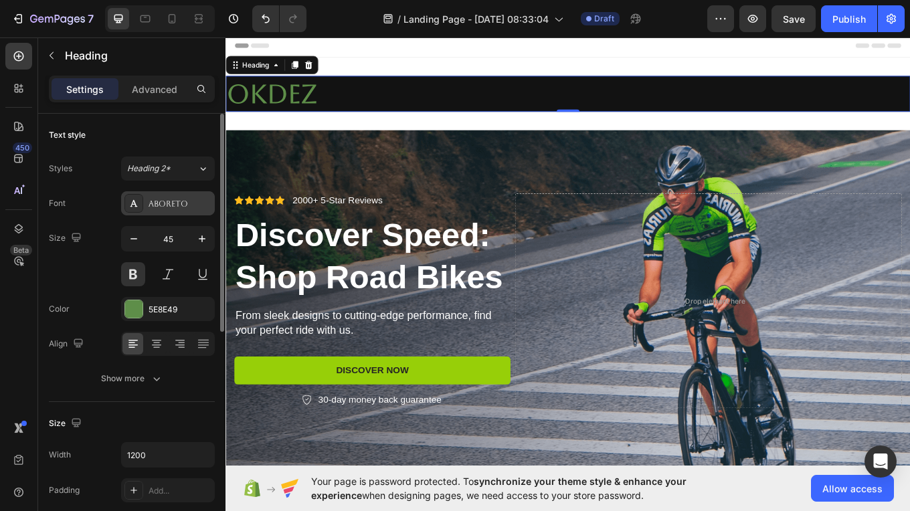
click at [187, 208] on div "Aboreto" at bounding box center [180, 204] width 63 height 12
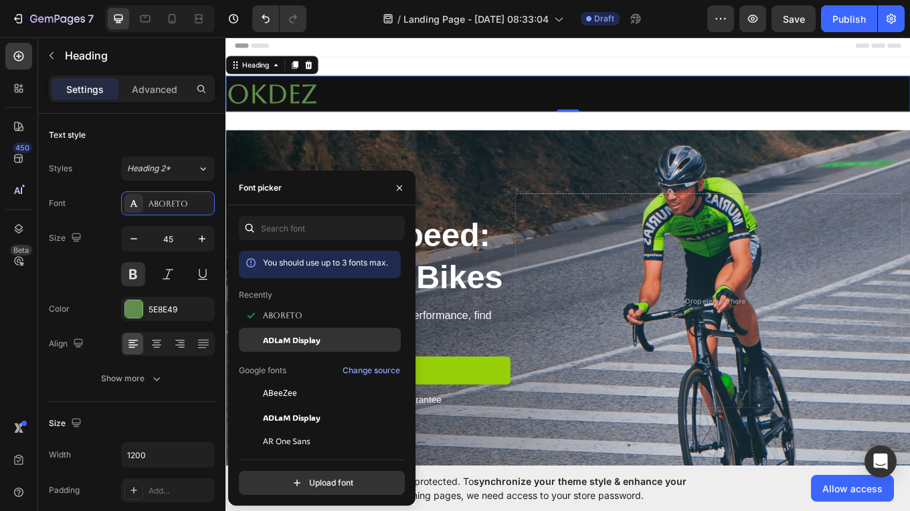
click at [331, 337] on div "ADLaM Display" at bounding box center [330, 340] width 135 height 12
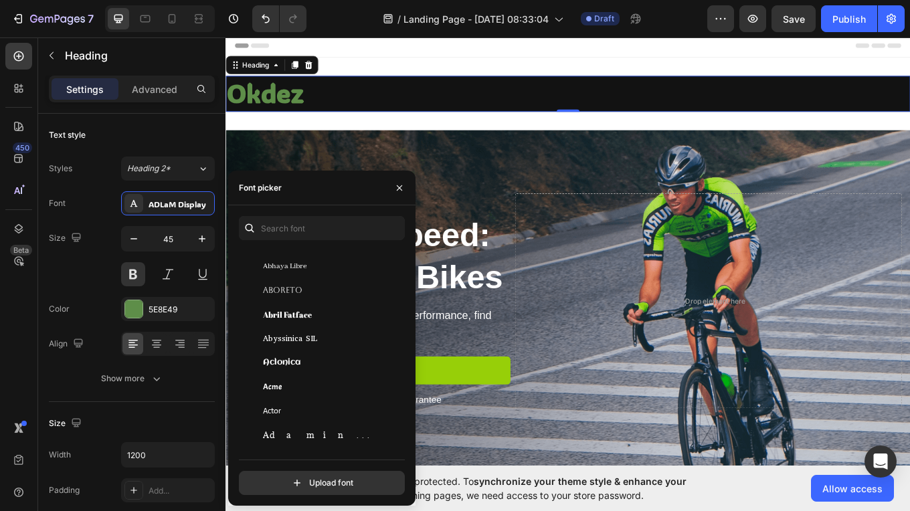
scroll to position [224, 0]
click at [309, 312] on span "Abril Fatface" at bounding box center [287, 314] width 49 height 12
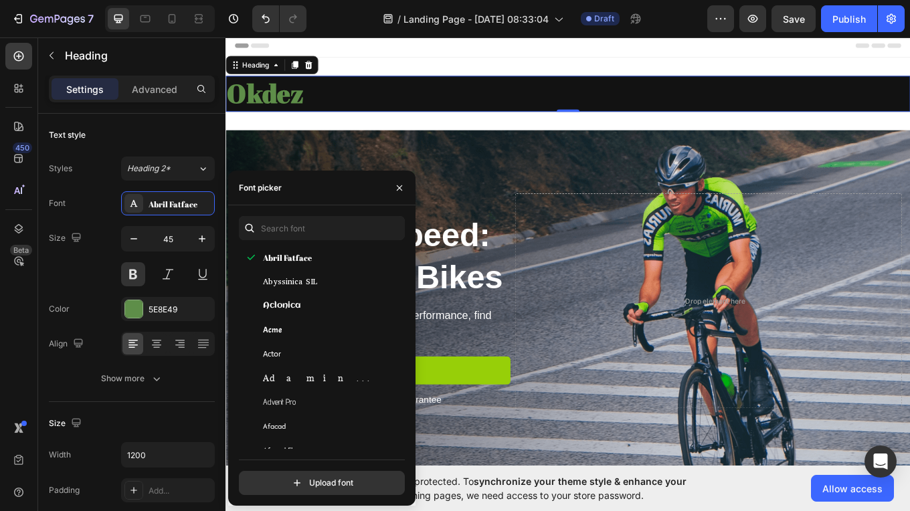
scroll to position [304, 0]
click at [309, 312] on div "Aclonica" at bounding box center [320, 305] width 162 height 24
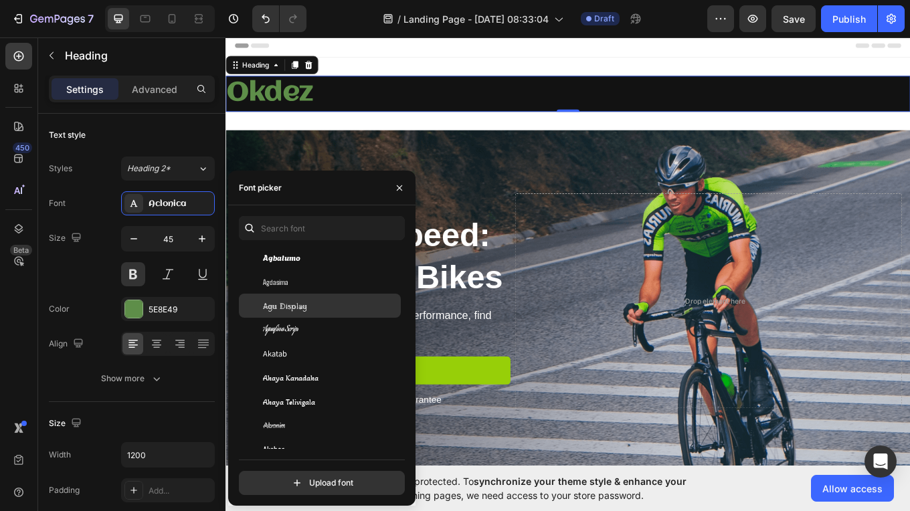
scroll to position [515, 0]
click at [303, 327] on div "Aguafina Script" at bounding box center [330, 329] width 135 height 12
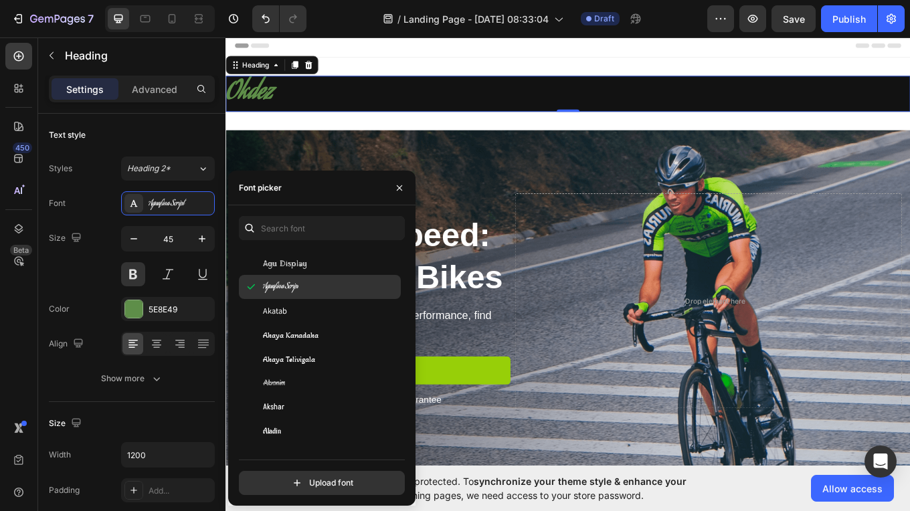
scroll to position [558, 0]
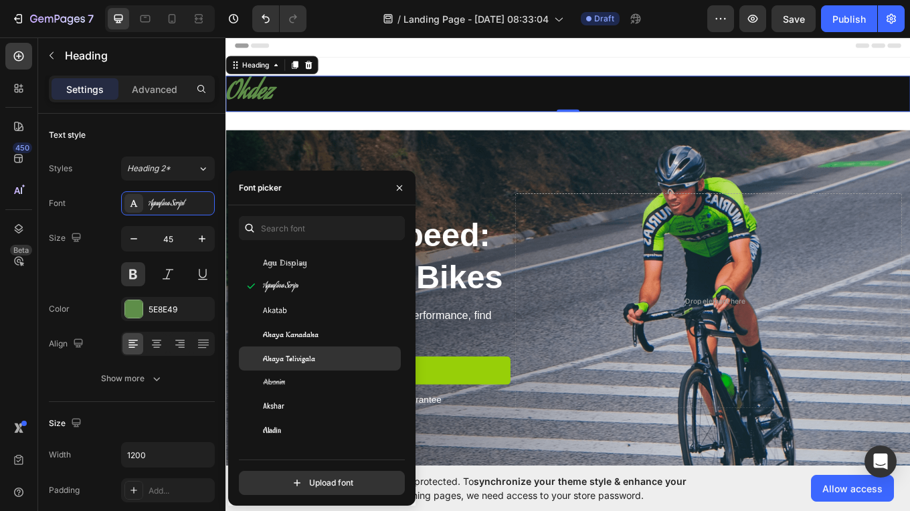
click at [310, 360] on span "Akaya Telivigala" at bounding box center [289, 359] width 52 height 12
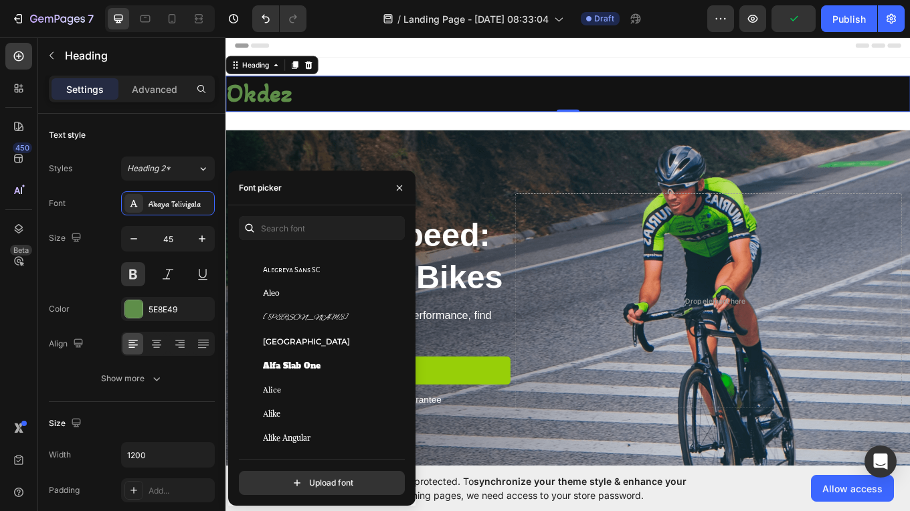
scroll to position [959, 0]
click at [310, 360] on div "Alfa Slab One" at bounding box center [320, 367] width 162 height 24
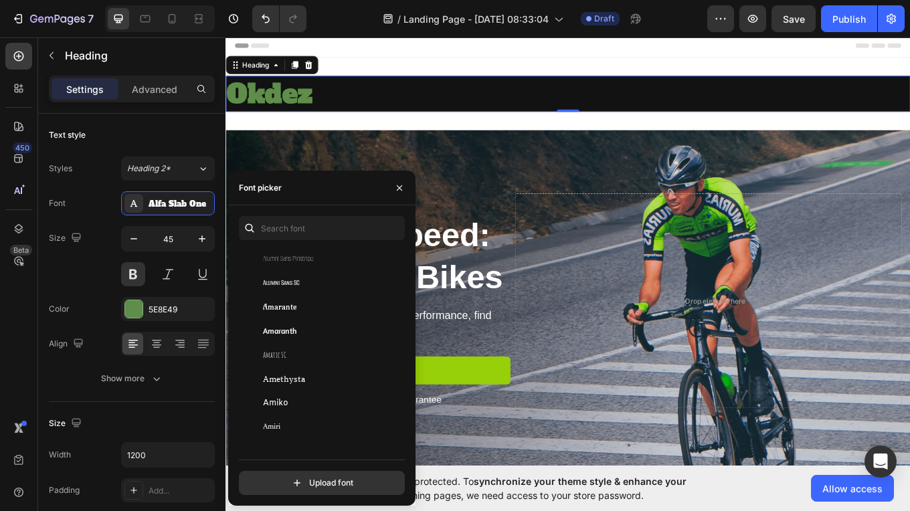
scroll to position [1516, 0]
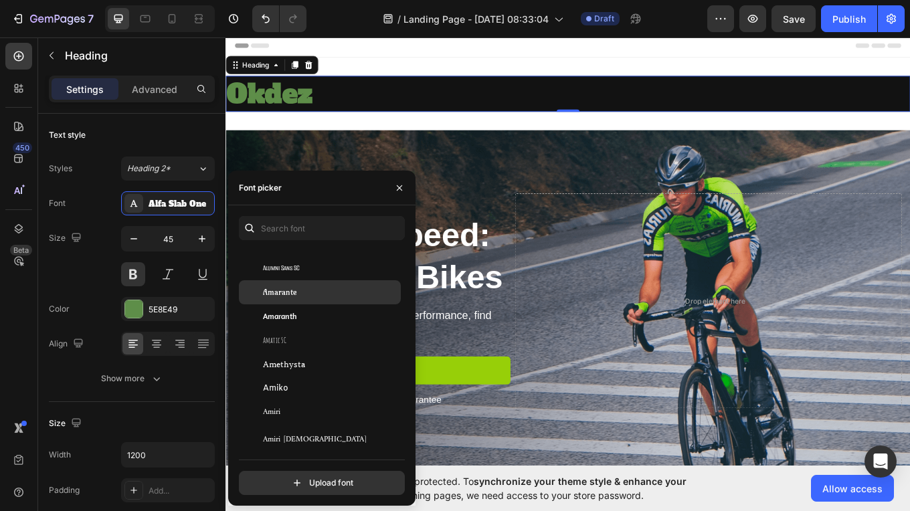
click at [307, 296] on div "Amarante" at bounding box center [330, 292] width 135 height 12
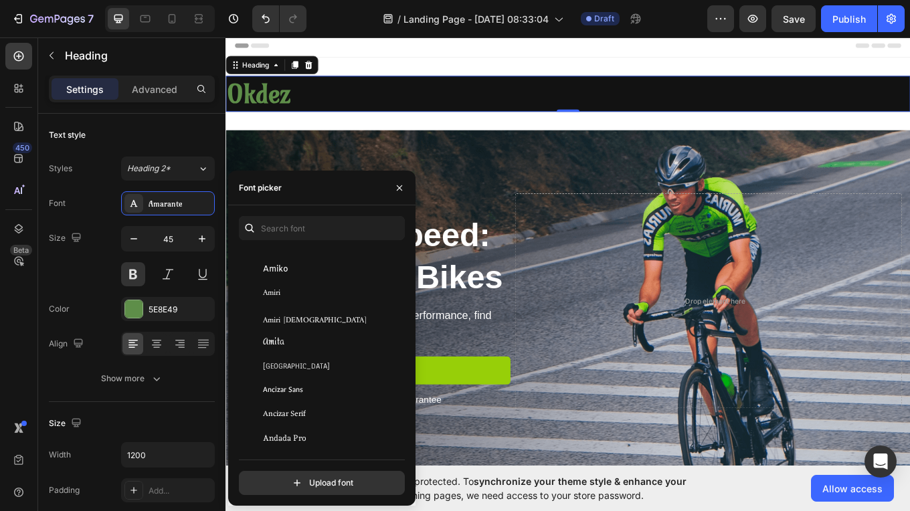
scroll to position [1611, 0]
click at [307, 296] on div "Amiko" at bounding box center [330, 294] width 135 height 12
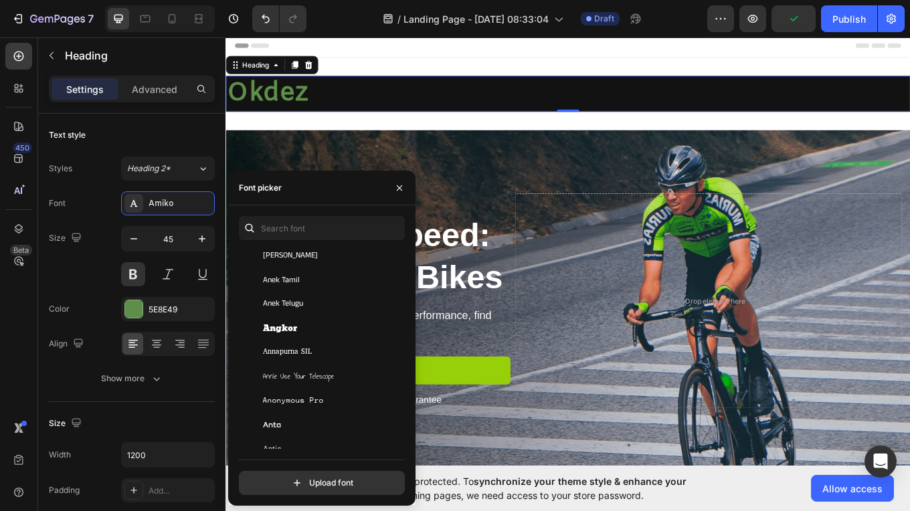
scroll to position [2035, 0]
click at [306, 323] on div "Angkor" at bounding box center [330, 327] width 135 height 12
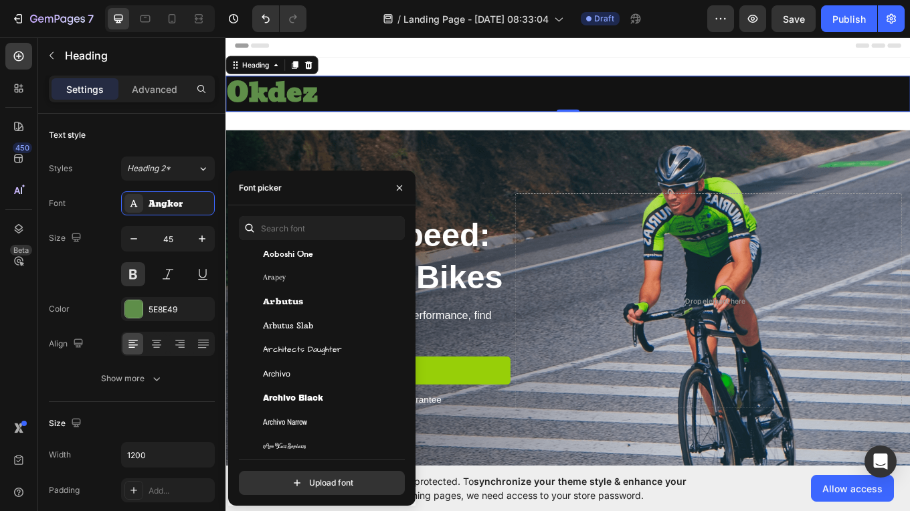
scroll to position [2432, 0]
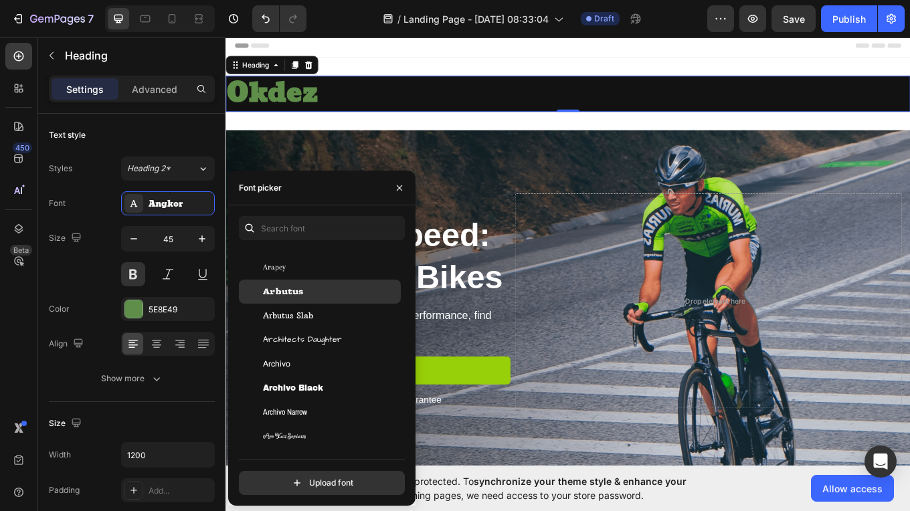
click at [299, 294] on span "Arbutus" at bounding box center [283, 292] width 40 height 12
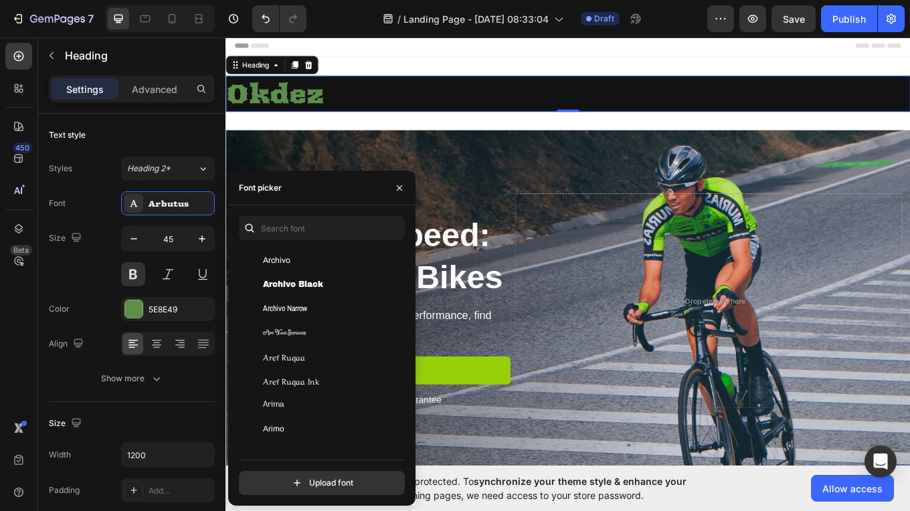
scroll to position [2539, 0]
click at [298, 278] on span "Archivo Black" at bounding box center [293, 281] width 60 height 12
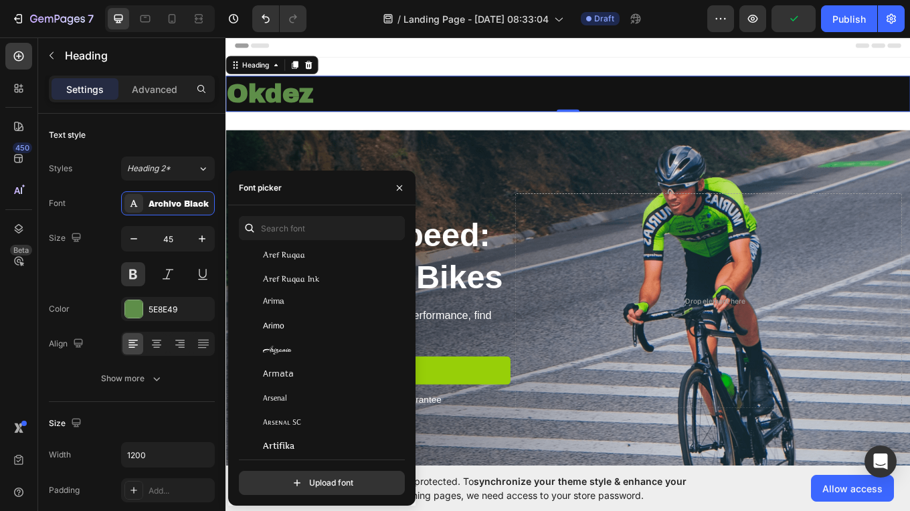
scroll to position [2640, 0]
click at [298, 278] on span "Aref Ruqaa Ink" at bounding box center [291, 276] width 56 height 12
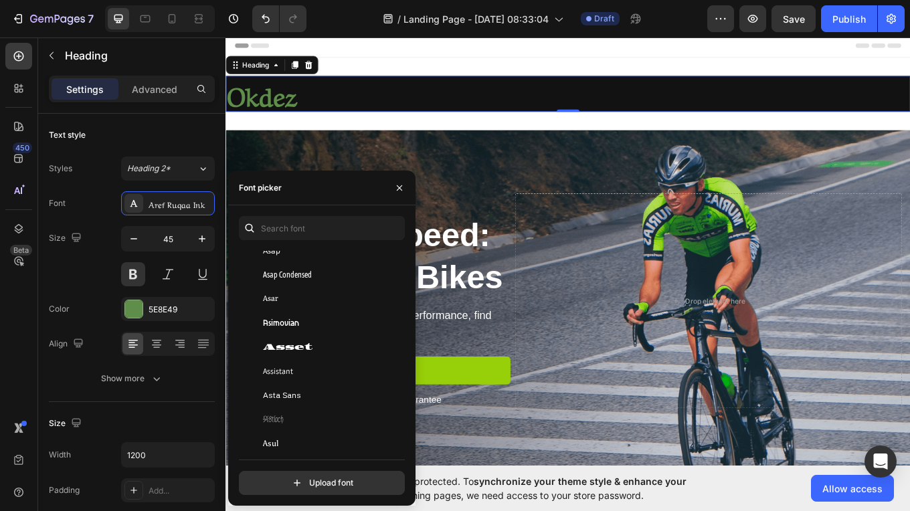
scroll to position [2909, 0]
click at [308, 344] on span "Asset" at bounding box center [288, 344] width 50 height 12
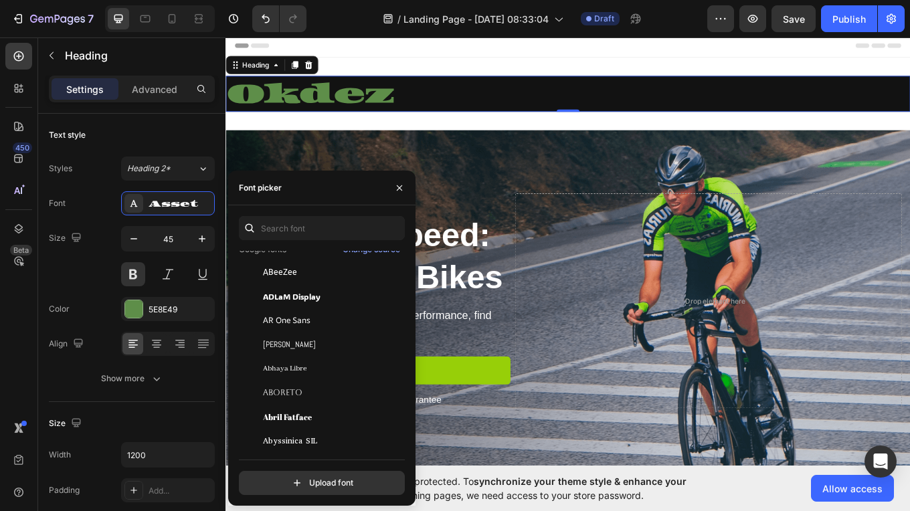
scroll to position [146, 0]
click at [308, 393] on div "Aboreto" at bounding box center [330, 392] width 135 height 12
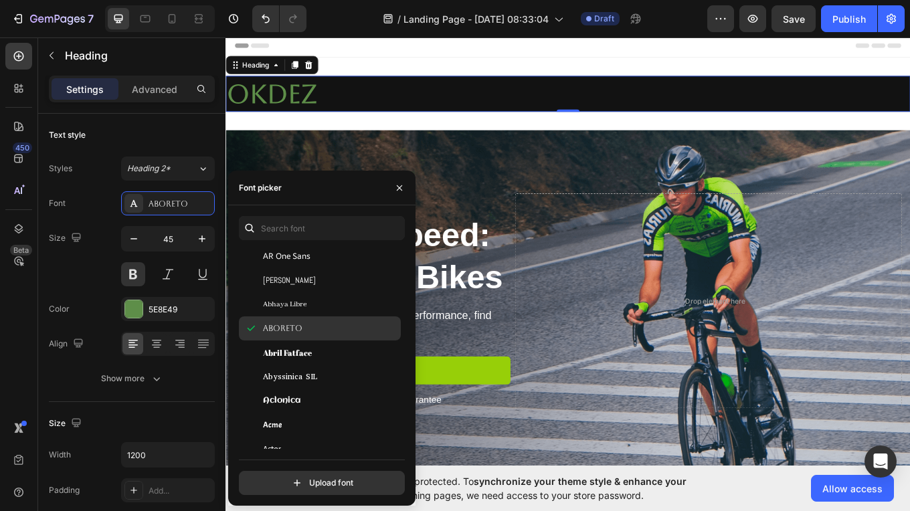
scroll to position [210, 0]
click at [308, 393] on div "Aclonica" at bounding box center [320, 400] width 162 height 24
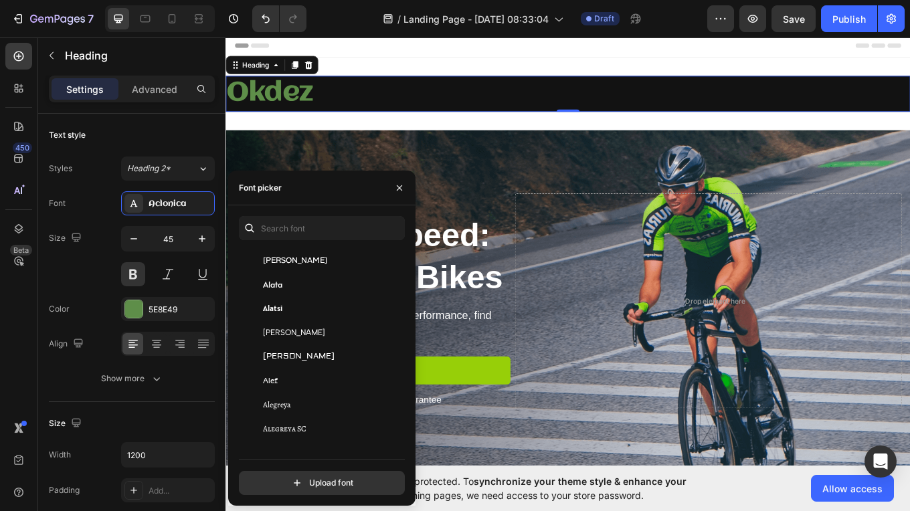
scroll to position [756, 0]
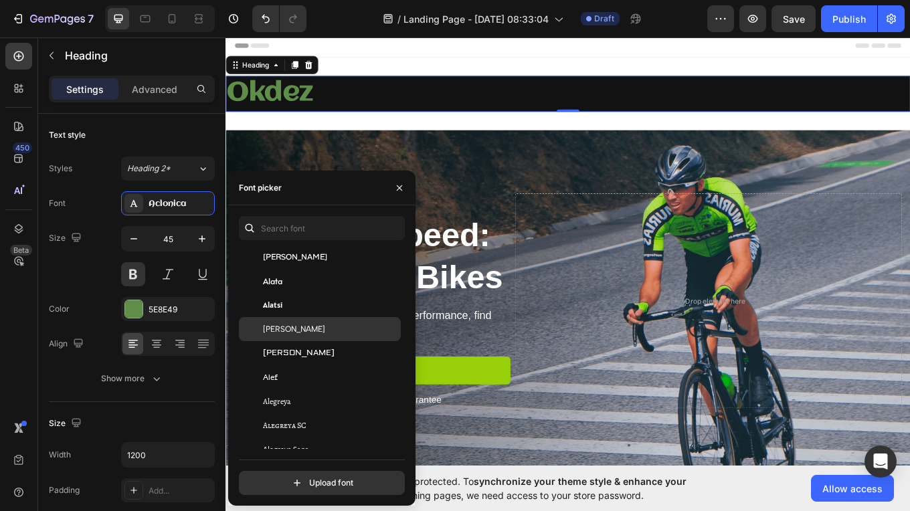
click at [332, 327] on div "[PERSON_NAME]" at bounding box center [330, 329] width 135 height 12
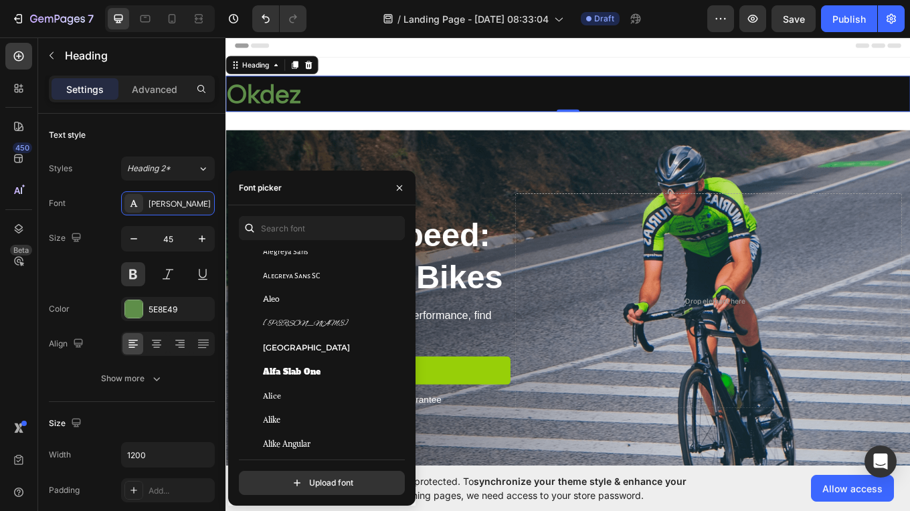
scroll to position [957, 0]
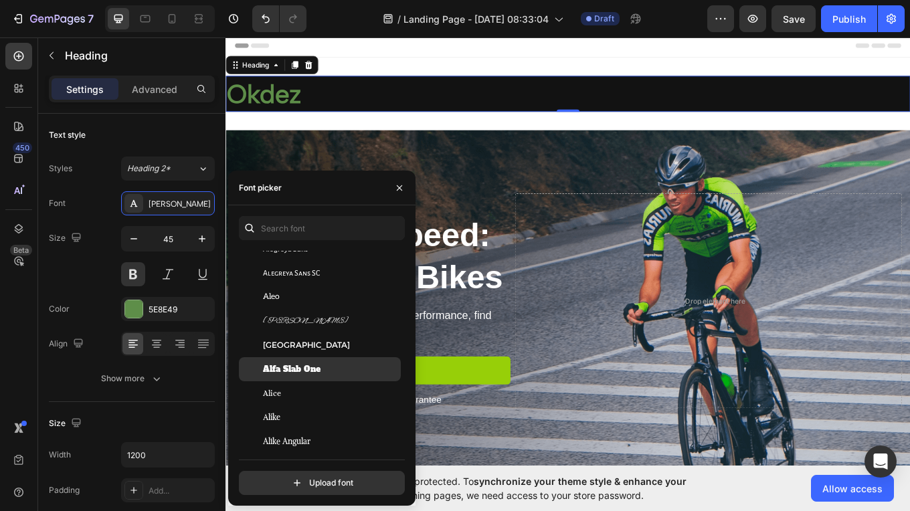
click at [335, 364] on div "Alfa Slab One" at bounding box center [330, 369] width 135 height 12
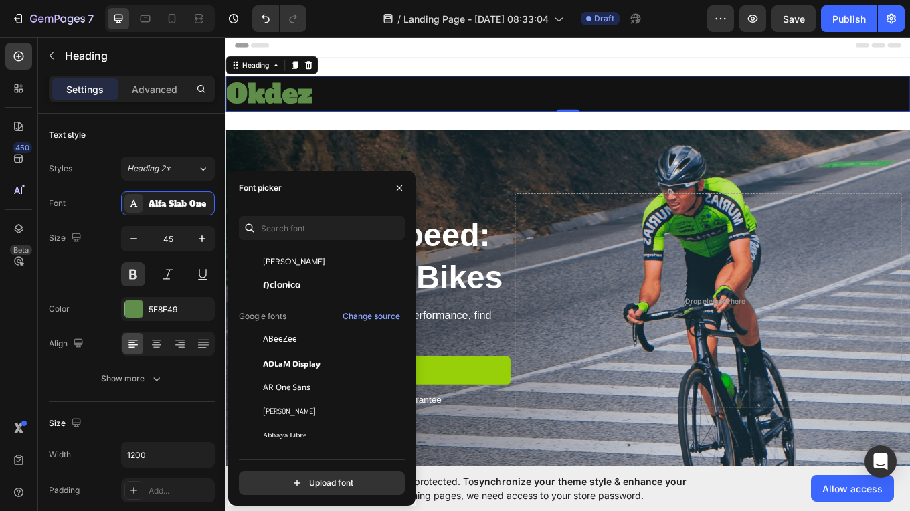
scroll to position [75, 0]
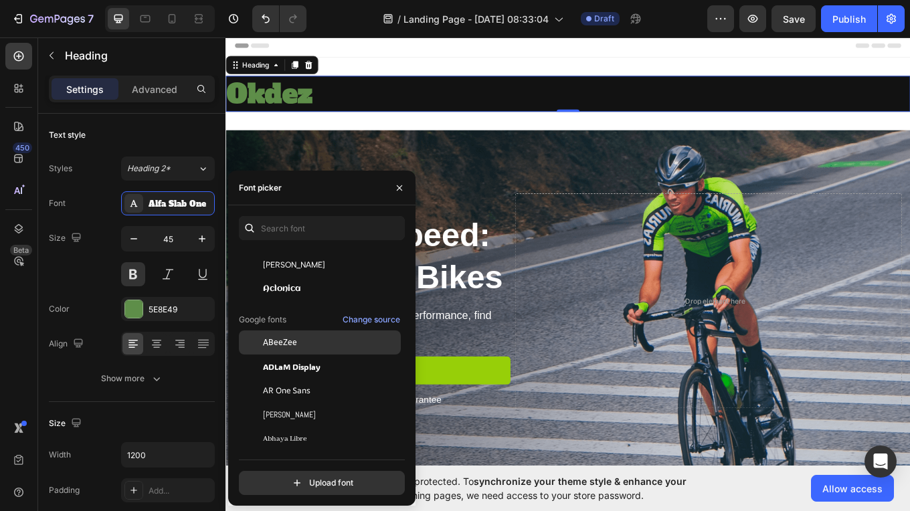
click at [301, 343] on div "ABeeZee" at bounding box center [330, 343] width 135 height 12
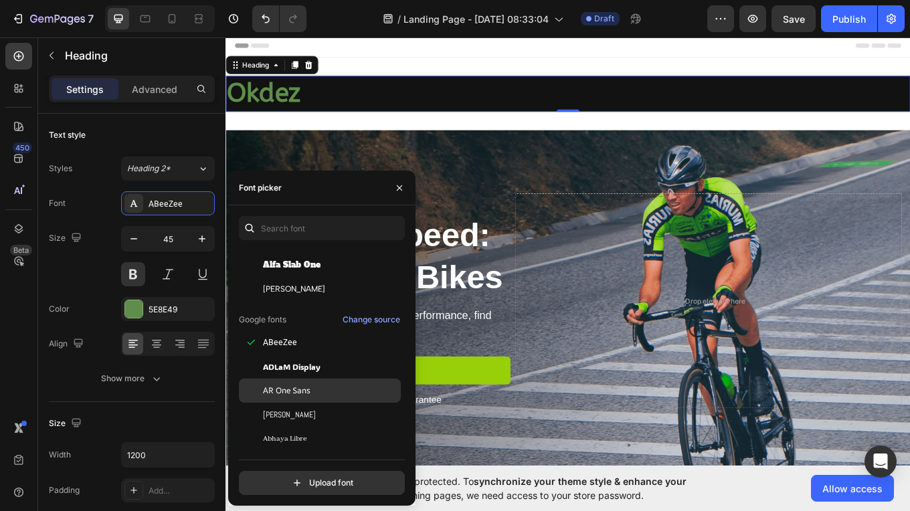
click at [325, 391] on div "AR One Sans" at bounding box center [330, 391] width 135 height 12
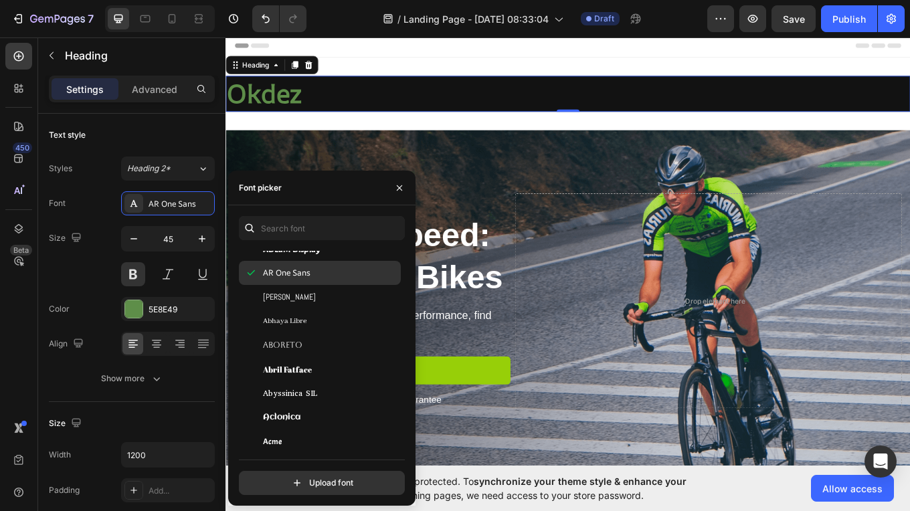
scroll to position [197, 0]
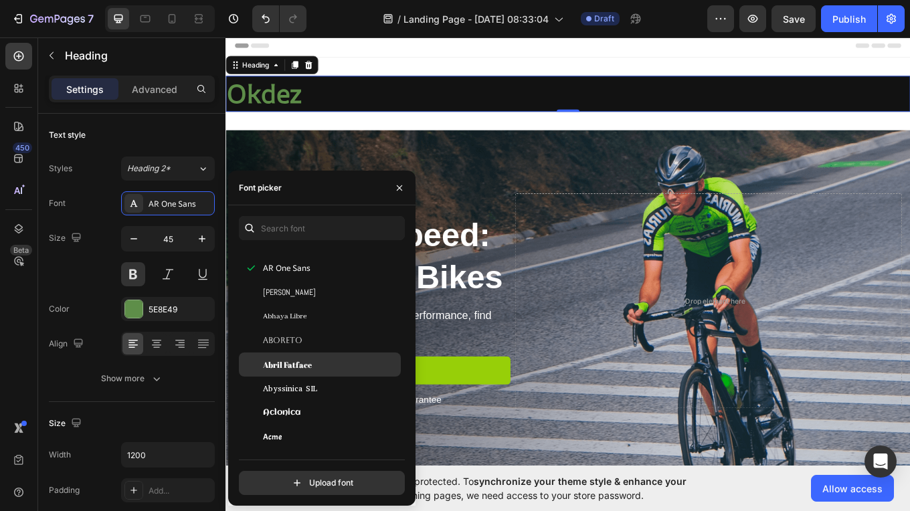
click at [304, 366] on span "Abril Fatface" at bounding box center [287, 365] width 49 height 12
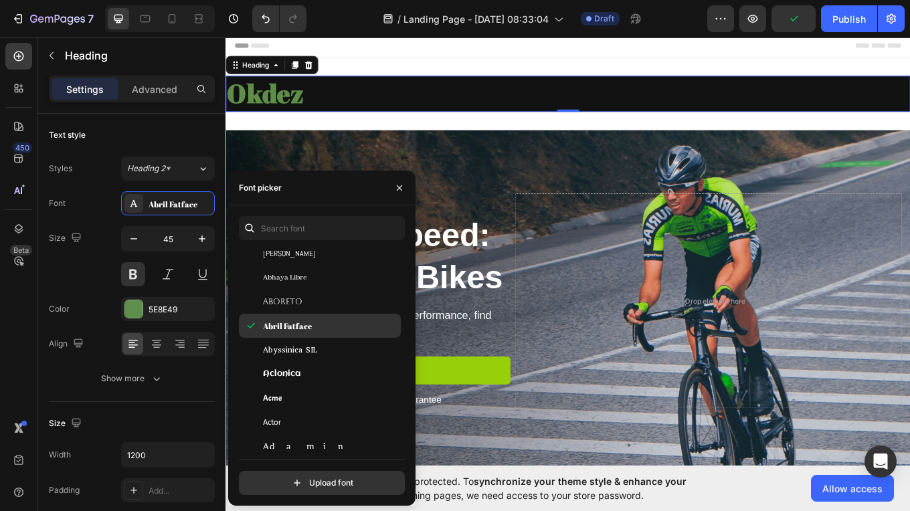
scroll to position [235, 0]
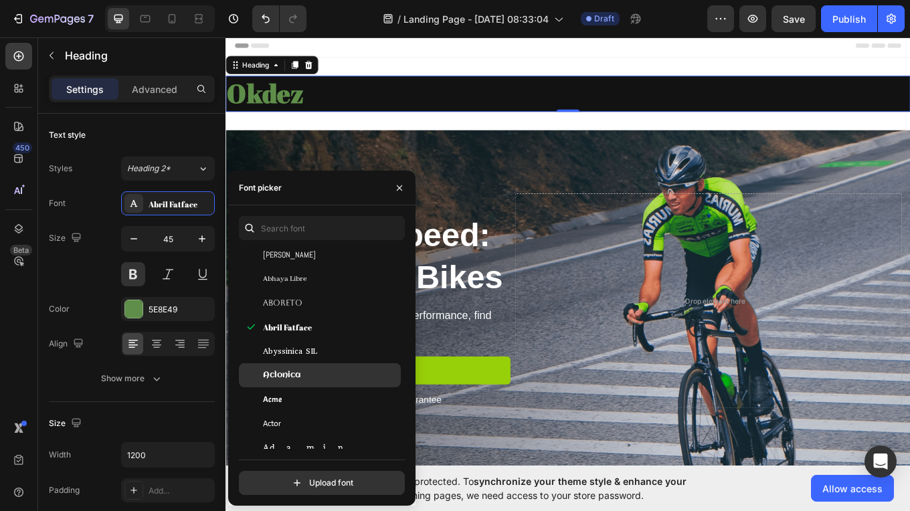
click at [280, 368] on div "Aclonica" at bounding box center [320, 375] width 162 height 24
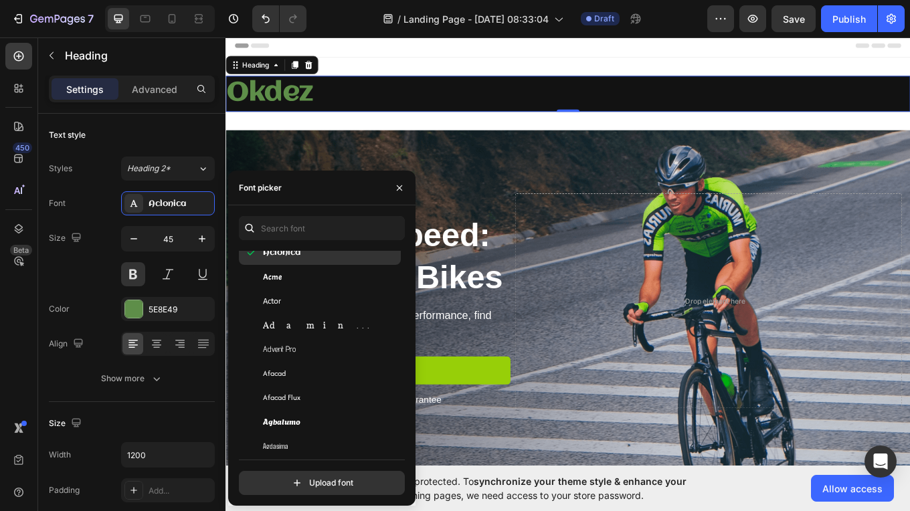
scroll to position [355, 0]
click at [405, 189] on button "button" at bounding box center [399, 187] width 21 height 21
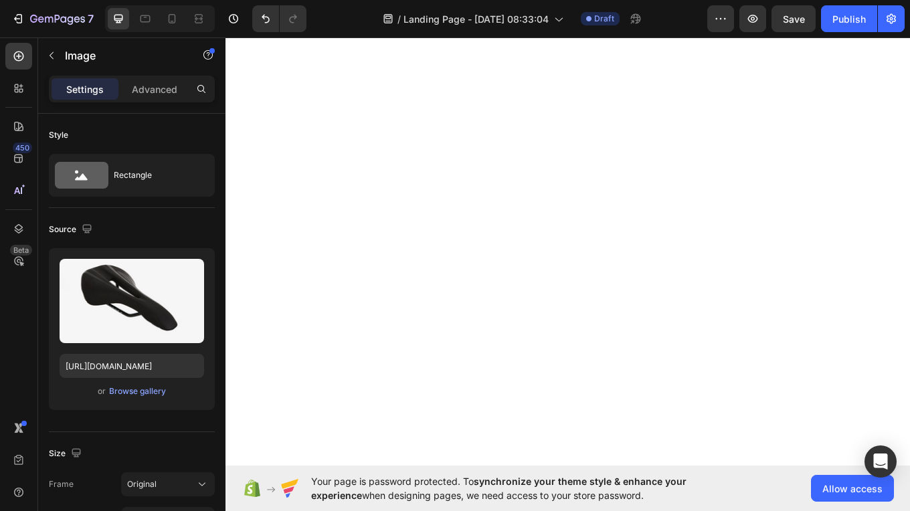
scroll to position [135, 0]
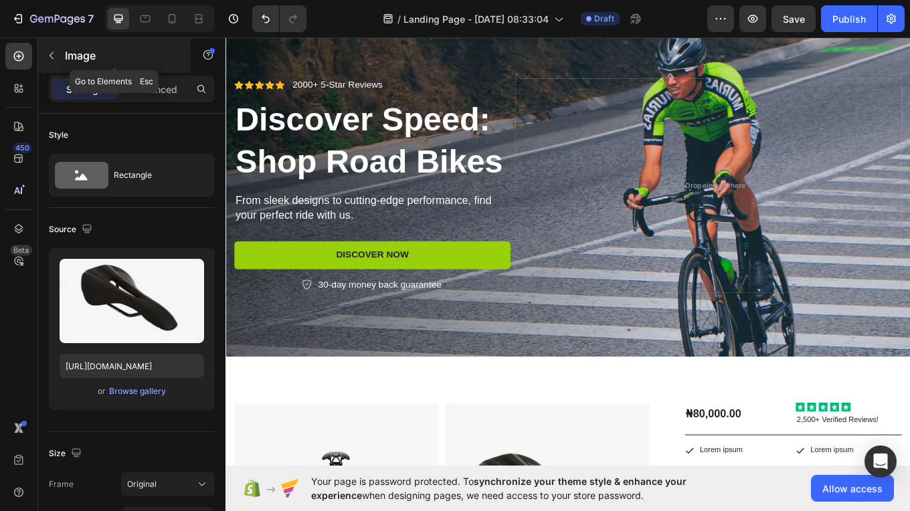
click at [56, 50] on icon "button" at bounding box center [51, 55] width 11 height 11
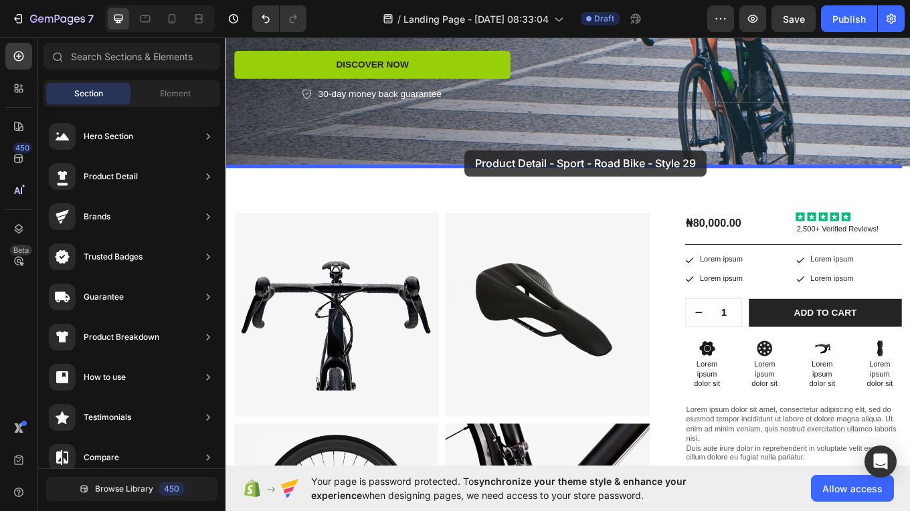
scroll to position [339, 0]
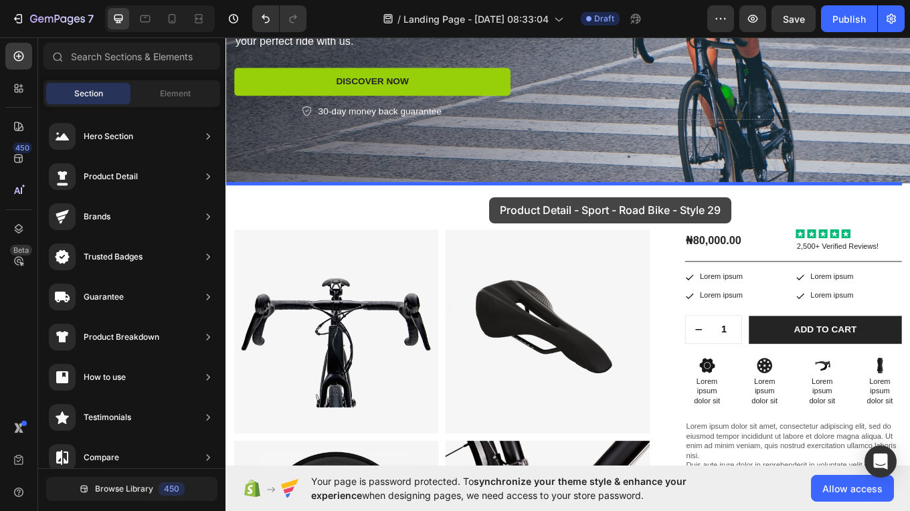
drag, startPoint x: 528, startPoint y: 325, endPoint x: 535, endPoint y: 225, distance: 99.9
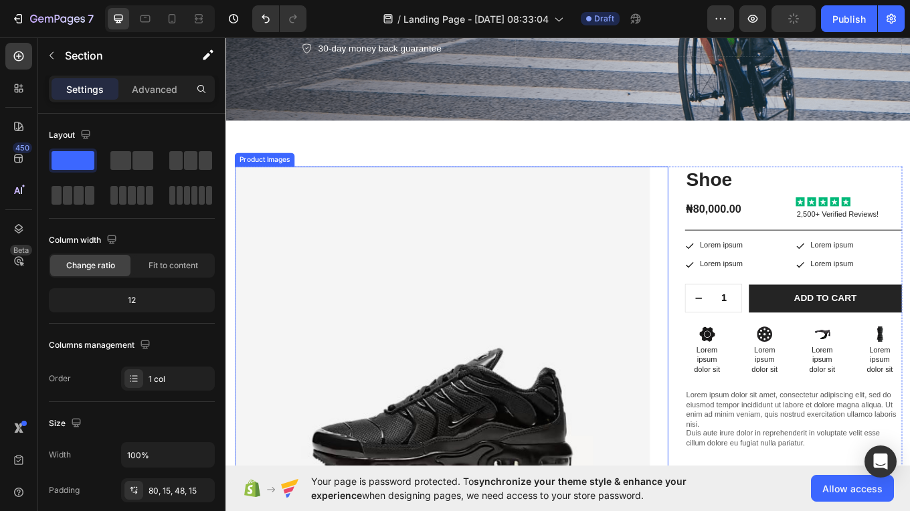
scroll to position [414, 0]
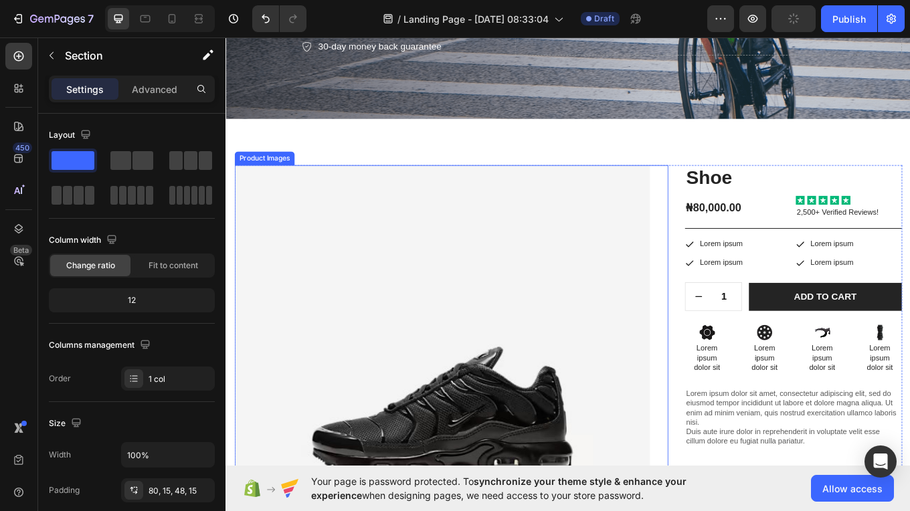
click at [605, 355] on img at bounding box center [479, 430] width 487 height 487
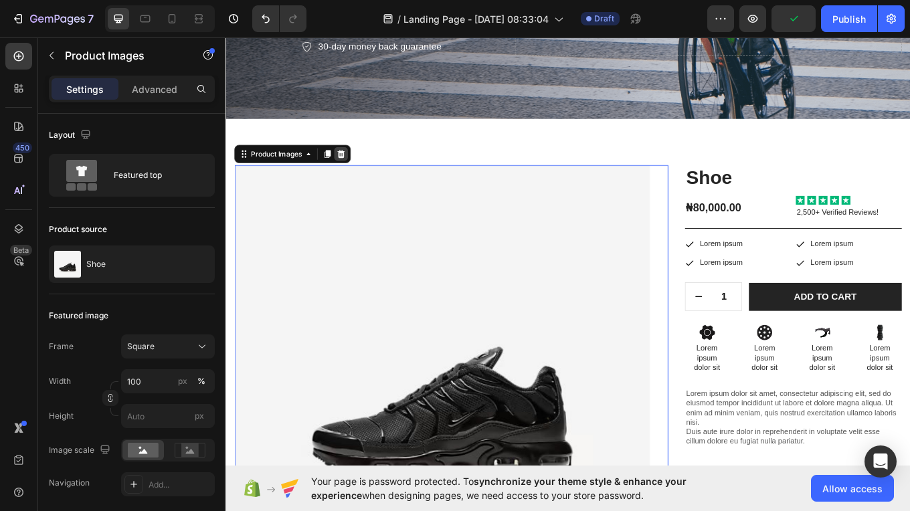
click at [359, 176] on icon at bounding box center [361, 173] width 9 height 9
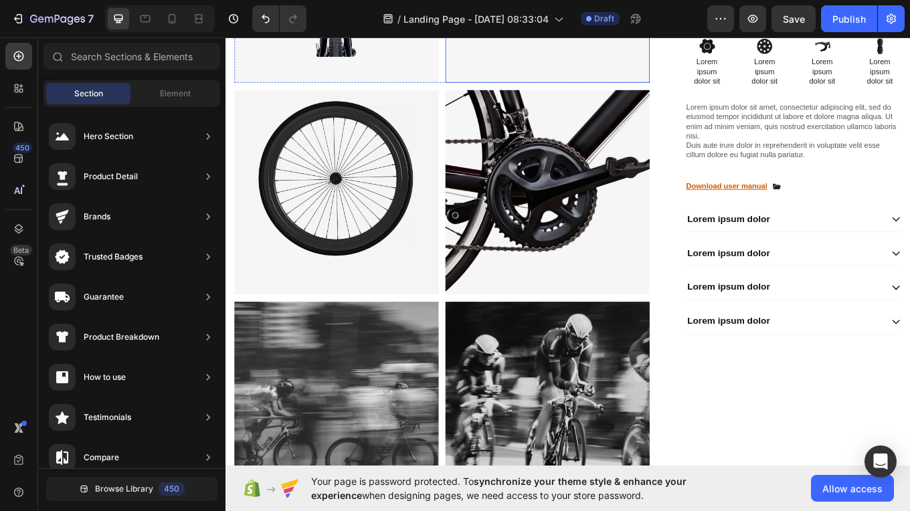
scroll to position [731, 0]
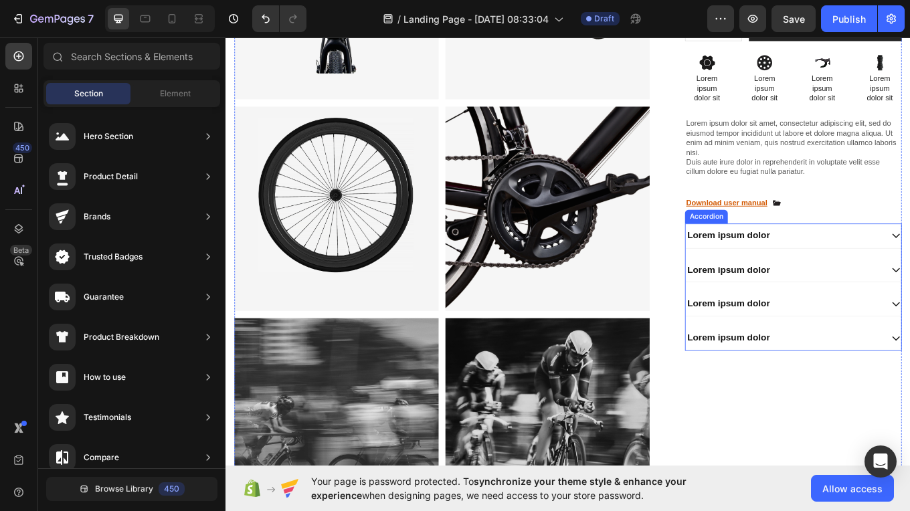
click at [909, 302] on div "Lorem ipsum dolor" at bounding box center [880, 311] width 230 height 18
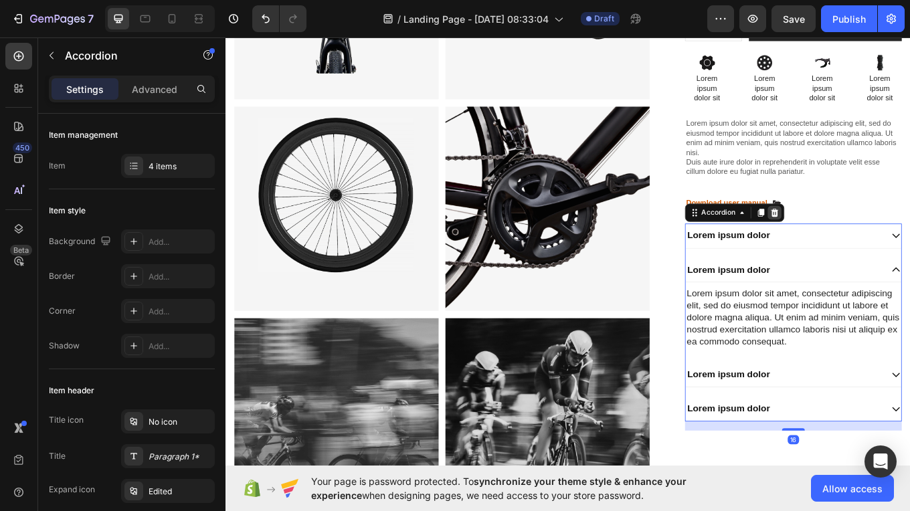
click at [865, 246] on icon at bounding box center [869, 243] width 9 height 9
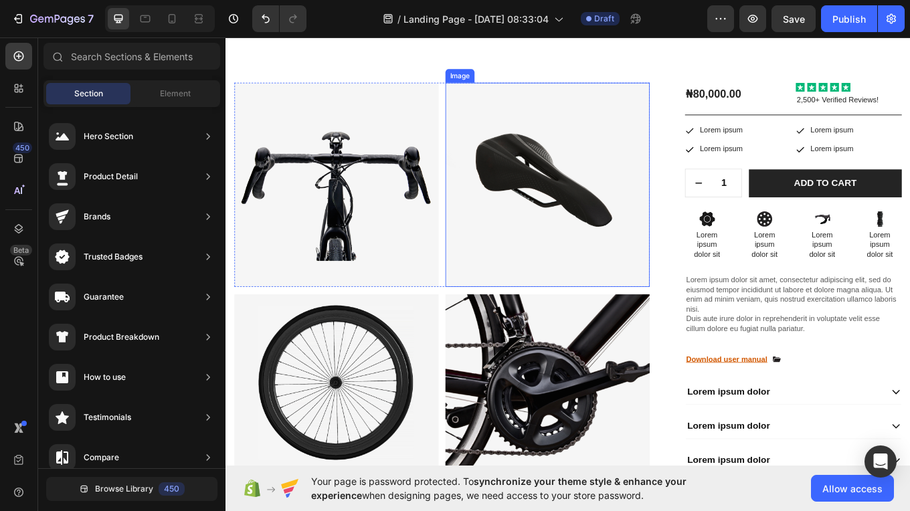
scroll to position [1255, 0]
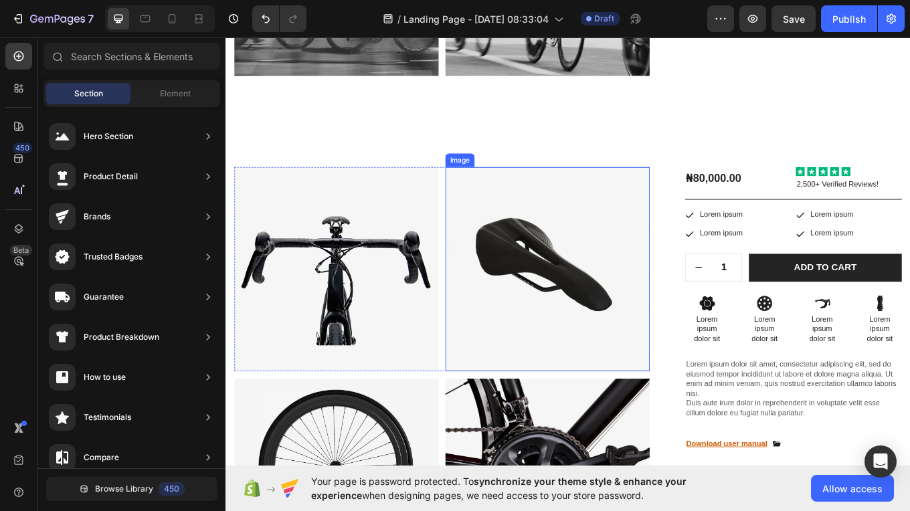
click at [690, 205] on img at bounding box center [603, 310] width 240 height 240
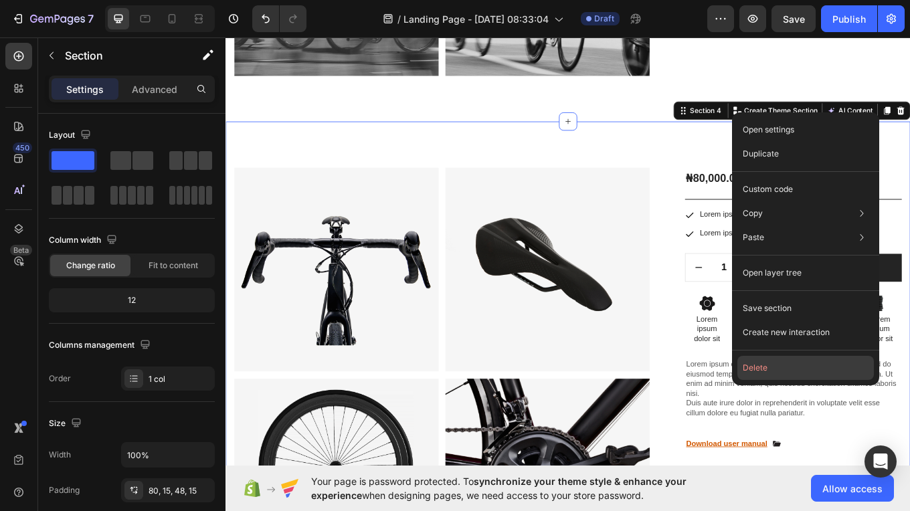
click at [764, 377] on button "Delete" at bounding box center [805, 368] width 137 height 24
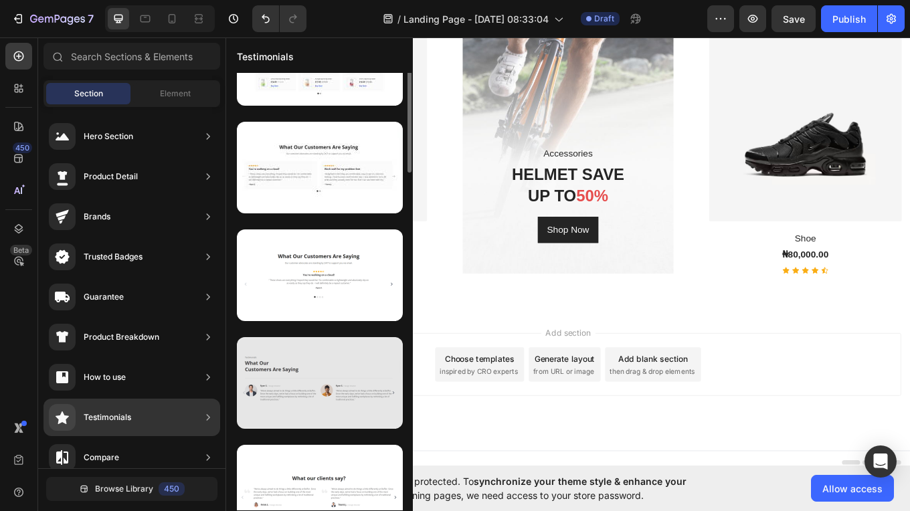
scroll to position [0, 0]
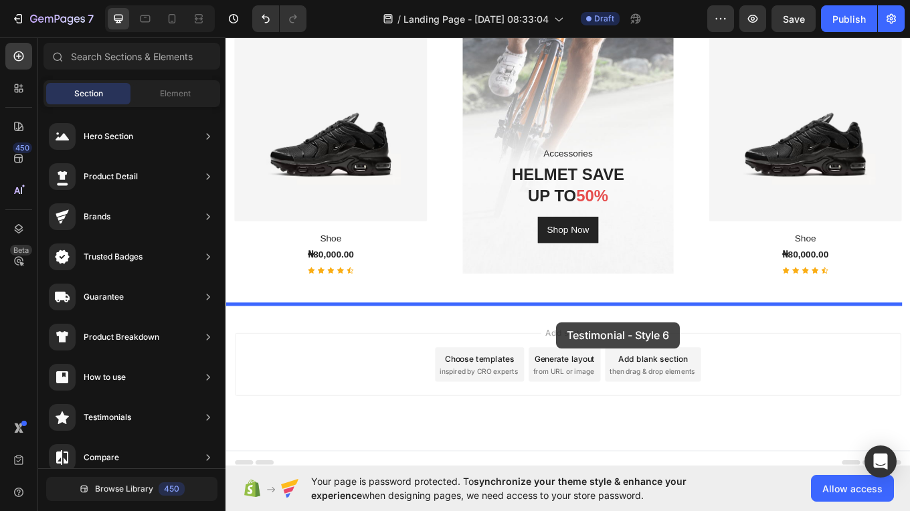
drag, startPoint x: 565, startPoint y: 369, endPoint x: 614, endPoint y: 372, distance: 48.3
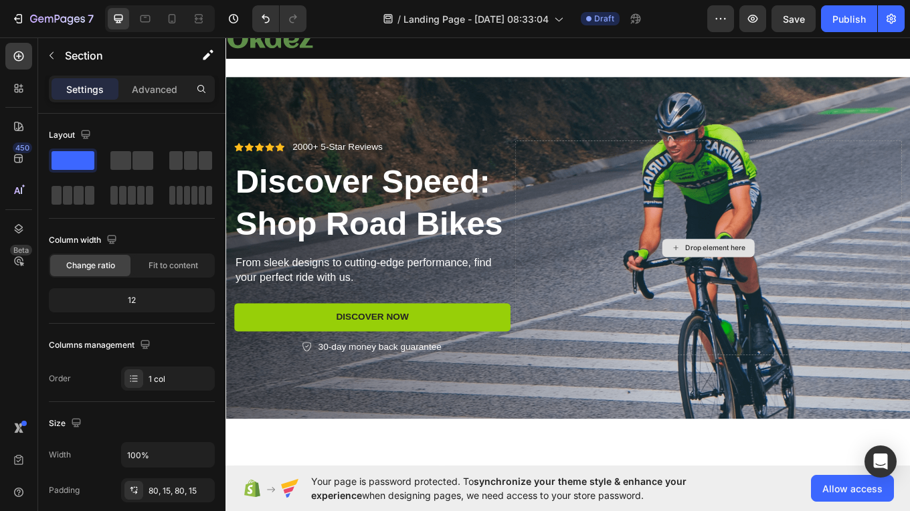
scroll to position [65, 0]
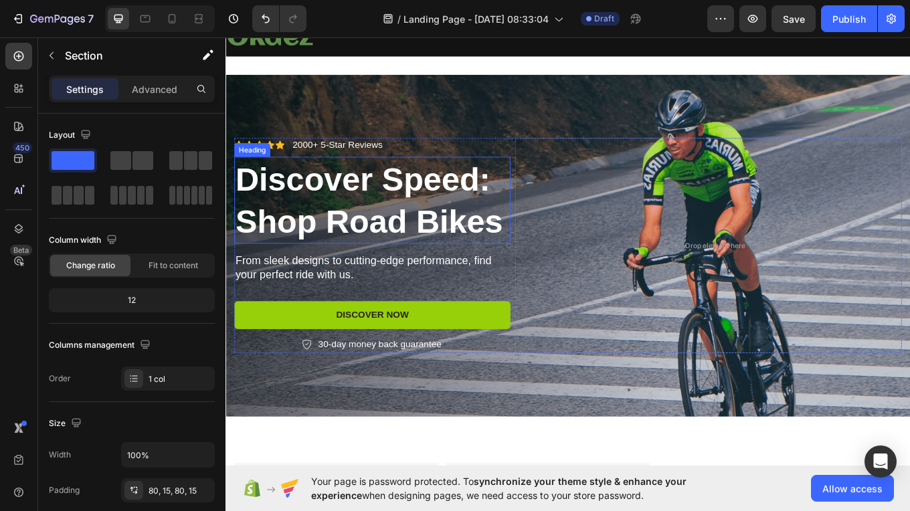
click at [457, 194] on h2 "Discover Speed: Shop Road Bikes" at bounding box center [398, 229] width 324 height 102
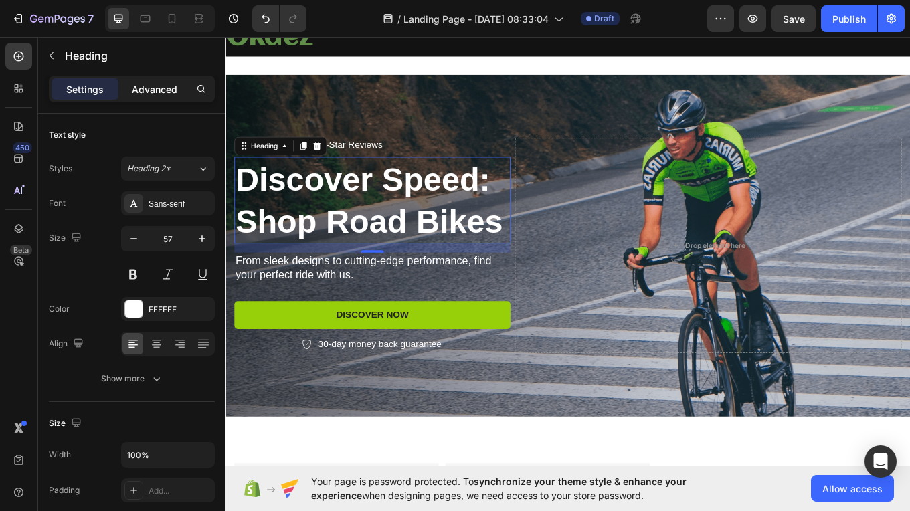
click at [161, 82] on p "Advanced" at bounding box center [155, 89] width 46 height 14
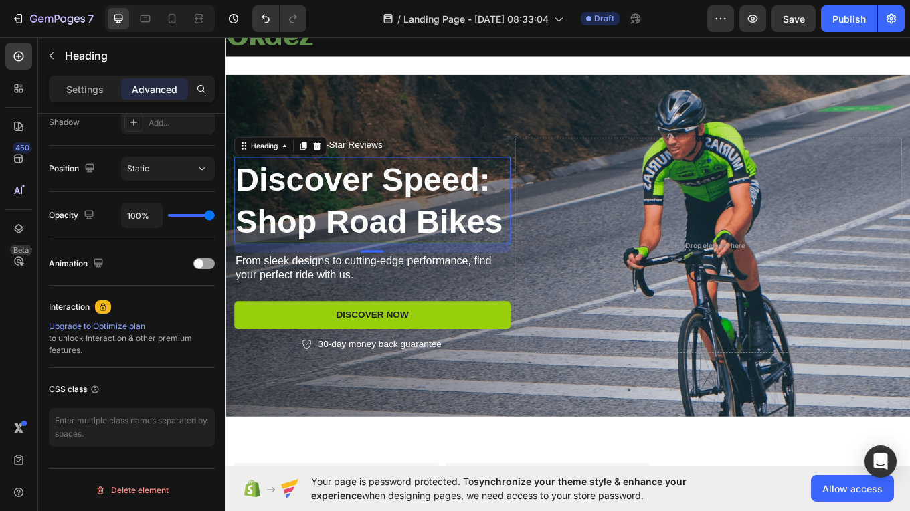
scroll to position [0, 0]
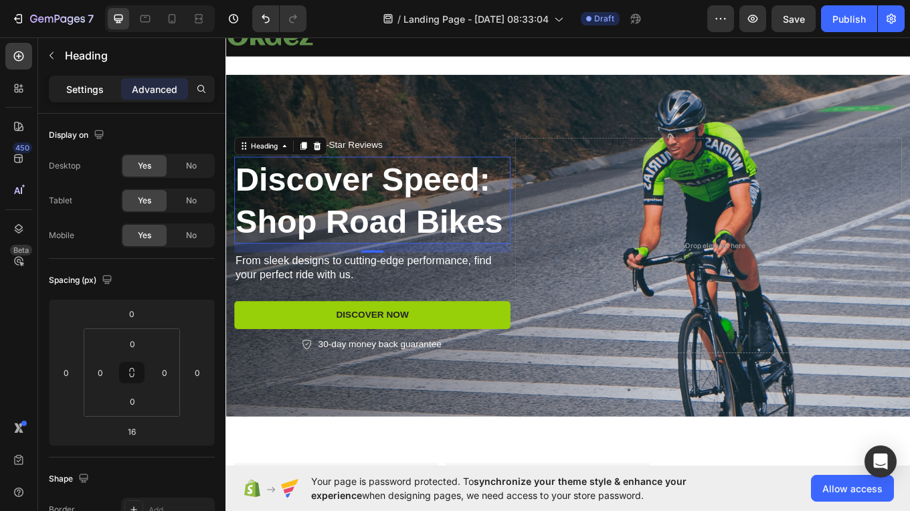
click at [86, 98] on div "Settings" at bounding box center [85, 88] width 67 height 21
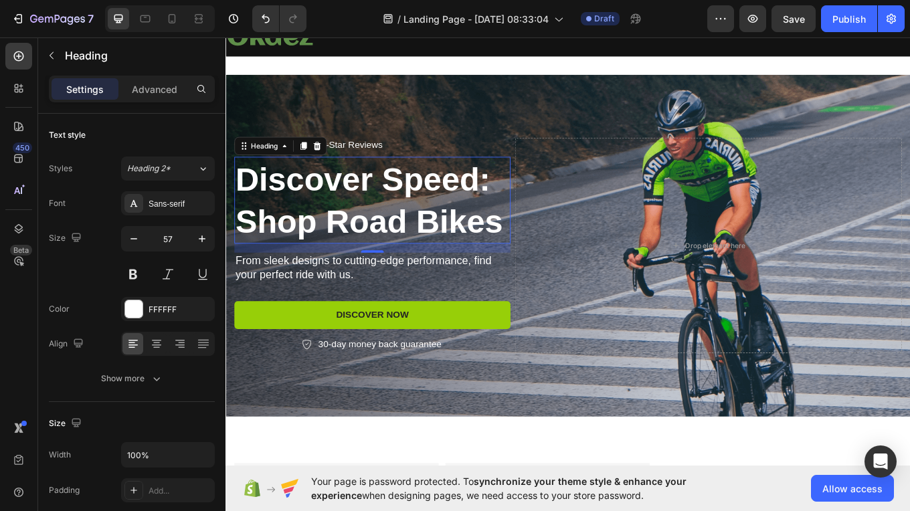
click at [384, 233] on h2 "Discover Speed: Shop Road Bikes" at bounding box center [398, 229] width 324 height 102
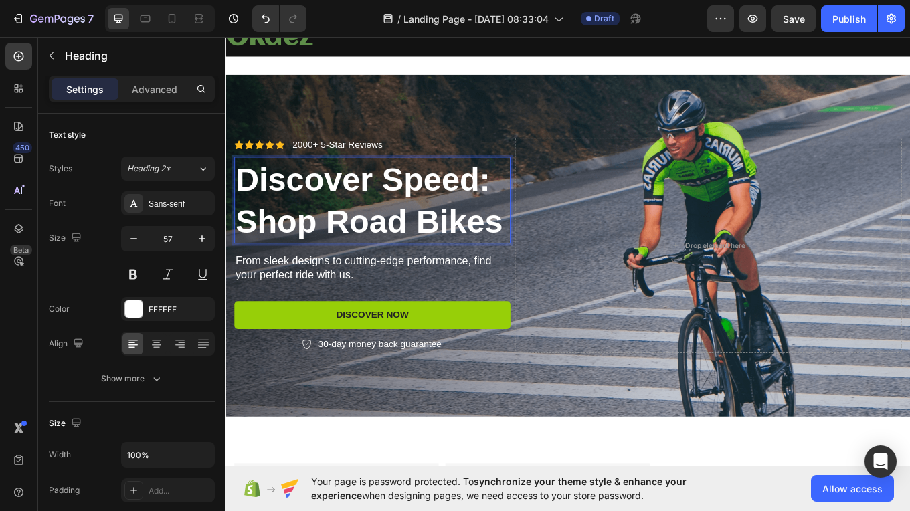
click at [548, 258] on p "Discover Speed: Shop Road Bikes" at bounding box center [397, 228] width 321 height 99
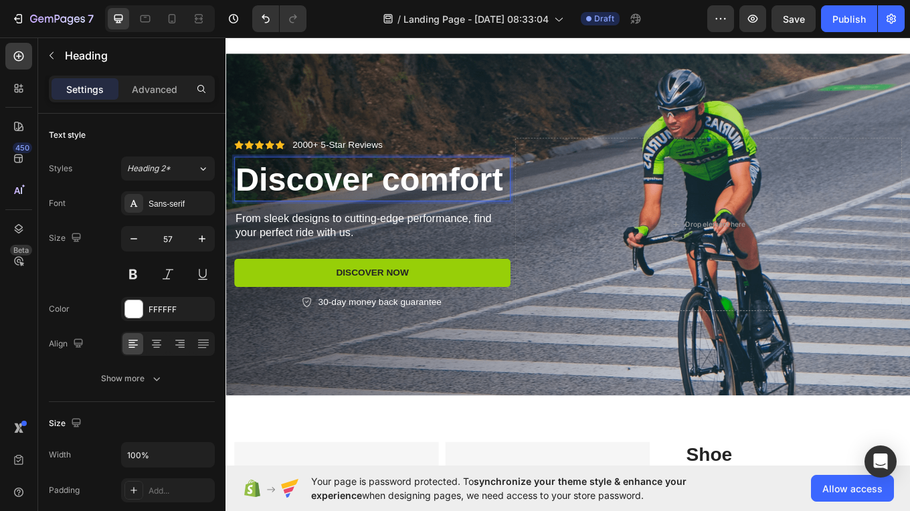
scroll to position [65, 0]
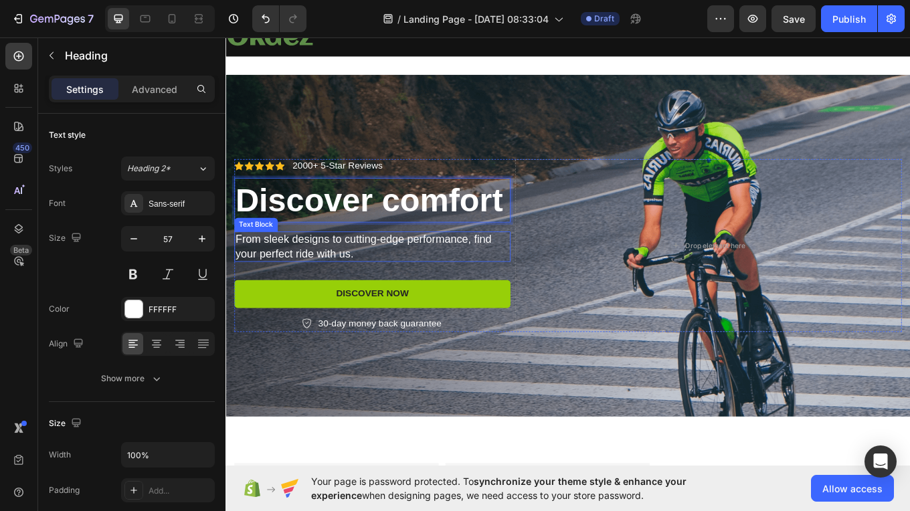
click at [304, 300] on p "From sleek designs to cutting-edge performance, find your perfect ride with us." at bounding box center [397, 283] width 321 height 33
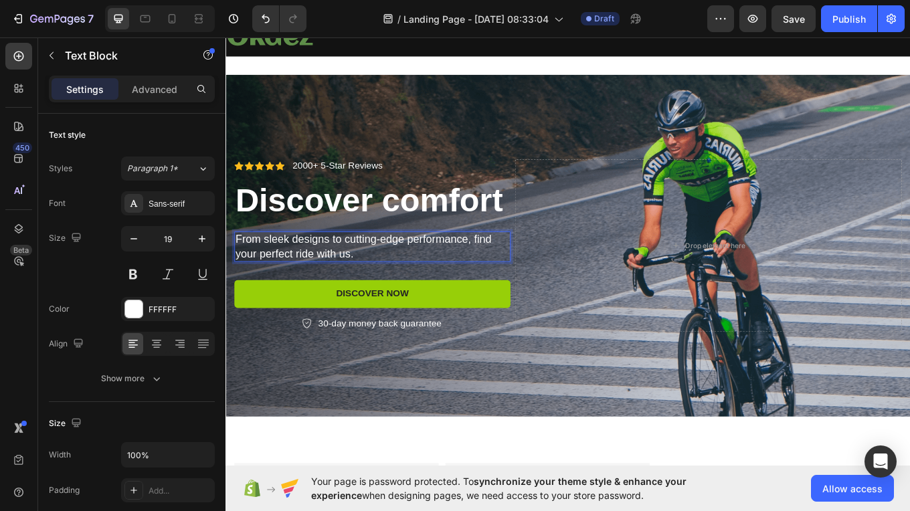
click at [329, 317] on div "Icon Icon Icon Icon Icon Icon List 2000+ 5-Star Reviews Text Block Row Discover…" at bounding box center [398, 282] width 324 height 203
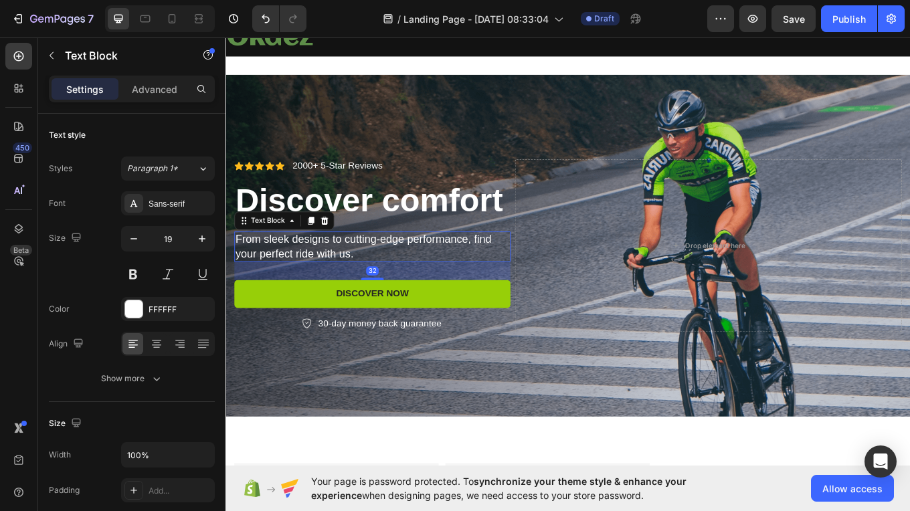
scroll to position [36, 0]
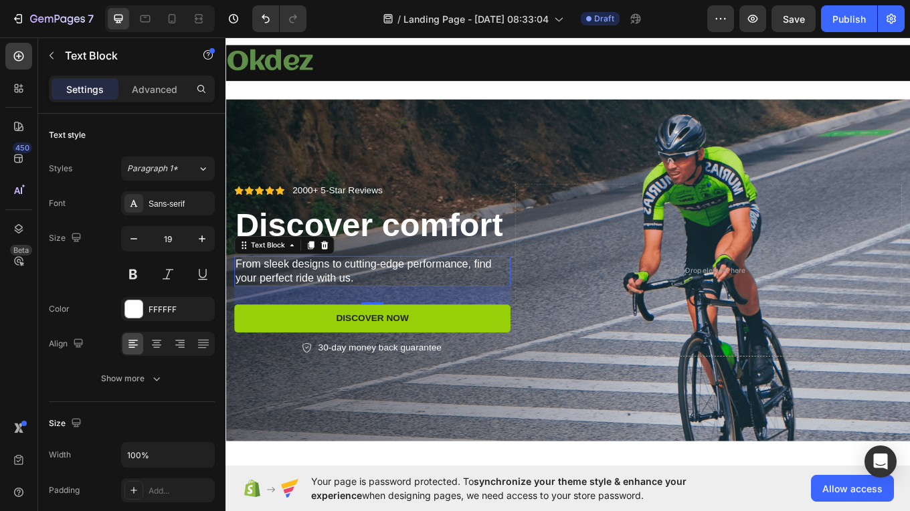
click at [329, 329] on p "From sleek designs to cutting-edge performance, find your perfect ride with us." at bounding box center [397, 312] width 321 height 33
click at [383, 266] on p "Discover comfort" at bounding box center [397, 258] width 321 height 50
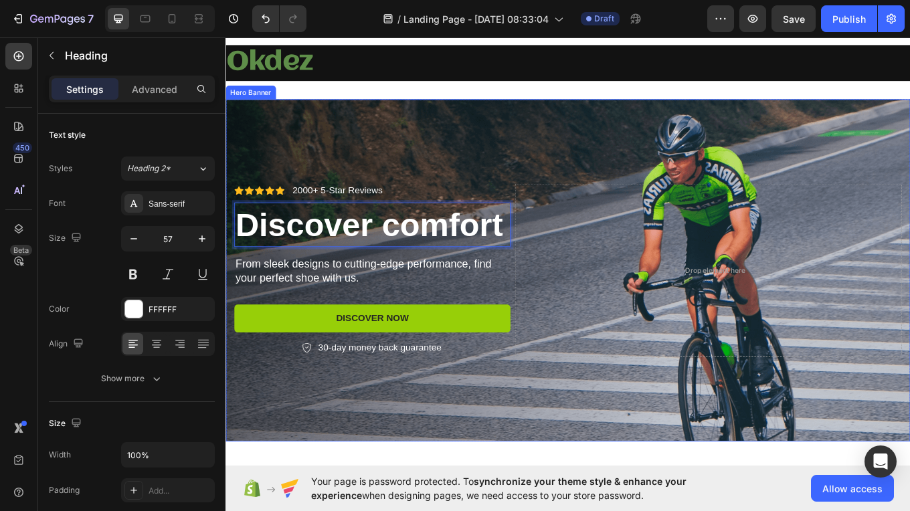
drag, startPoint x: 387, startPoint y: 286, endPoint x: 231, endPoint y: 228, distance: 167.0
click at [231, 228] on div "Icon Icon Icon Icon Icon Icon List 2000+ 5-Star Reviews Text Block Row Discover…" at bounding box center [626, 311] width 803 height 246
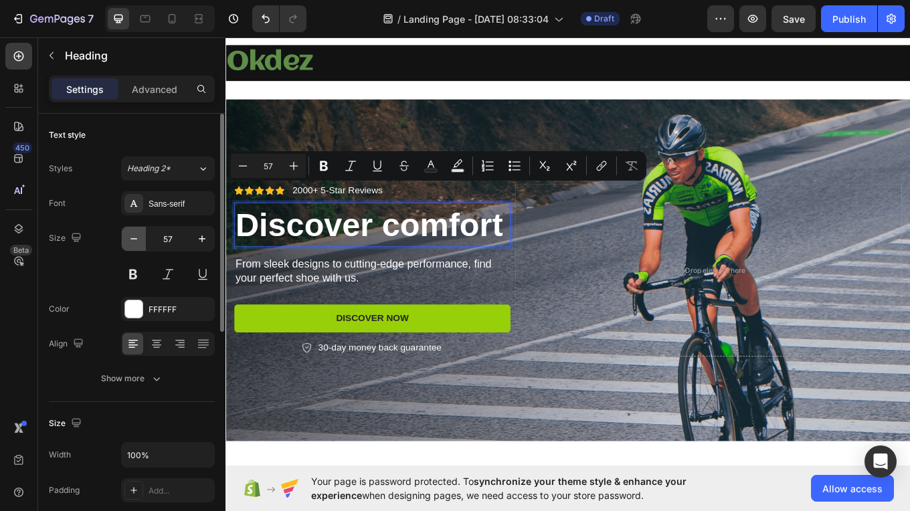
click at [137, 239] on icon "button" at bounding box center [133, 238] width 13 height 13
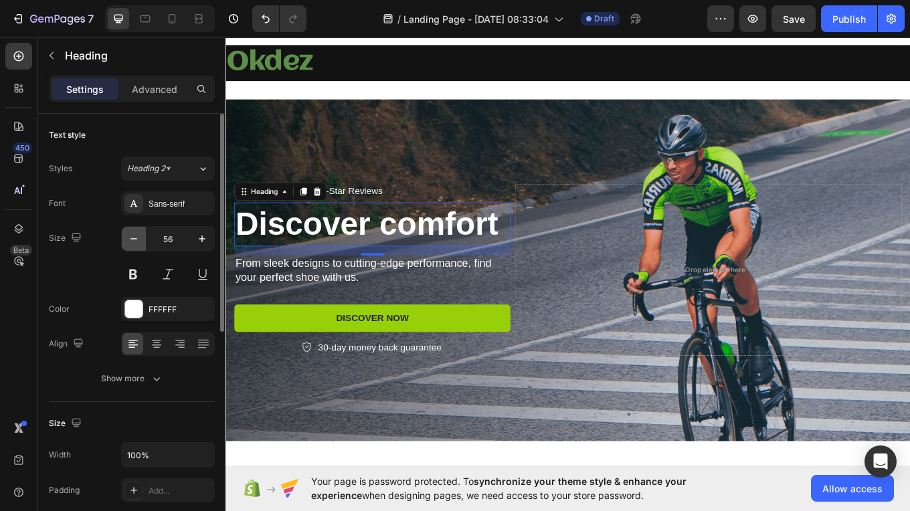
click at [137, 239] on icon "button" at bounding box center [133, 238] width 13 height 13
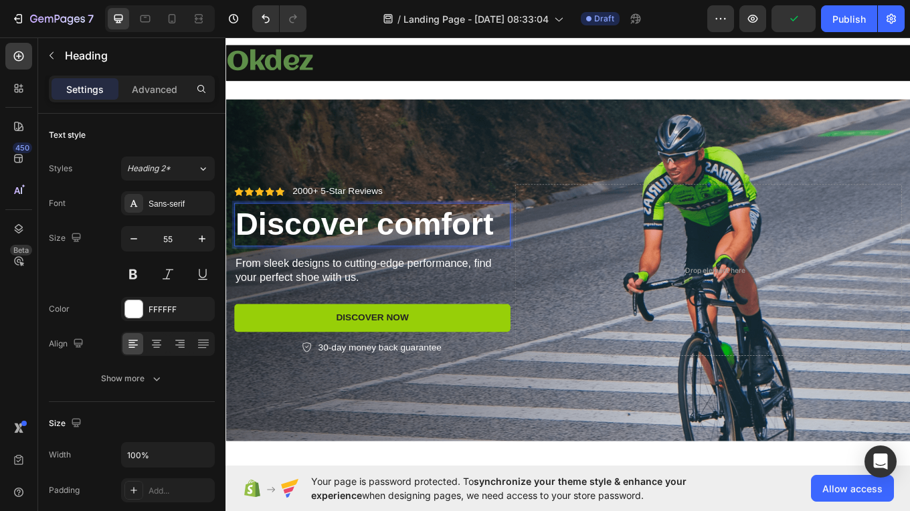
click at [424, 258] on p "Discover comfort" at bounding box center [397, 258] width 321 height 48
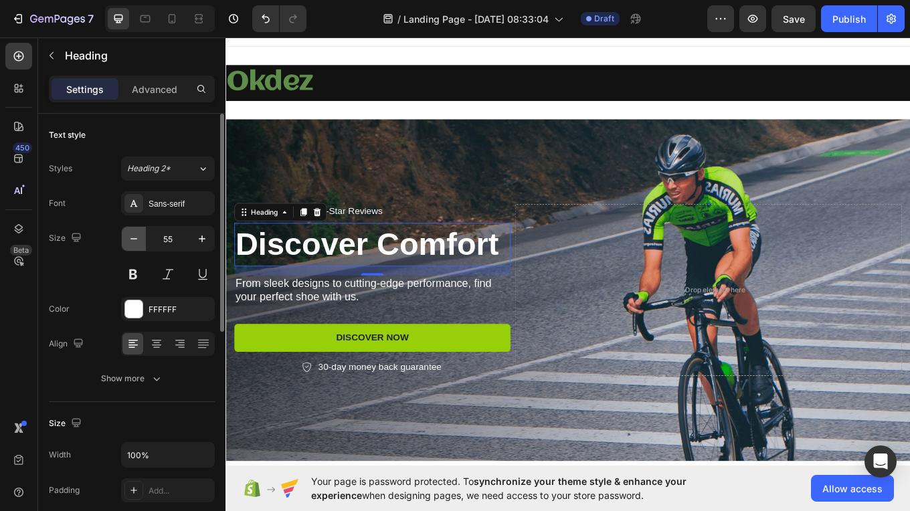
click at [134, 242] on icon "button" at bounding box center [133, 238] width 13 height 13
type input "54"
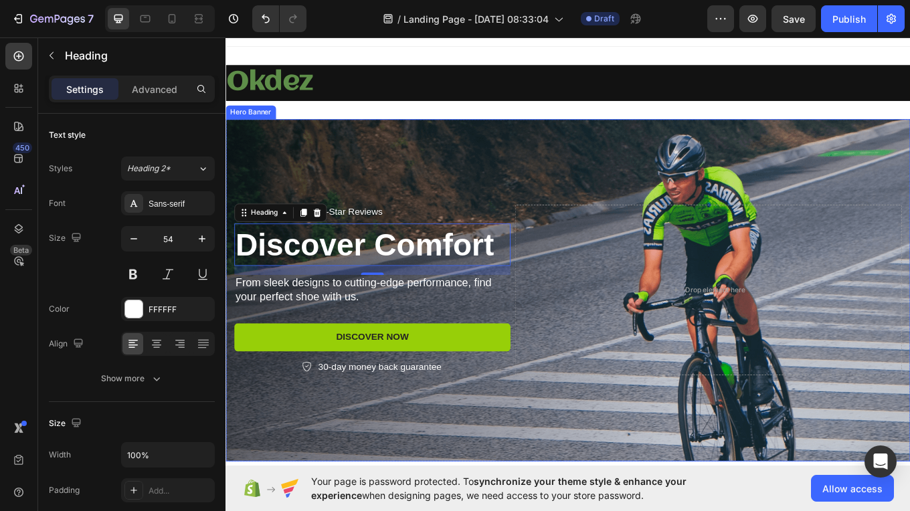
click at [601, 148] on div "Background Image" at bounding box center [626, 334] width 803 height 401
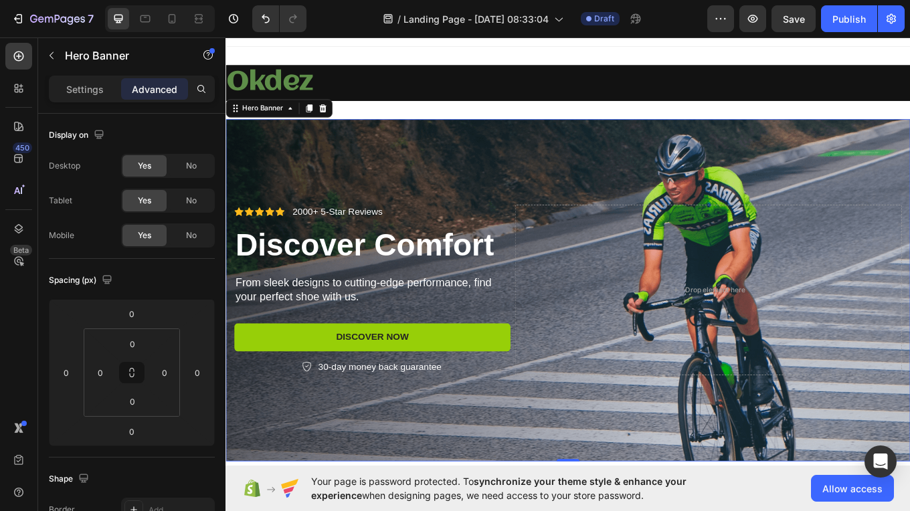
click at [760, 183] on div "Background Image" at bounding box center [626, 334] width 803 height 401
click at [78, 98] on div "Settings" at bounding box center [85, 88] width 67 height 21
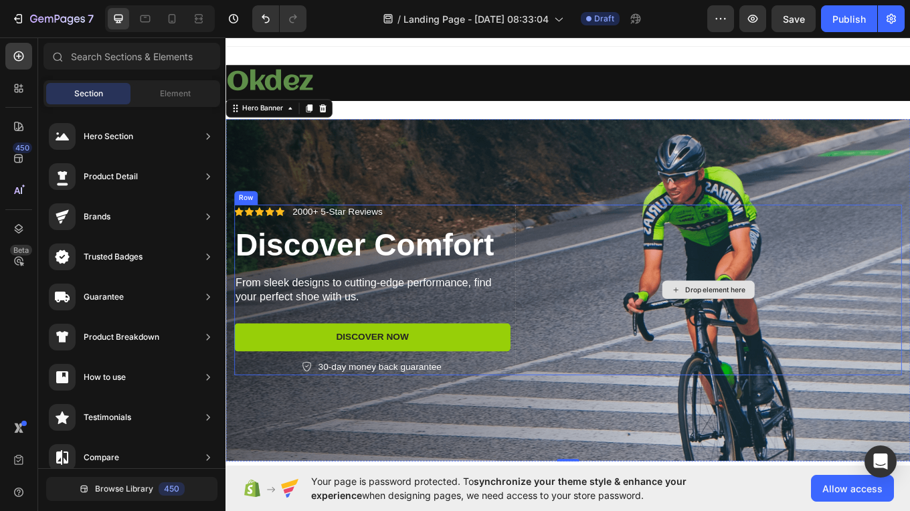
click at [775, 333] on div "Drop element here" at bounding box center [799, 334] width 71 height 11
click at [748, 327] on div "Drop element here" at bounding box center [791, 333] width 108 height 21
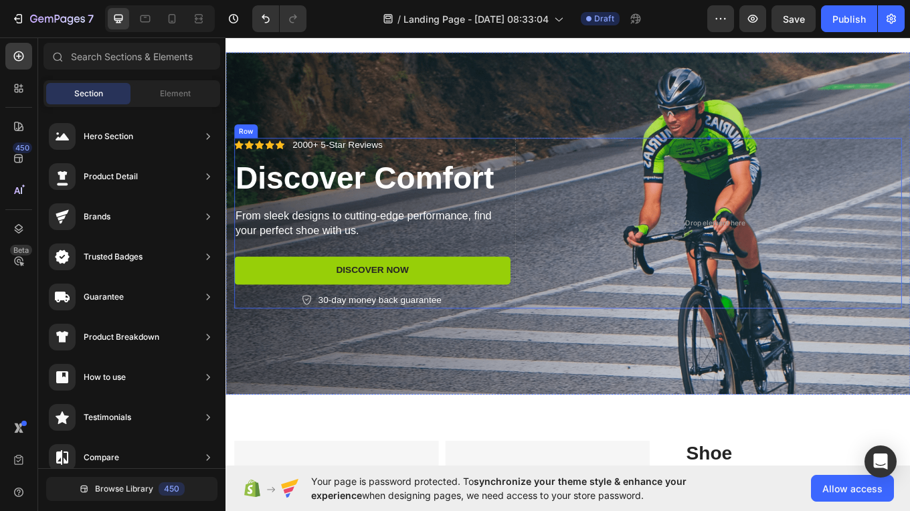
scroll to position [65, 0]
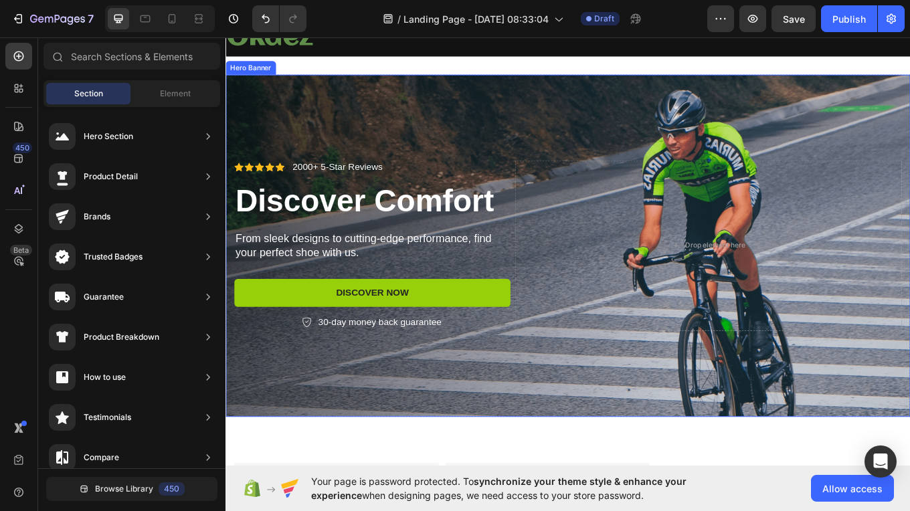
click at [465, 445] on div "Background Image" at bounding box center [626, 282] width 803 height 401
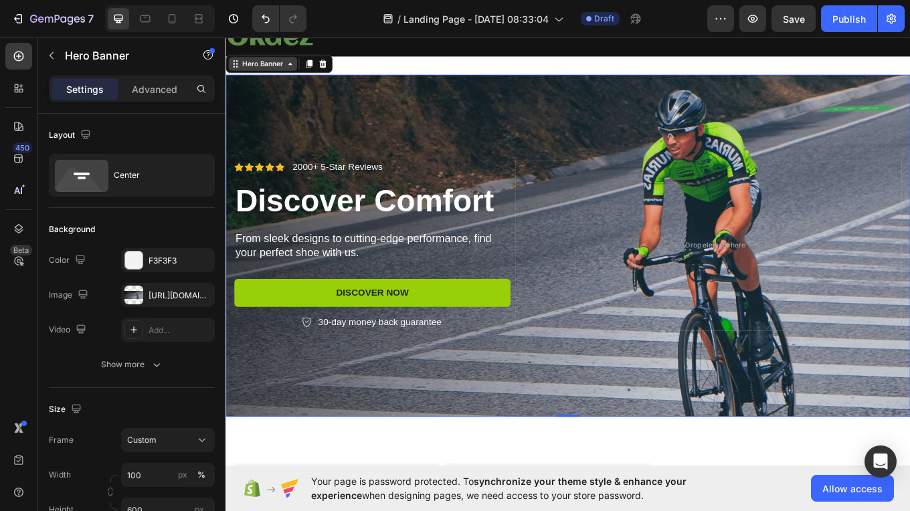
click at [306, 75] on div "Hero Banner" at bounding box center [269, 69] width 80 height 16
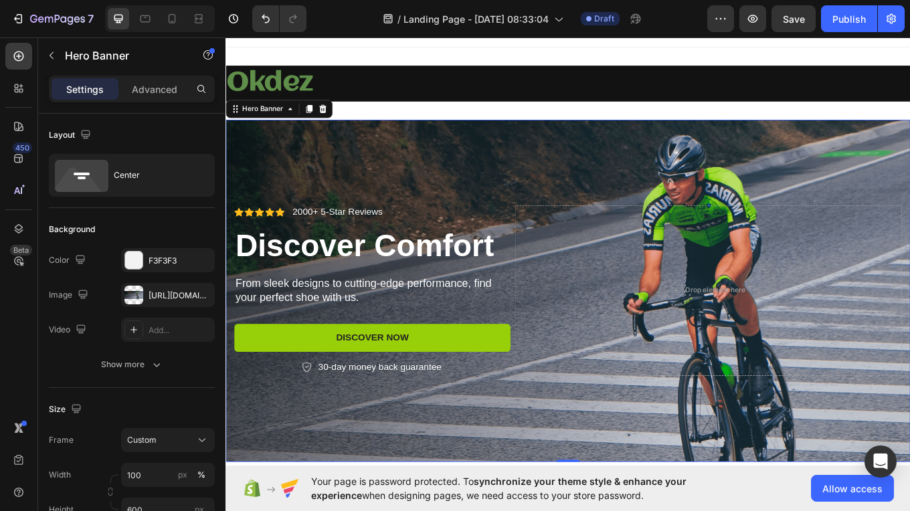
scroll to position [11, 0]
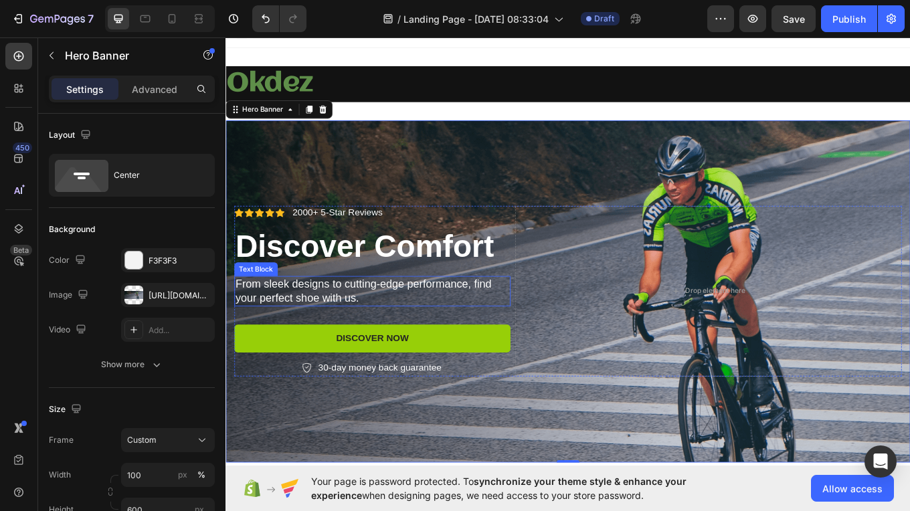
click at [331, 343] on p "From sleek designs to cutting-edge performance, find your perfect shoe with us." at bounding box center [397, 335] width 321 height 33
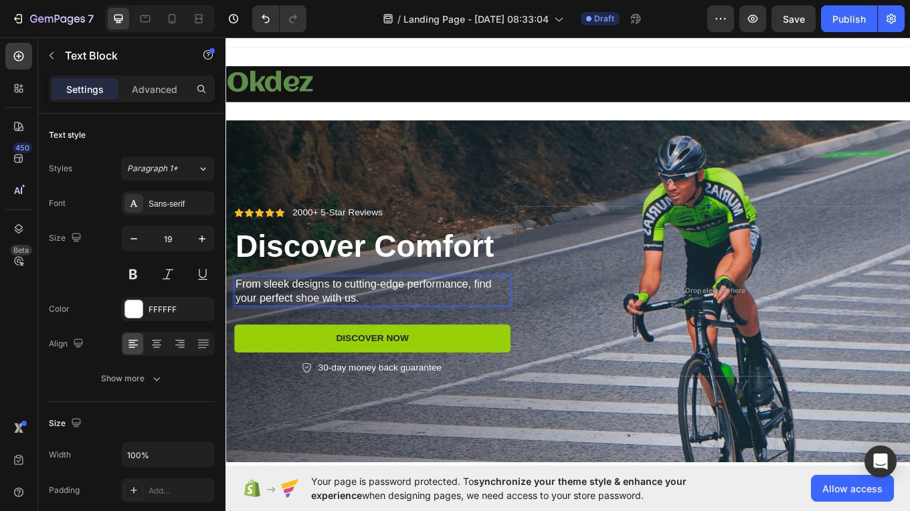
click at [393, 343] on p "From sleek designs to cutting-edge performance, find your perfect shoe with us." at bounding box center [397, 335] width 321 height 33
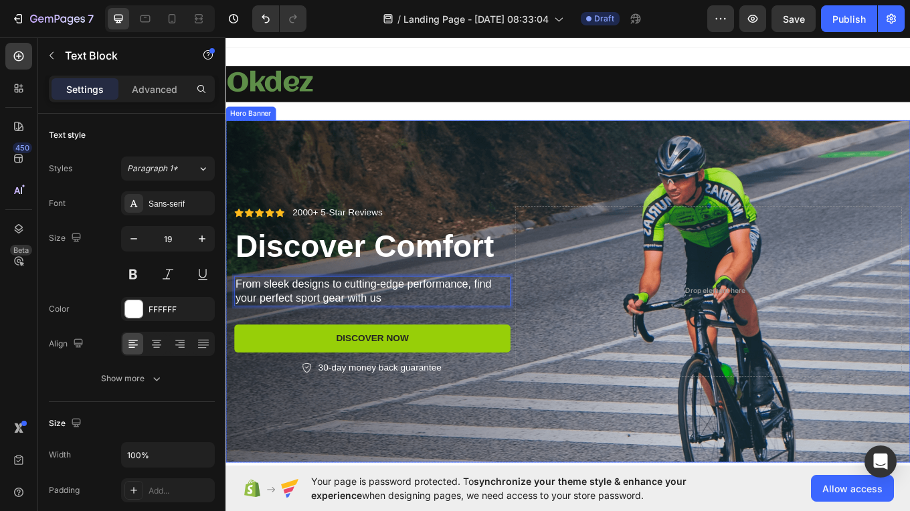
click at [472, 159] on div "Background Image" at bounding box center [626, 335] width 803 height 401
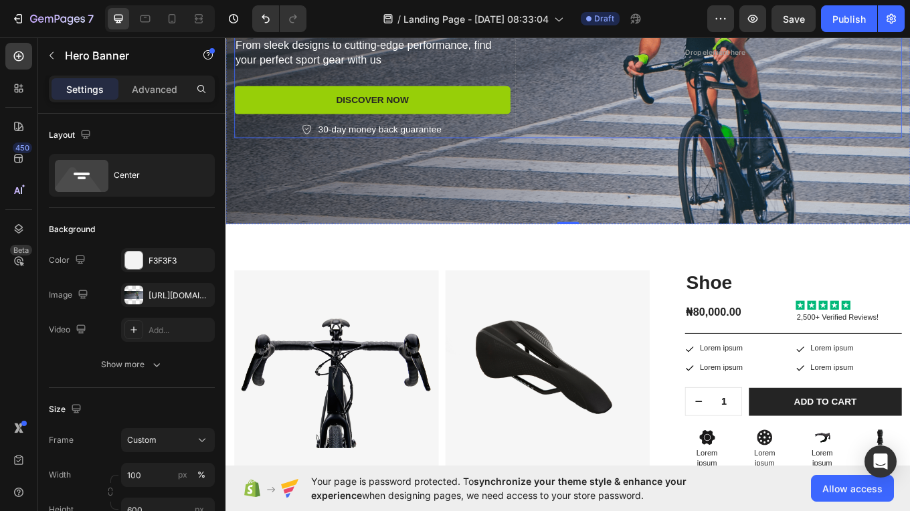
scroll to position [292, 0]
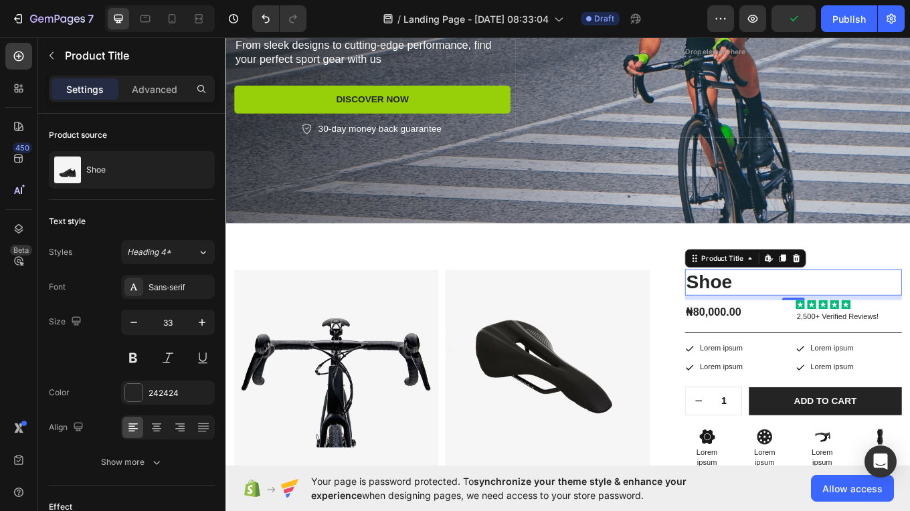
click at [808, 329] on h1 "Shoe" at bounding box center [891, 325] width 254 height 31
click at [836, 319] on h1 "Shoe" at bounding box center [891, 325] width 254 height 31
click at [835, 296] on icon at bounding box center [840, 297] width 11 height 11
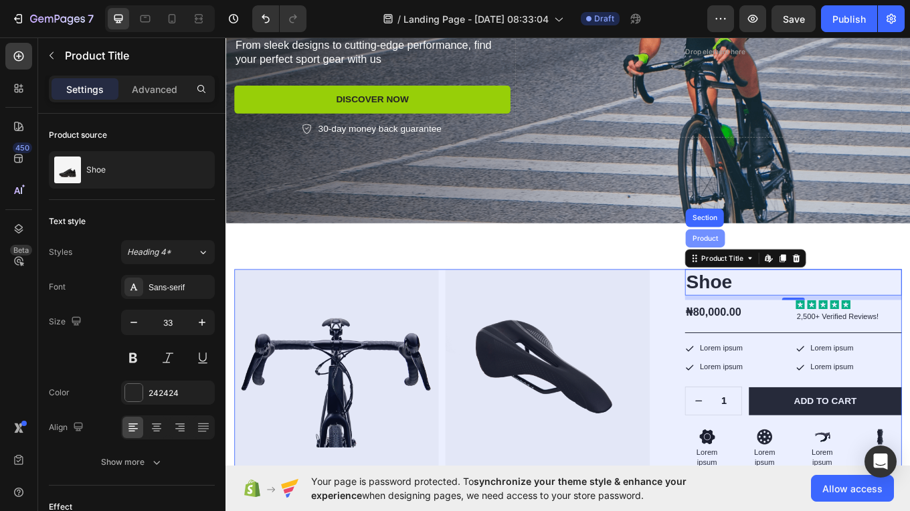
click at [785, 272] on div "Product" at bounding box center [787, 274] width 35 height 8
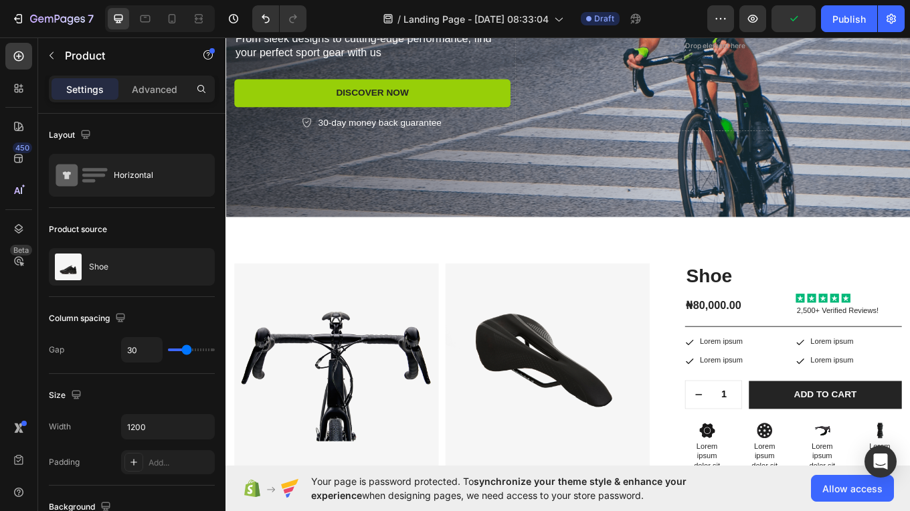
scroll to position [373, 0]
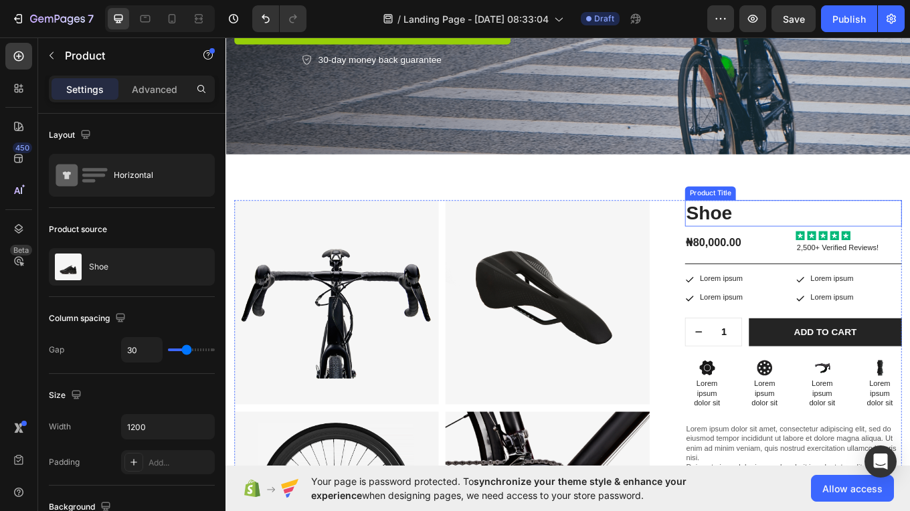
click at [800, 240] on h1 "Shoe" at bounding box center [891, 244] width 254 height 31
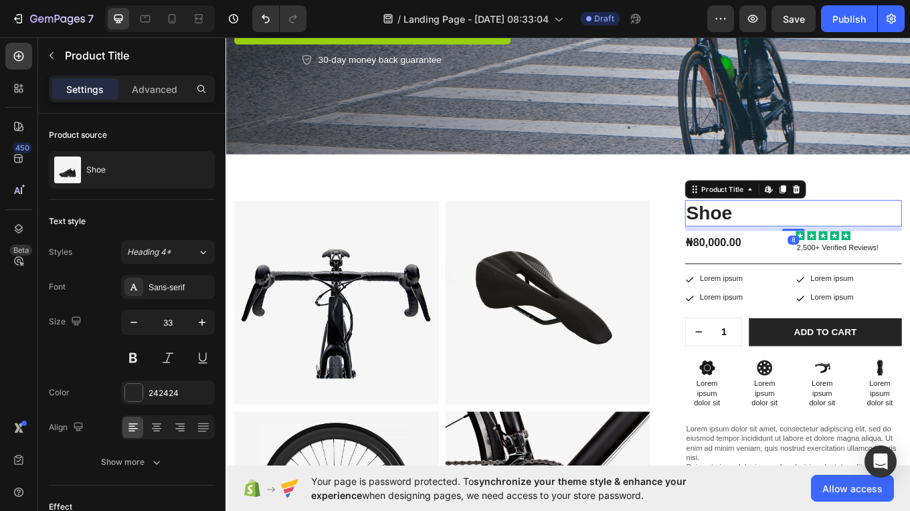
click at [800, 240] on h1 "Shoe" at bounding box center [891, 244] width 254 height 31
click at [813, 246] on h1 "Shoe" at bounding box center [891, 244] width 254 height 31
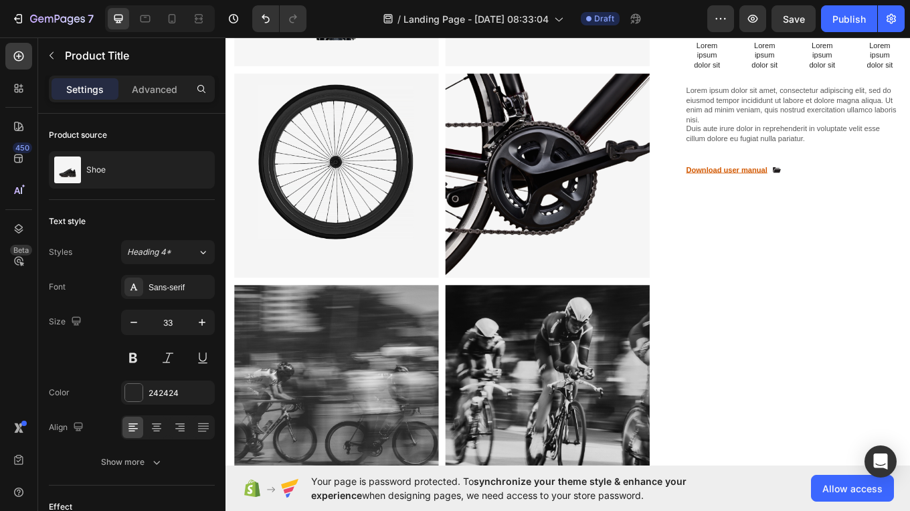
scroll to position [769, 0]
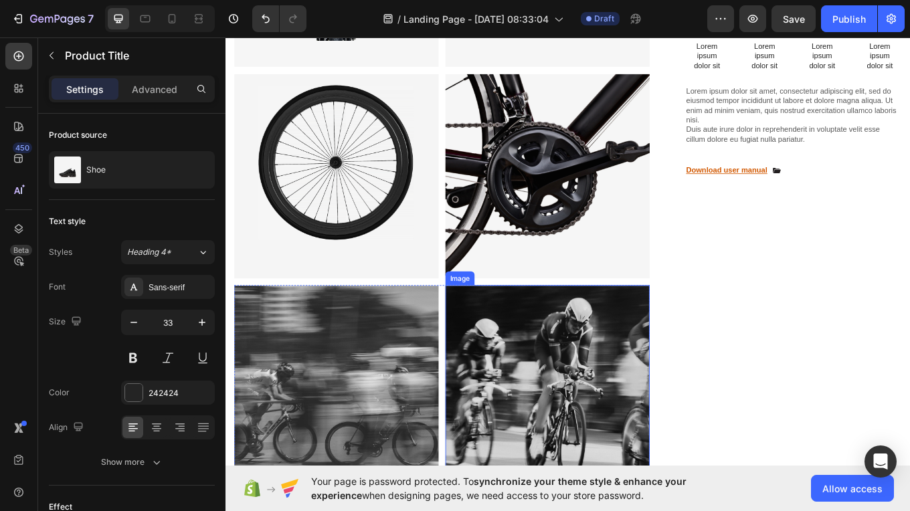
click at [571, 436] on img at bounding box center [603, 449] width 240 height 240
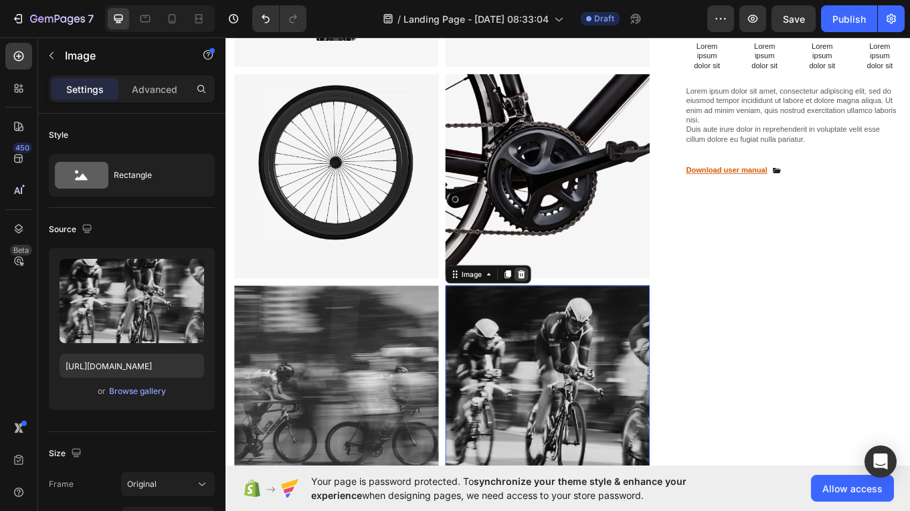
click at [573, 312] on icon at bounding box center [572, 315] width 11 height 11
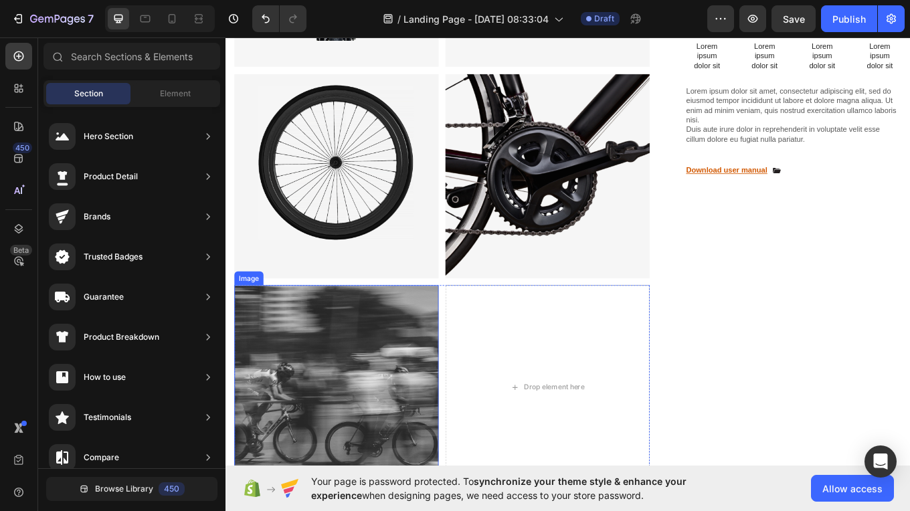
click at [413, 368] on img at bounding box center [356, 449] width 240 height 240
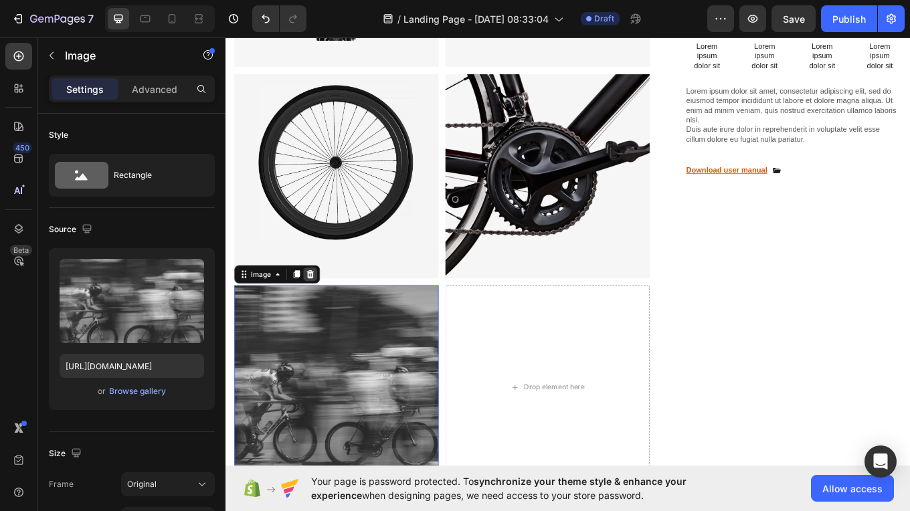
click at [325, 310] on icon at bounding box center [324, 315] width 11 height 11
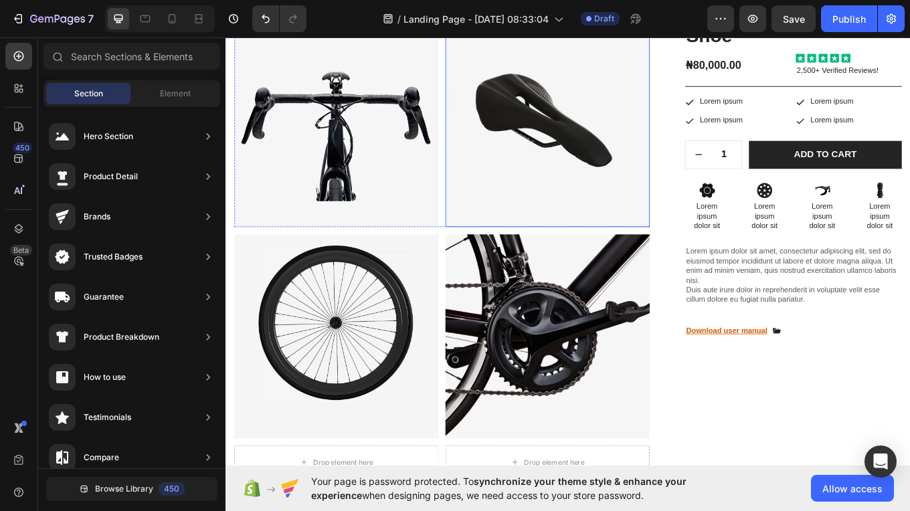
scroll to position [486, 0]
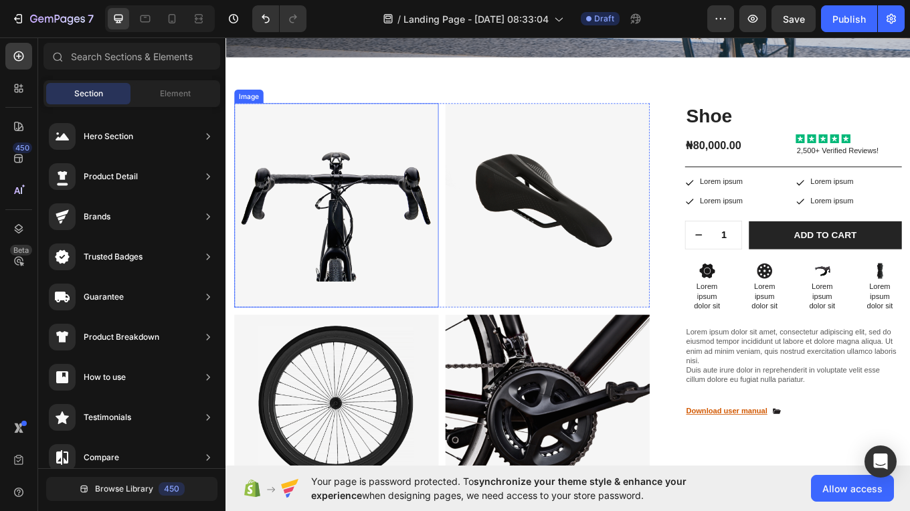
click at [398, 120] on img at bounding box center [356, 235] width 240 height 240
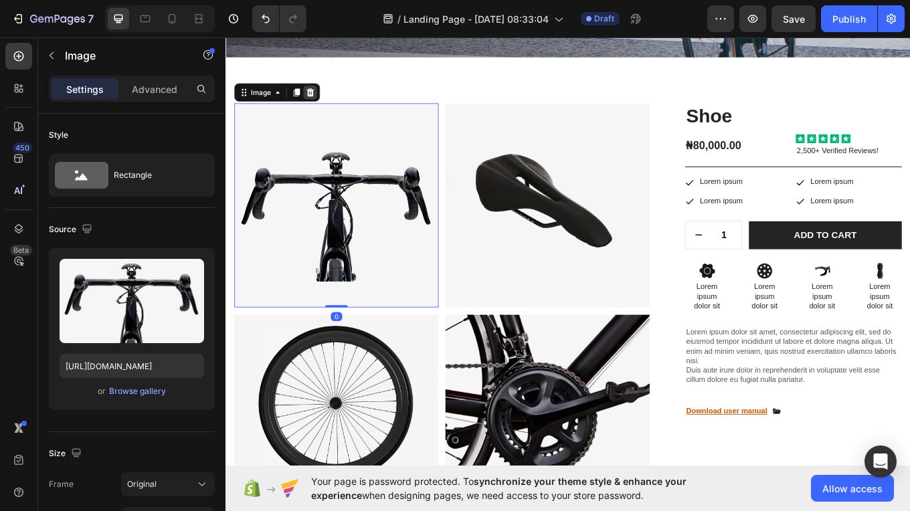
click at [325, 102] on icon at bounding box center [325, 101] width 9 height 9
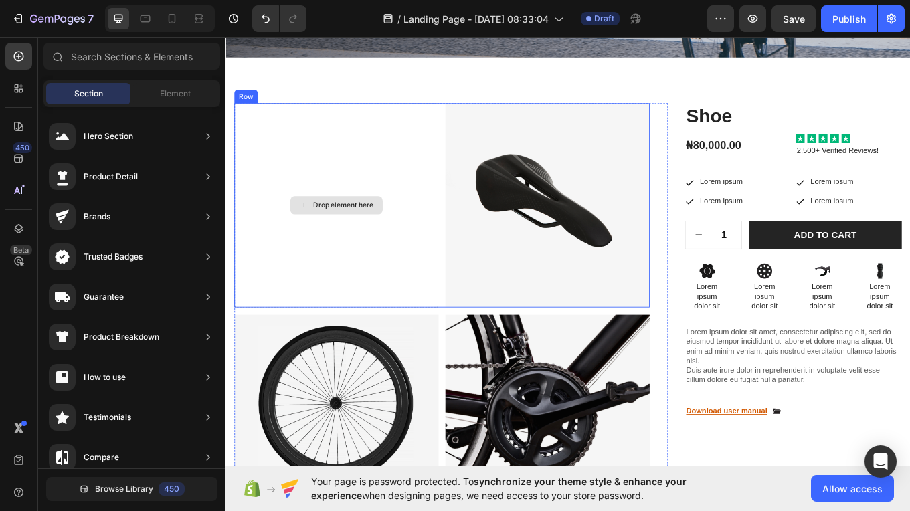
click at [425, 179] on div "Drop element here" at bounding box center [356, 235] width 240 height 240
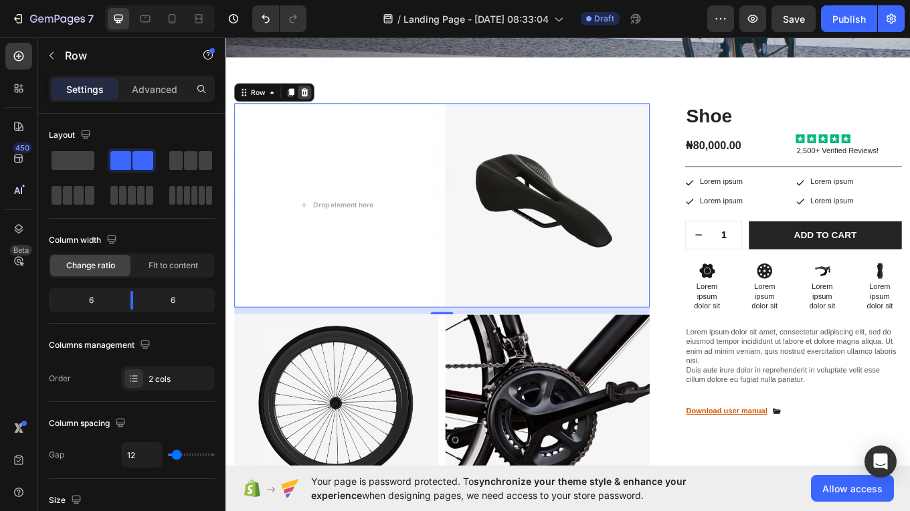
click at [317, 107] on div at bounding box center [318, 102] width 16 height 16
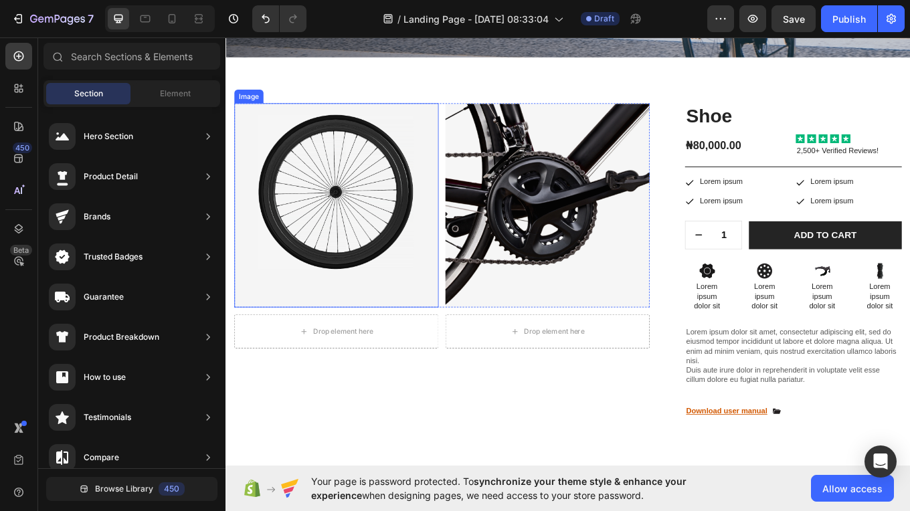
click at [387, 197] on img at bounding box center [356, 235] width 240 height 240
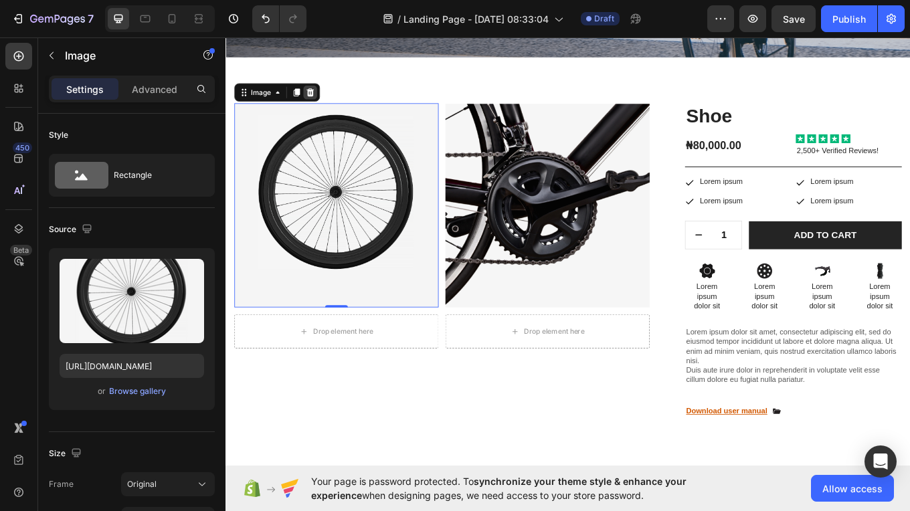
click at [323, 101] on icon at bounding box center [324, 102] width 11 height 11
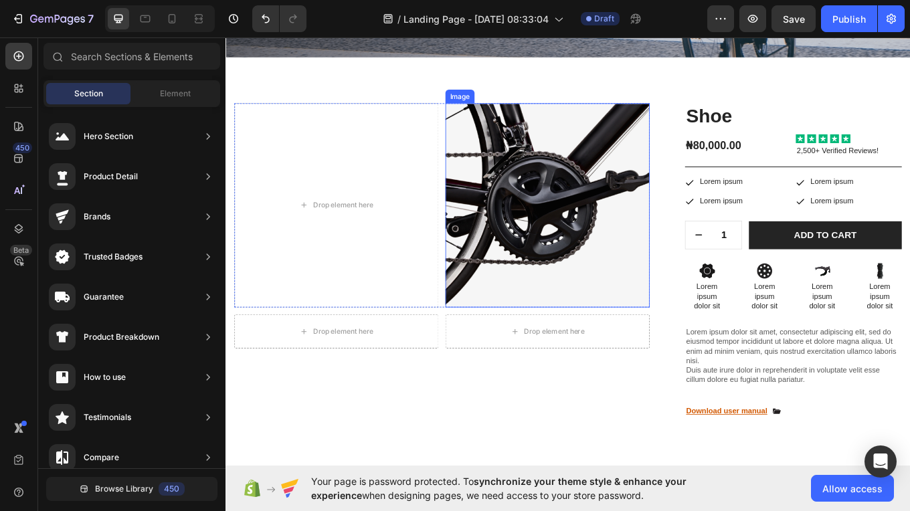
click at [579, 173] on img at bounding box center [603, 235] width 240 height 240
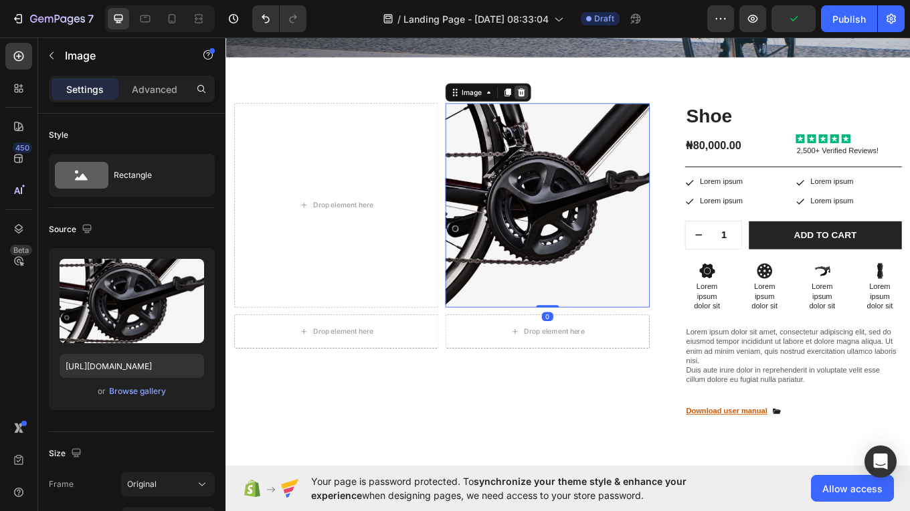
click at [569, 104] on icon at bounding box center [572, 101] width 9 height 9
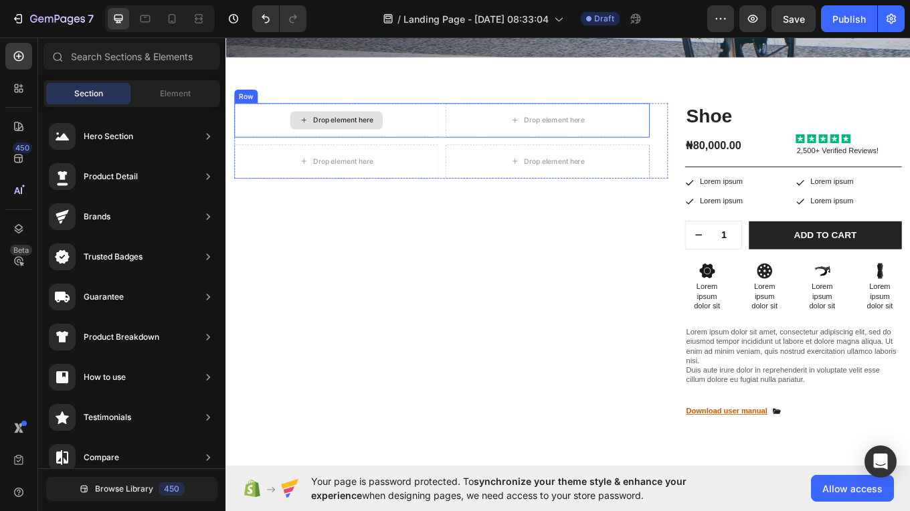
click at [347, 137] on div "Drop element here" at bounding box center [363, 135] width 71 height 11
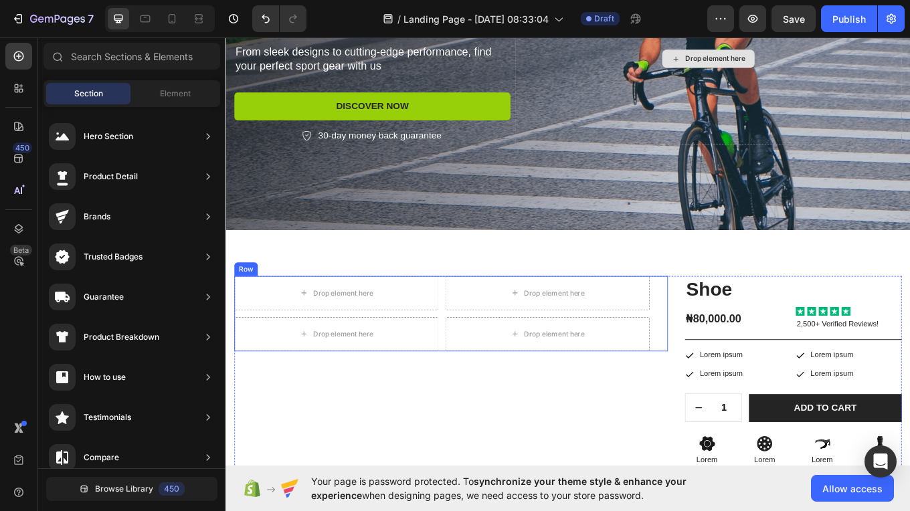
scroll to position [283, 0]
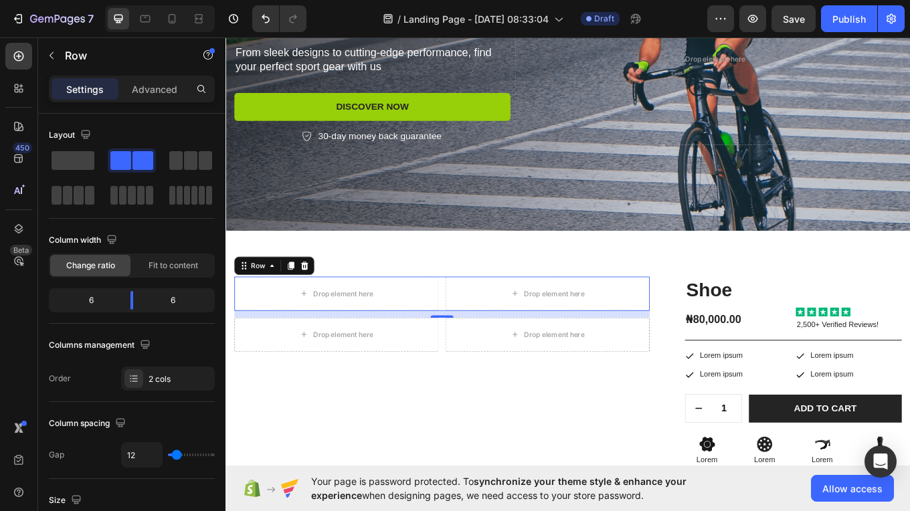
click at [474, 360] on div "12" at bounding box center [479, 363] width 487 height 8
click at [432, 344] on div "Drop element here" at bounding box center [356, 339] width 240 height 40
click at [351, 331] on div "Drop element here" at bounding box center [355, 338] width 108 height 21
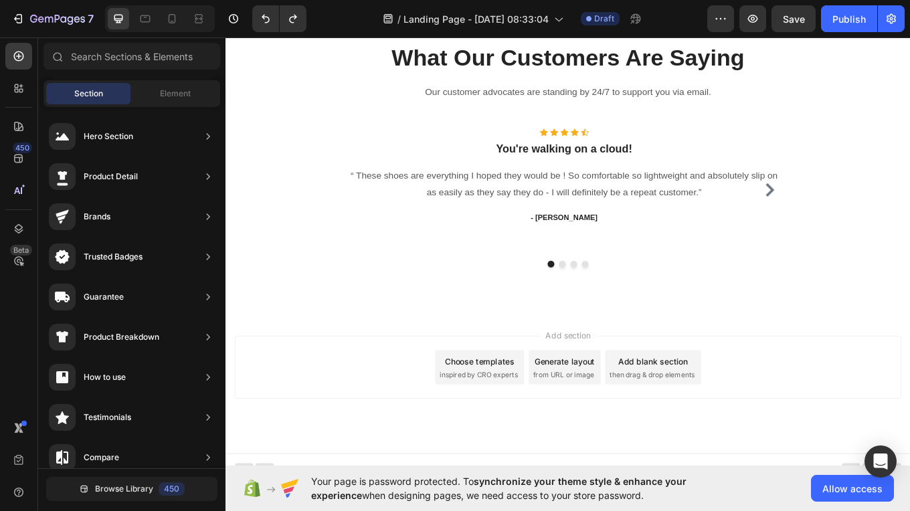
scroll to position [1973, 0]
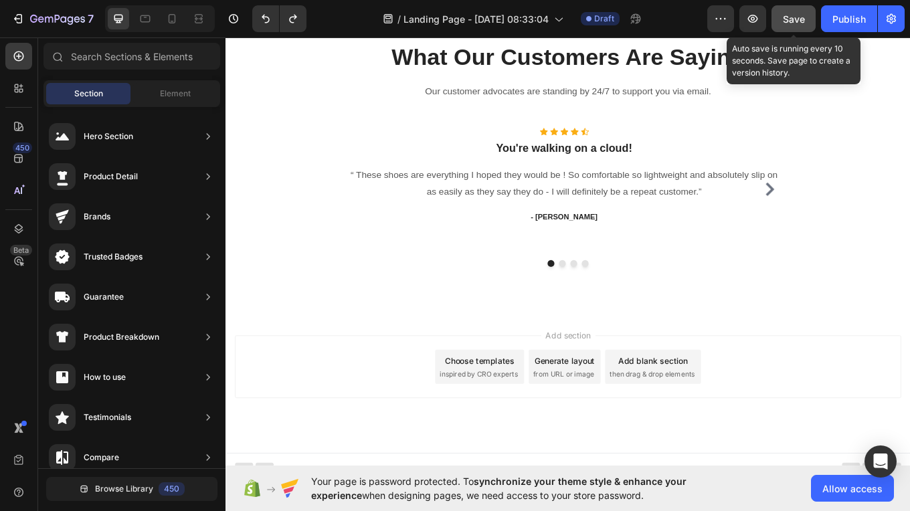
click at [793, 20] on span "Save" at bounding box center [794, 18] width 22 height 11
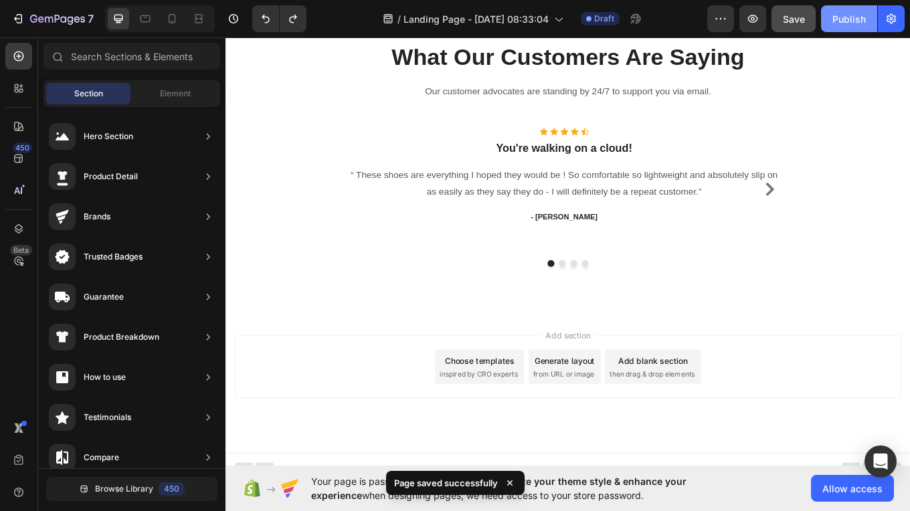
click at [852, 13] on div "Publish" at bounding box center [848, 19] width 33 height 14
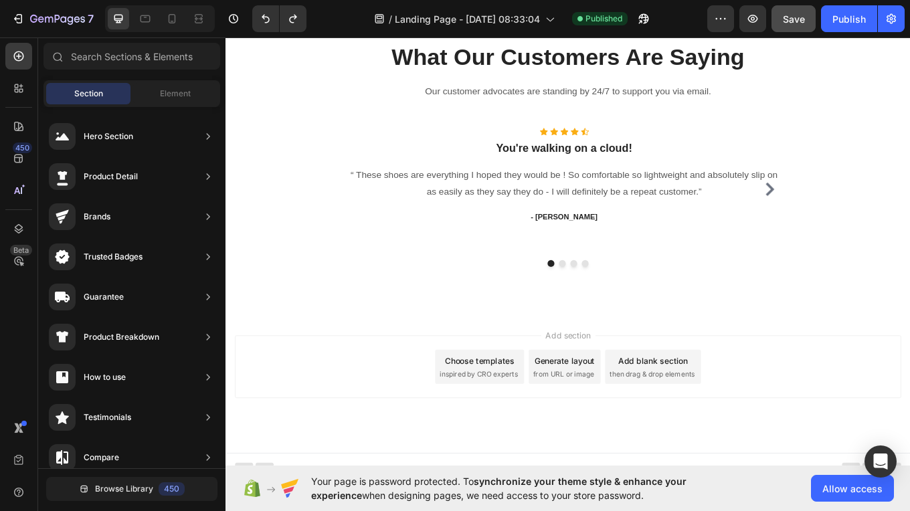
click at [480, 478] on span "synchronize your theme style & enhance your experience" at bounding box center [498, 488] width 375 height 25
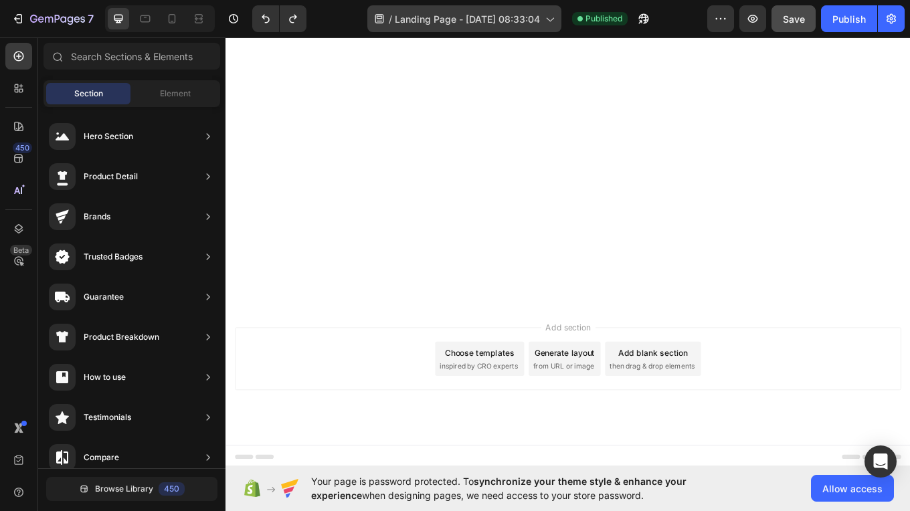
scroll to position [89, 0]
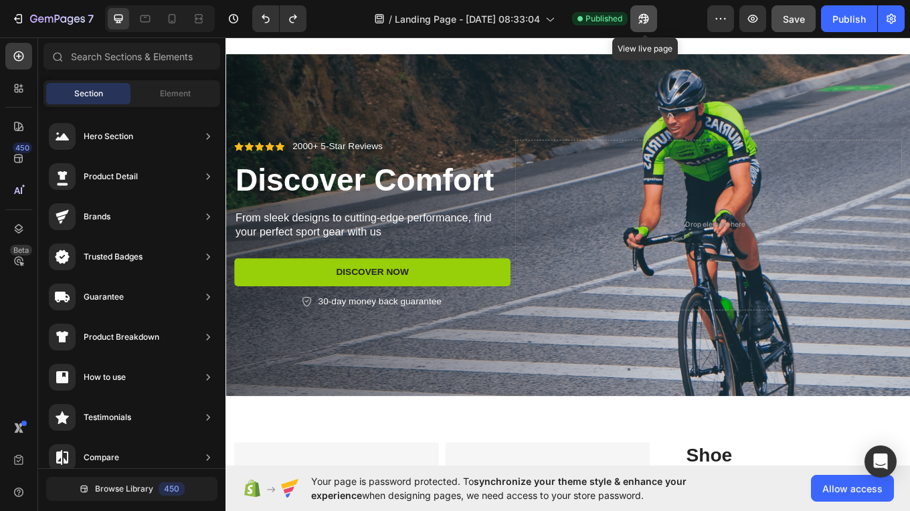
click at [643, 15] on icon "button" at bounding box center [643, 18] width 13 height 13
click at [648, 21] on icon "button" at bounding box center [643, 18] width 13 height 13
